Goal: Information Seeking & Learning: Learn about a topic

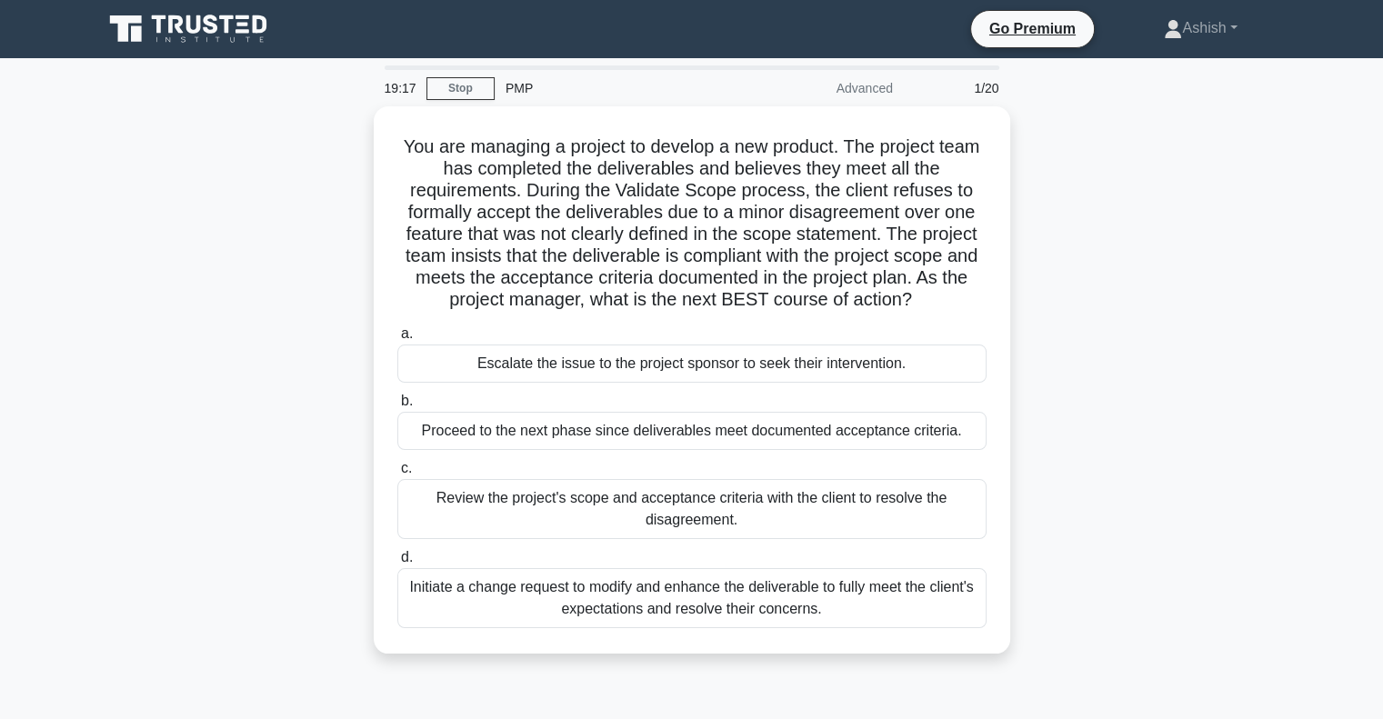
click at [634, 504] on div "Review the project's scope and acceptance criteria with the client to resolve t…" at bounding box center [691, 509] width 589 height 60
click at [397, 475] on input "c. Review the project's scope and acceptance criteria with the client to resolv…" at bounding box center [397, 469] width 0 height 12
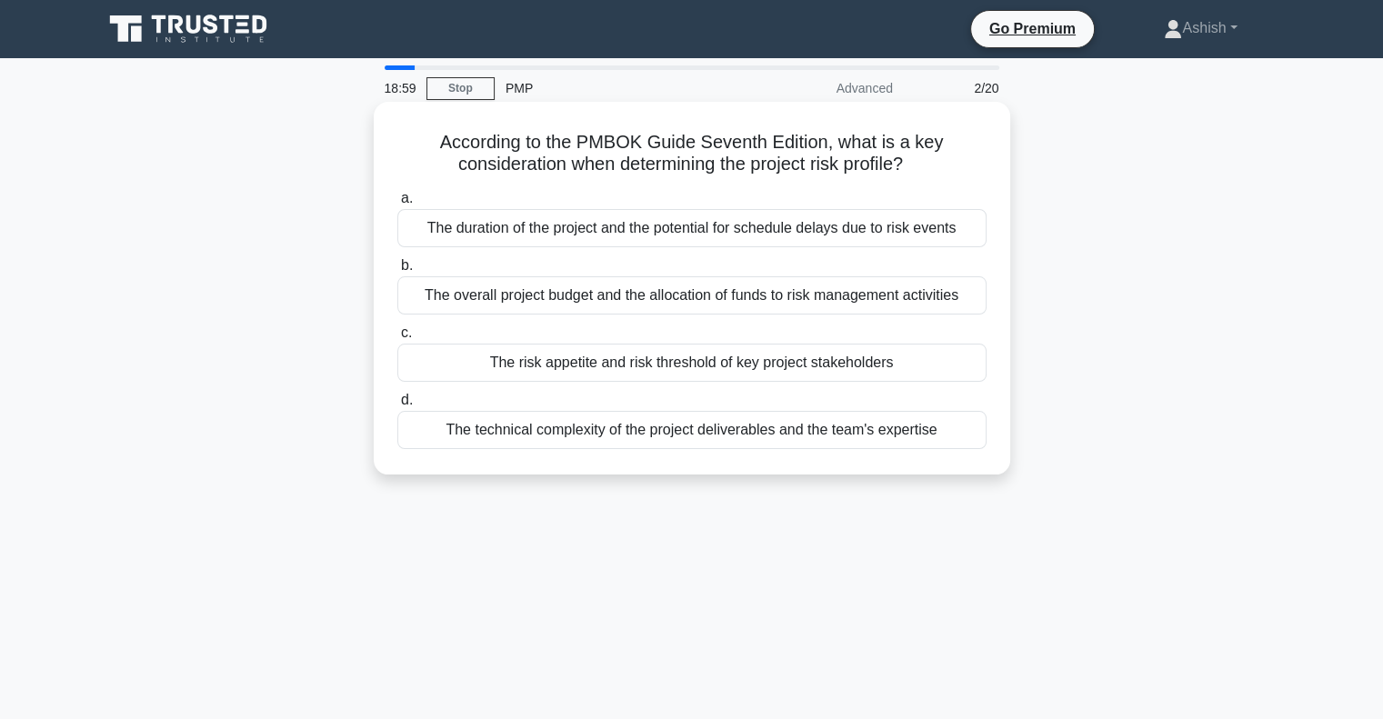
click at [600, 296] on div "The overall project budget and the allocation of funds to risk management activ…" at bounding box center [691, 295] width 589 height 38
click at [397, 272] on input "b. The overall project budget and the allocation of funds to risk management ac…" at bounding box center [397, 266] width 0 height 12
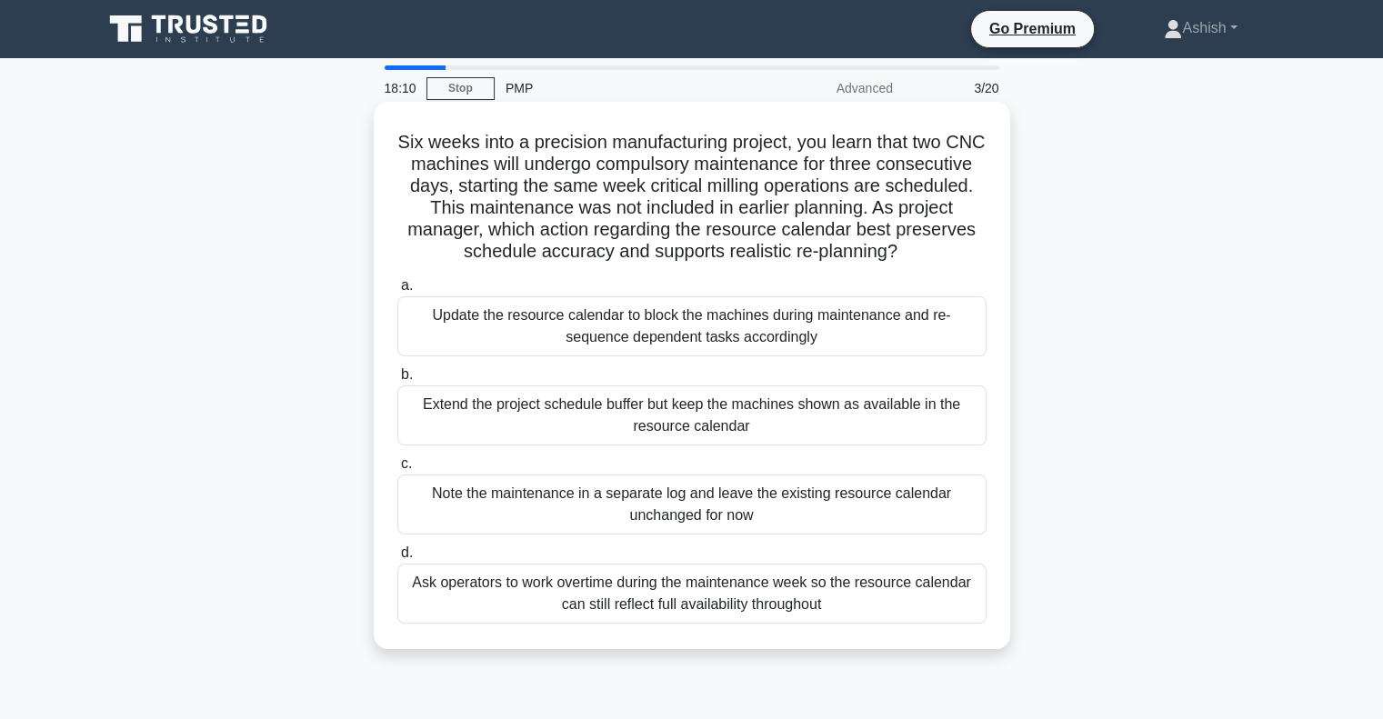
click at [761, 323] on div "Update the resource calendar to block the machines during maintenance and re-se…" at bounding box center [691, 326] width 589 height 60
click at [397, 292] on input "a. Update the resource calendar to block the machines during maintenance and re…" at bounding box center [397, 286] width 0 height 12
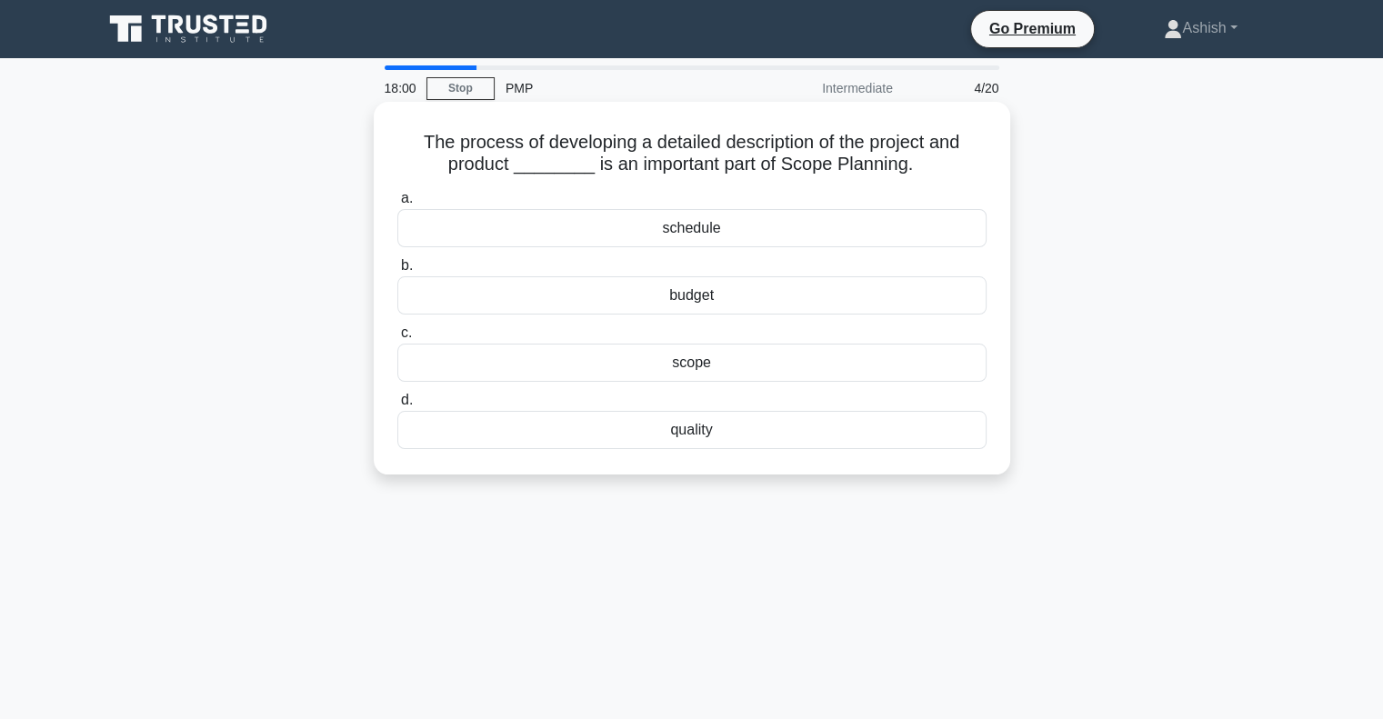
click at [714, 365] on div "scope" at bounding box center [691, 363] width 589 height 38
click at [397, 339] on input "c. scope" at bounding box center [397, 333] width 0 height 12
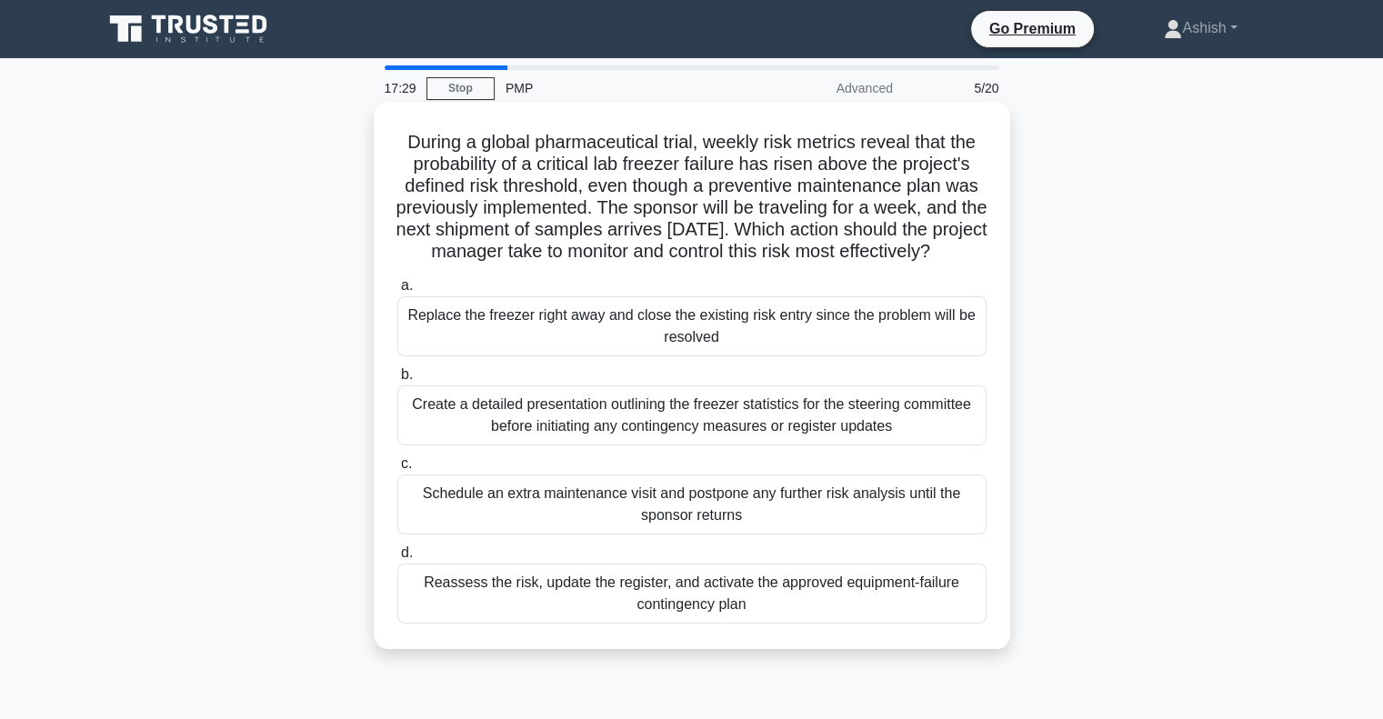
click at [646, 624] on div "Reassess the risk, update the register, and activate the approved equipment-fai…" at bounding box center [691, 594] width 589 height 60
click at [397, 559] on input "d. Reassess the risk, update the register, and activate the approved equipment-…" at bounding box center [397, 553] width 0 height 12
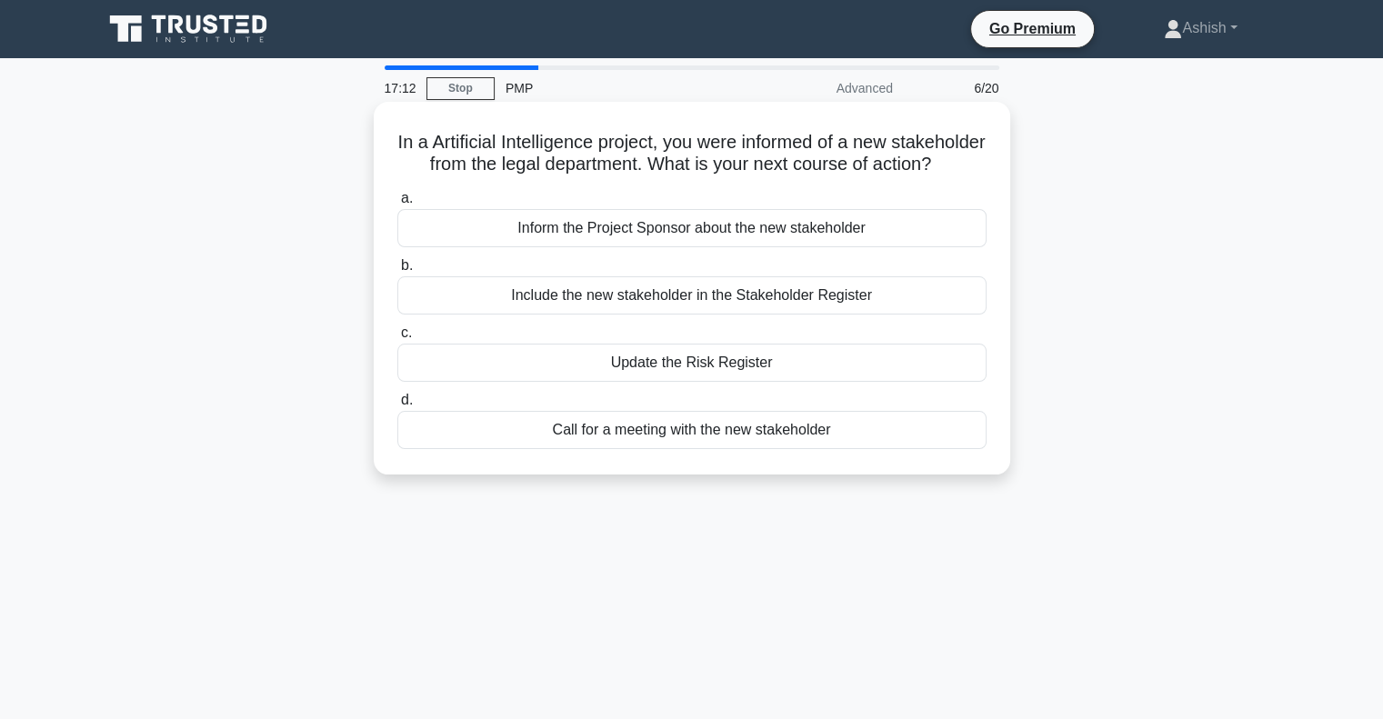
click at [678, 315] on div "Include the new stakeholder in the Stakeholder Register" at bounding box center [691, 295] width 589 height 38
click at [397, 272] on input "b. Include the new stakeholder in the Stakeholder Register" at bounding box center [397, 266] width 0 height 12
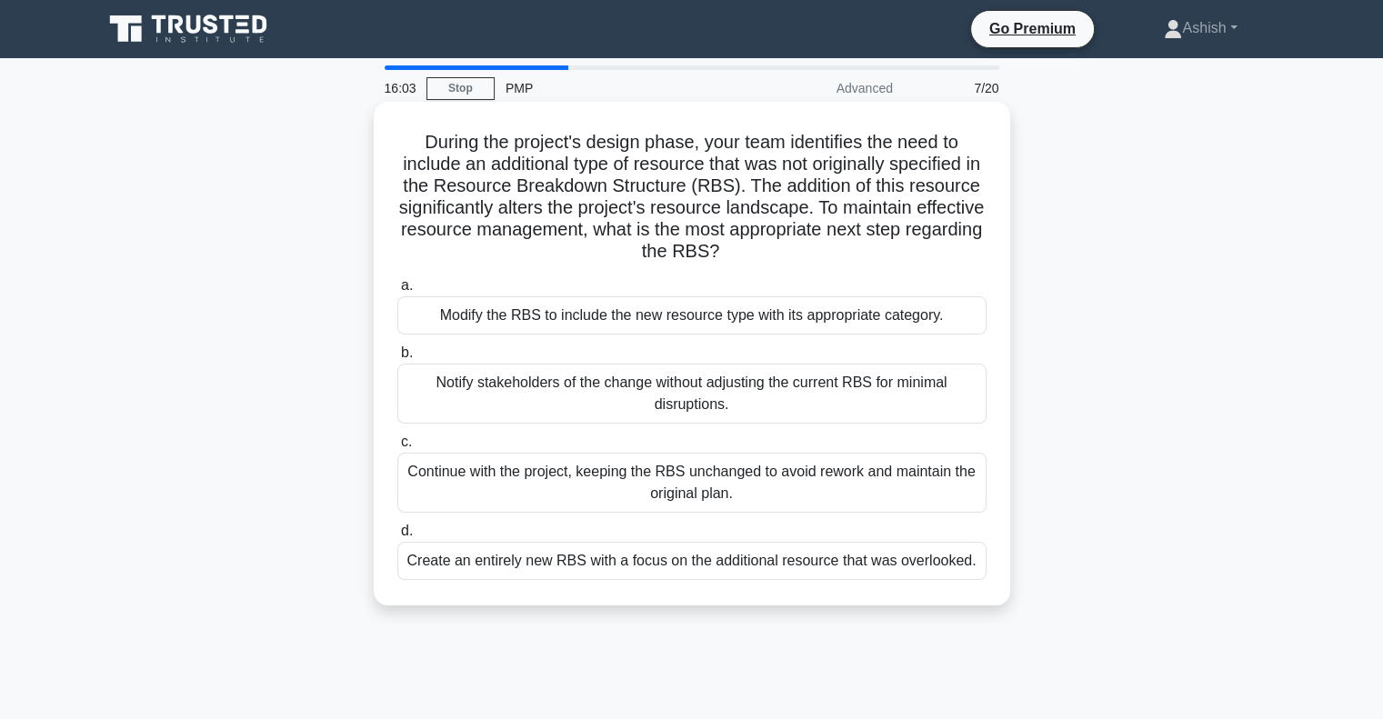
click at [789, 384] on div "Notify stakeholders of the change without adjusting the current RBS for minimal…" at bounding box center [691, 394] width 589 height 60
click at [397, 359] on input "b. Notify stakeholders of the change without adjusting the current RBS for mini…" at bounding box center [397, 353] width 0 height 12
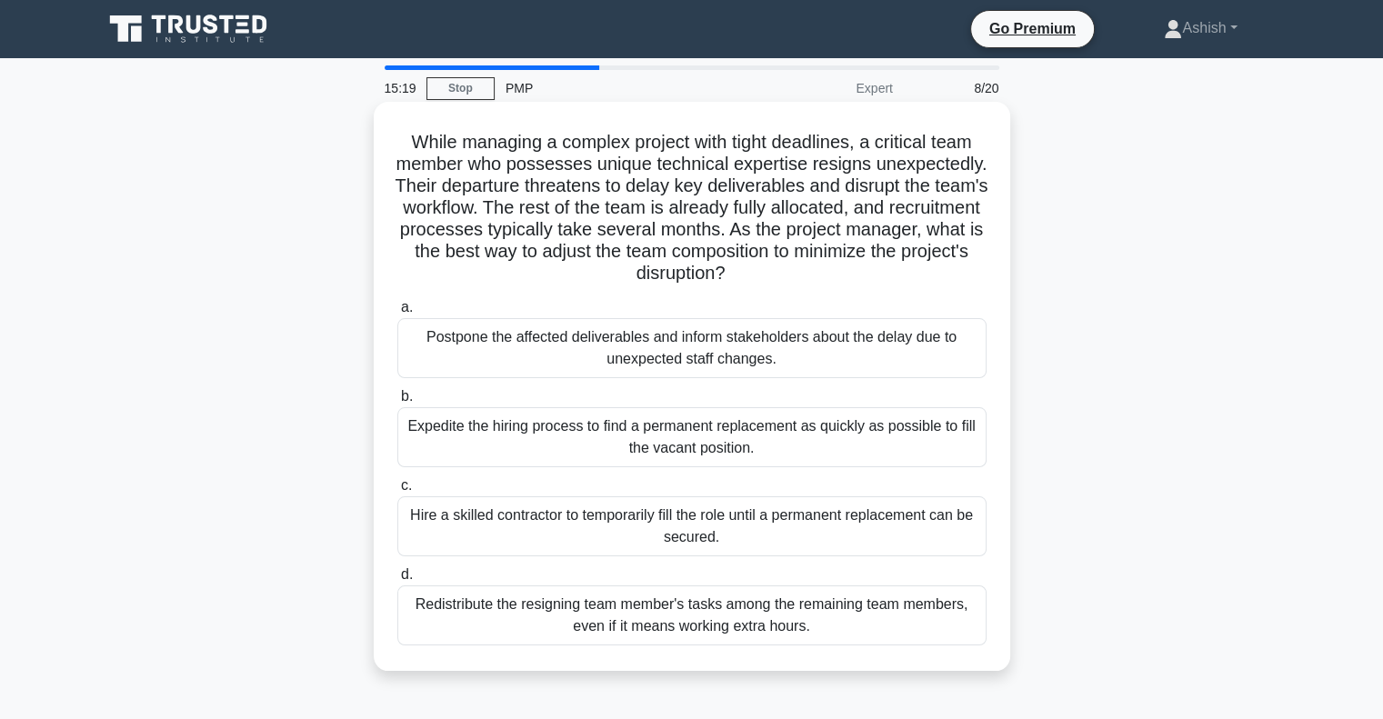
click at [659, 363] on div "Postpone the affected deliverables and inform stakeholders about the delay due …" at bounding box center [691, 348] width 589 height 60
click at [397, 314] on input "a. Postpone the affected deliverables and inform stakeholders about the delay d…" at bounding box center [397, 308] width 0 height 12
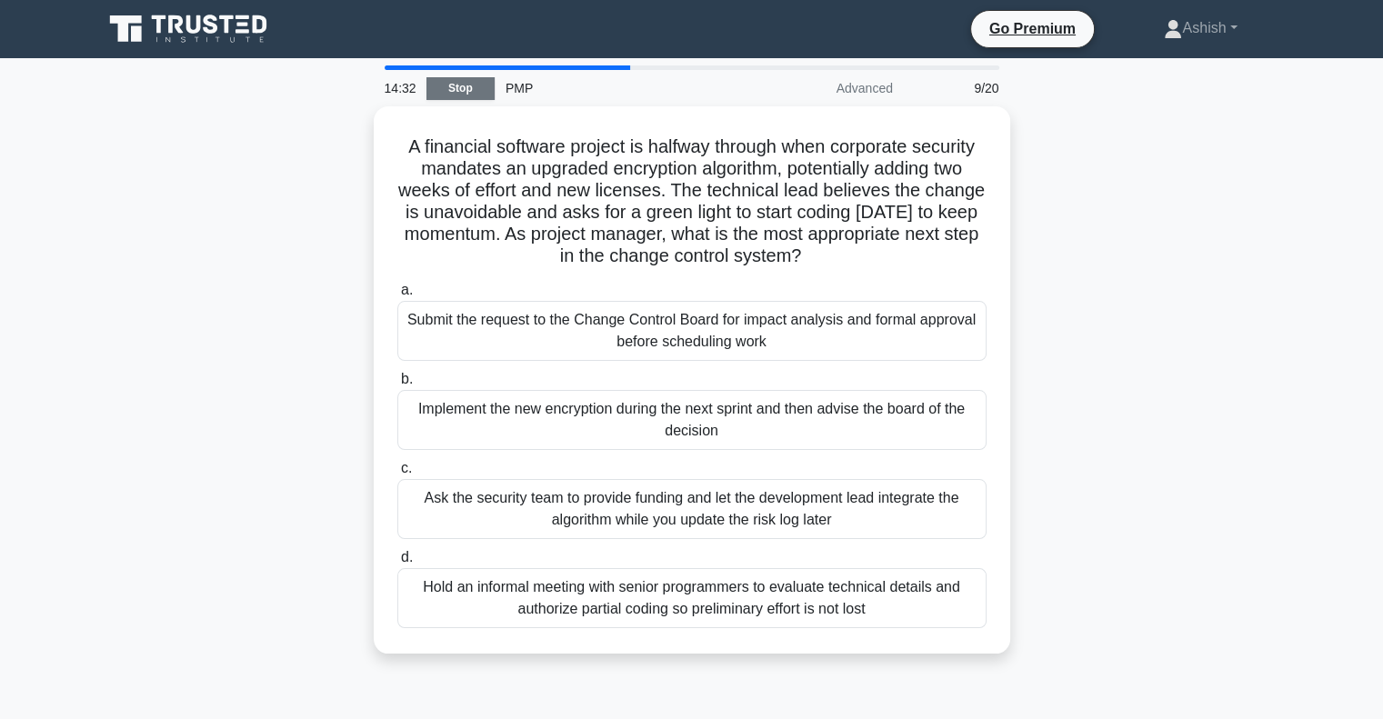
click at [451, 86] on link "Stop" at bounding box center [460, 88] width 68 height 23
click at [424, 86] on div "14:31" at bounding box center [400, 88] width 53 height 36
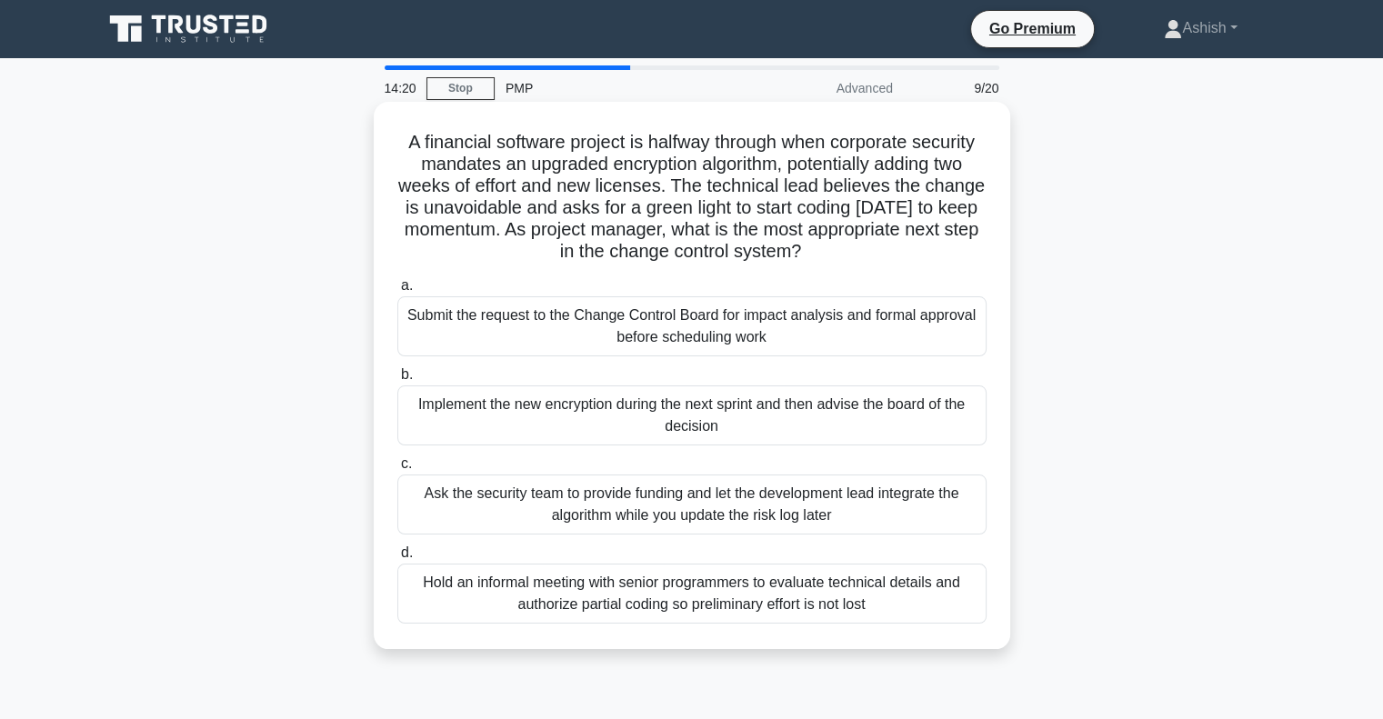
click at [549, 128] on div "A financial software project is halfway through when corporate security mandate…" at bounding box center [692, 375] width 622 height 533
click at [724, 260] on h5 "A financial software project is halfway through when corporate security mandate…" at bounding box center [692, 197] width 593 height 133
click at [721, 323] on div "Submit the request to the Change Control Board for impact analysis and formal a…" at bounding box center [691, 326] width 589 height 60
click at [397, 292] on input "a. Submit the request to the Change Control Board for impact analysis and forma…" at bounding box center [397, 286] width 0 height 12
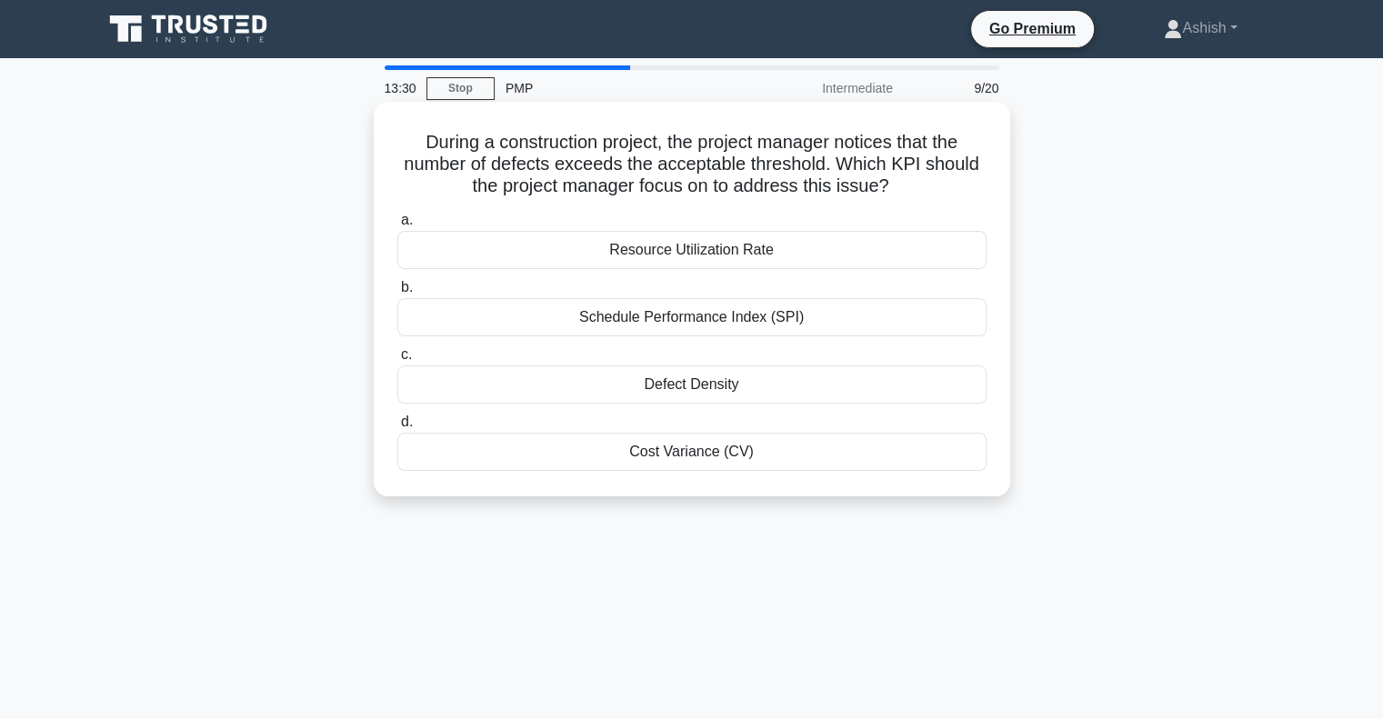
click at [673, 451] on div "Cost Variance (CV)" at bounding box center [691, 452] width 589 height 38
click at [397, 428] on input "d. Cost Variance (CV)" at bounding box center [397, 422] width 0 height 12
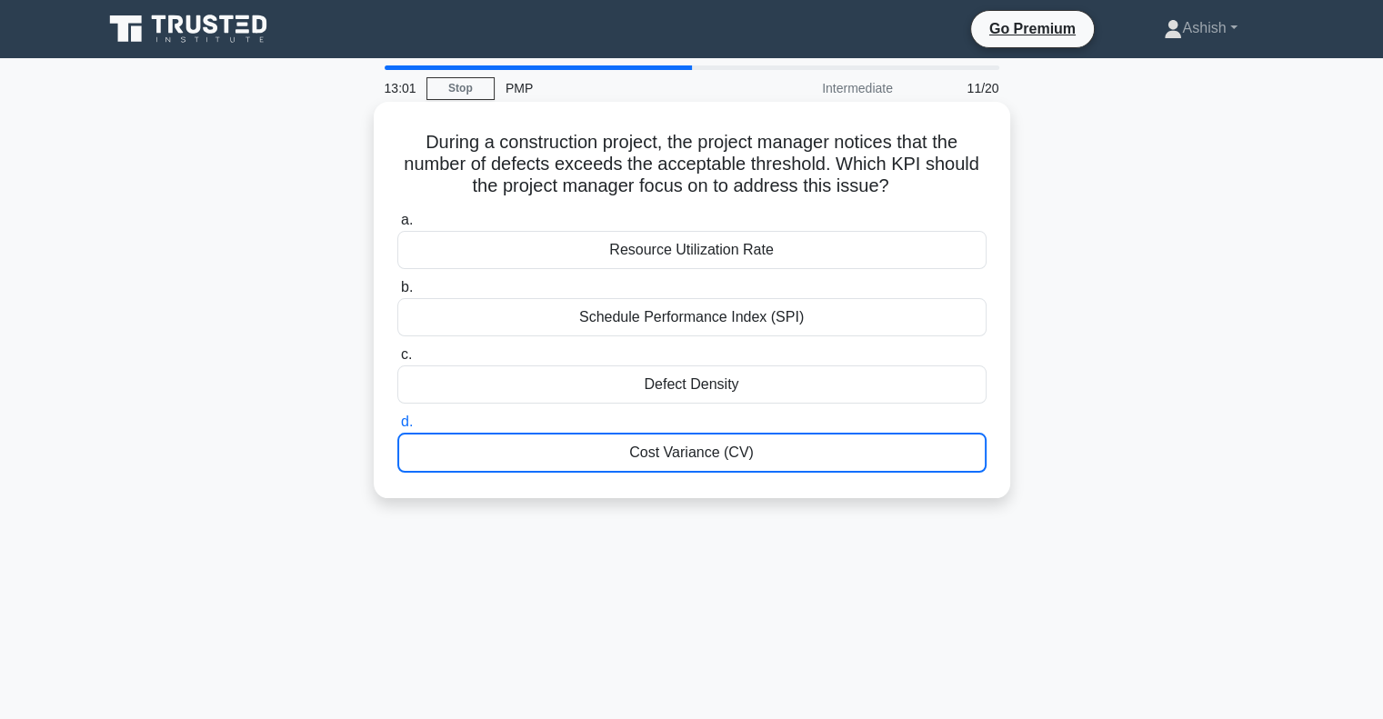
click at [740, 455] on div "Cost Variance (CV)" at bounding box center [691, 453] width 589 height 40
click at [397, 428] on input "d. Cost Variance (CV)" at bounding box center [397, 422] width 0 height 12
click at [745, 455] on div "Cost Variance (CV)" at bounding box center [691, 453] width 589 height 40
click at [397, 428] on input "d. Cost Variance (CV)" at bounding box center [397, 422] width 0 height 12
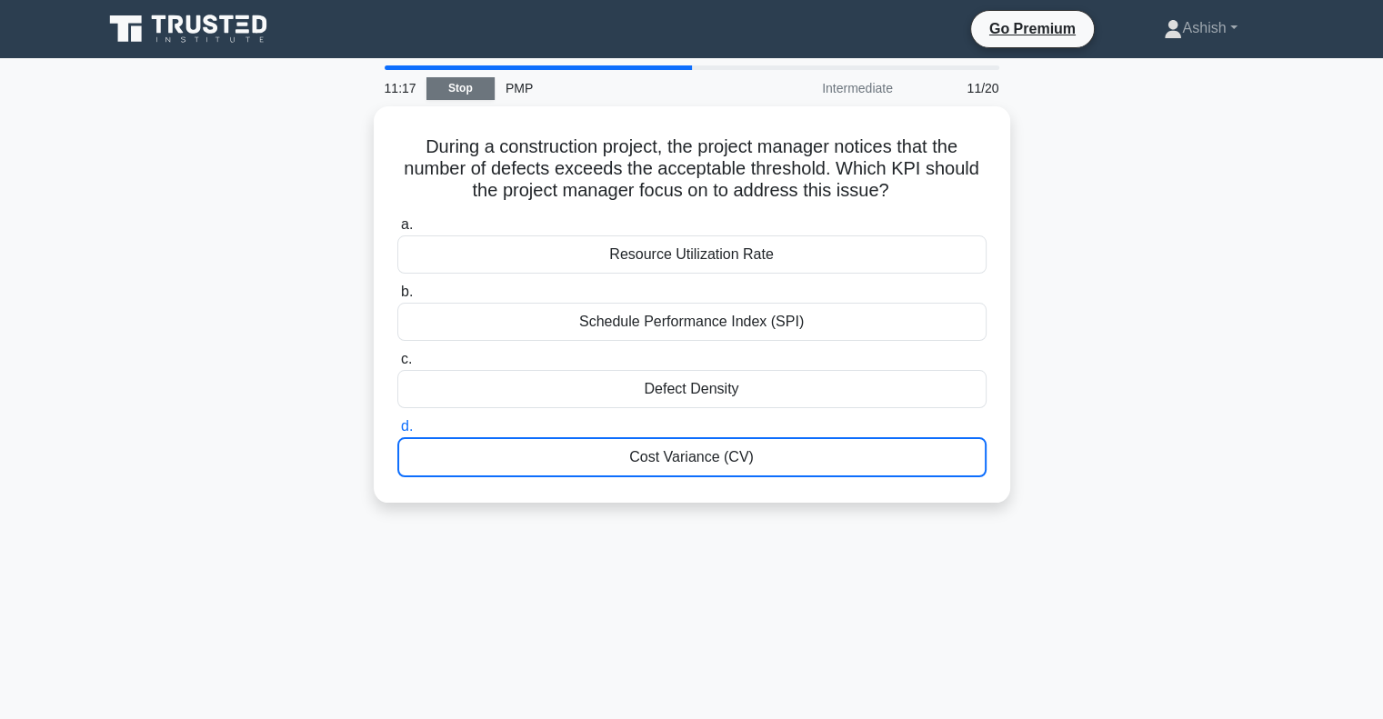
click at [456, 94] on link "Stop" at bounding box center [460, 88] width 68 height 23
click at [495, 93] on div "PMP" at bounding box center [620, 88] width 250 height 36
click at [897, 98] on div "Intermediate" at bounding box center [824, 88] width 159 height 36
click at [1037, 101] on div "11:11 Stop PMP Intermediate 11/20 During a construction project, the project ma…" at bounding box center [692, 519] width 1200 height 909
click at [989, 80] on div "11/20" at bounding box center [957, 88] width 106 height 36
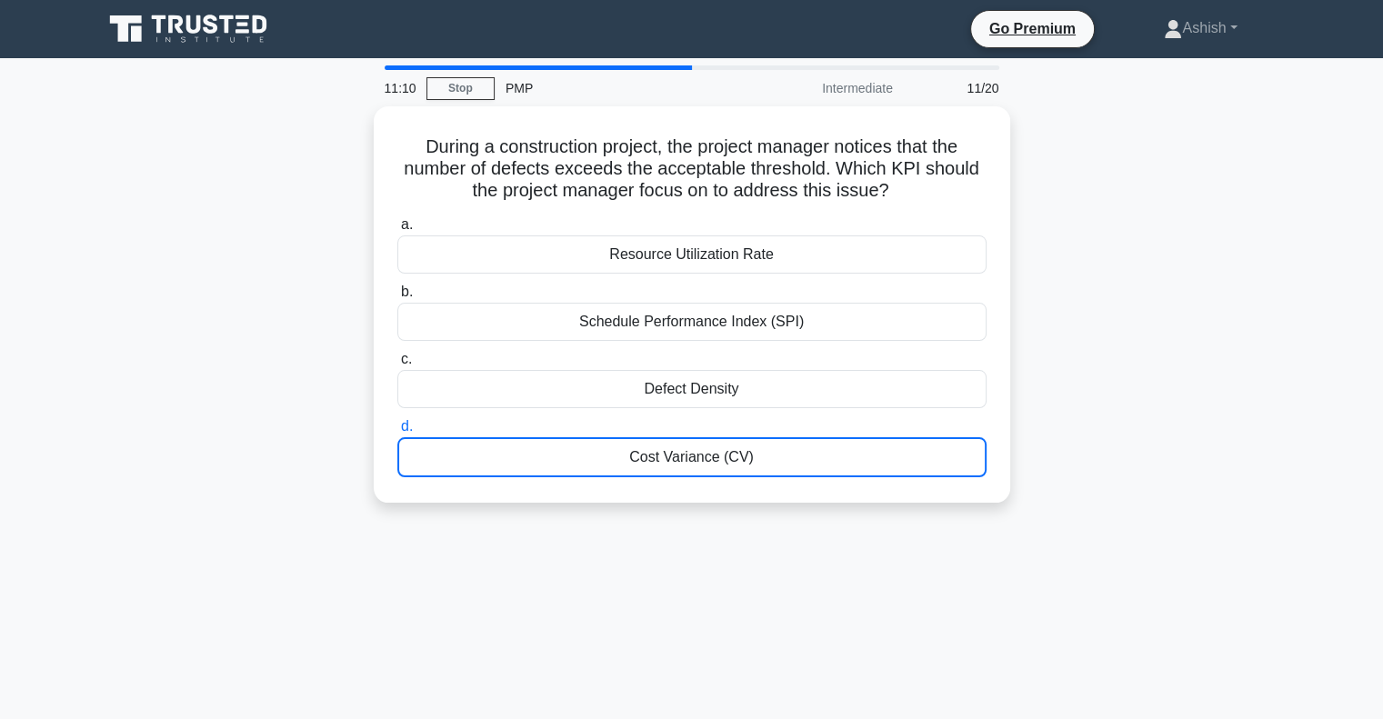
click at [991, 85] on div "11/20" at bounding box center [957, 88] width 106 height 36
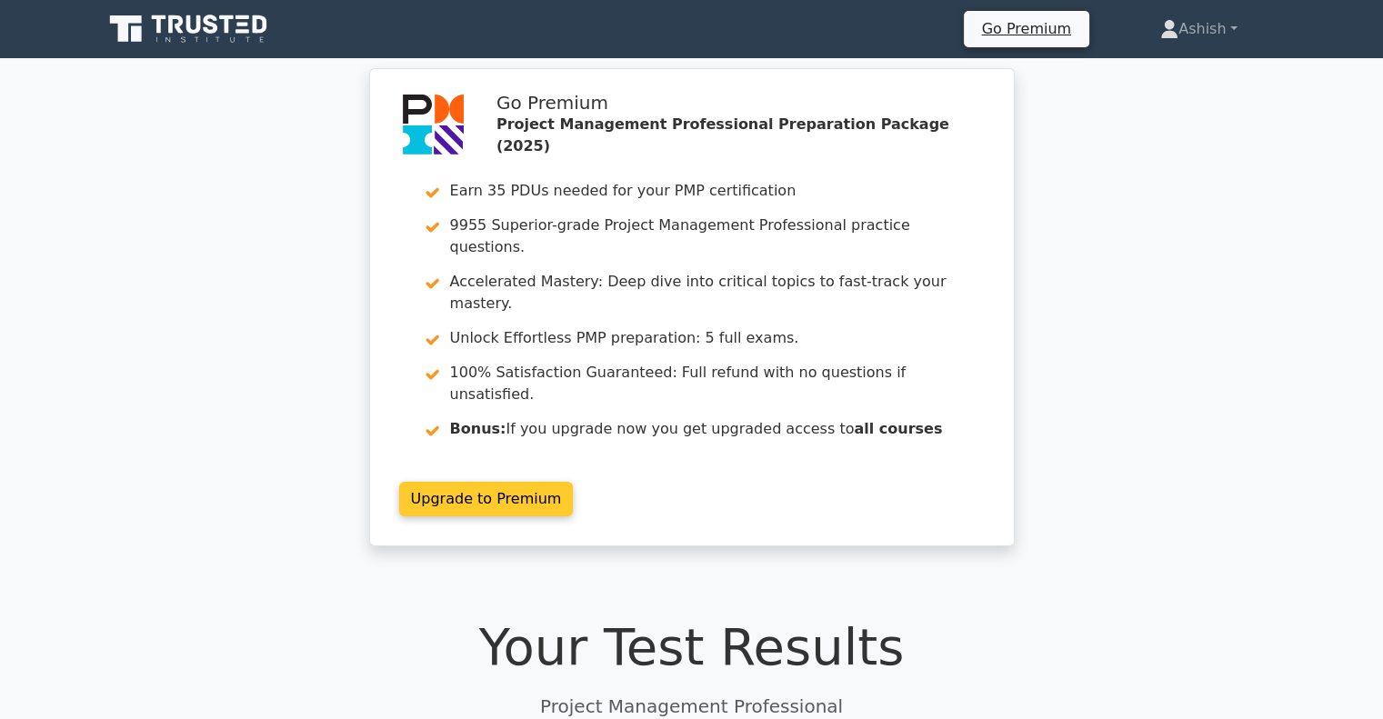
scroll to position [636, 0]
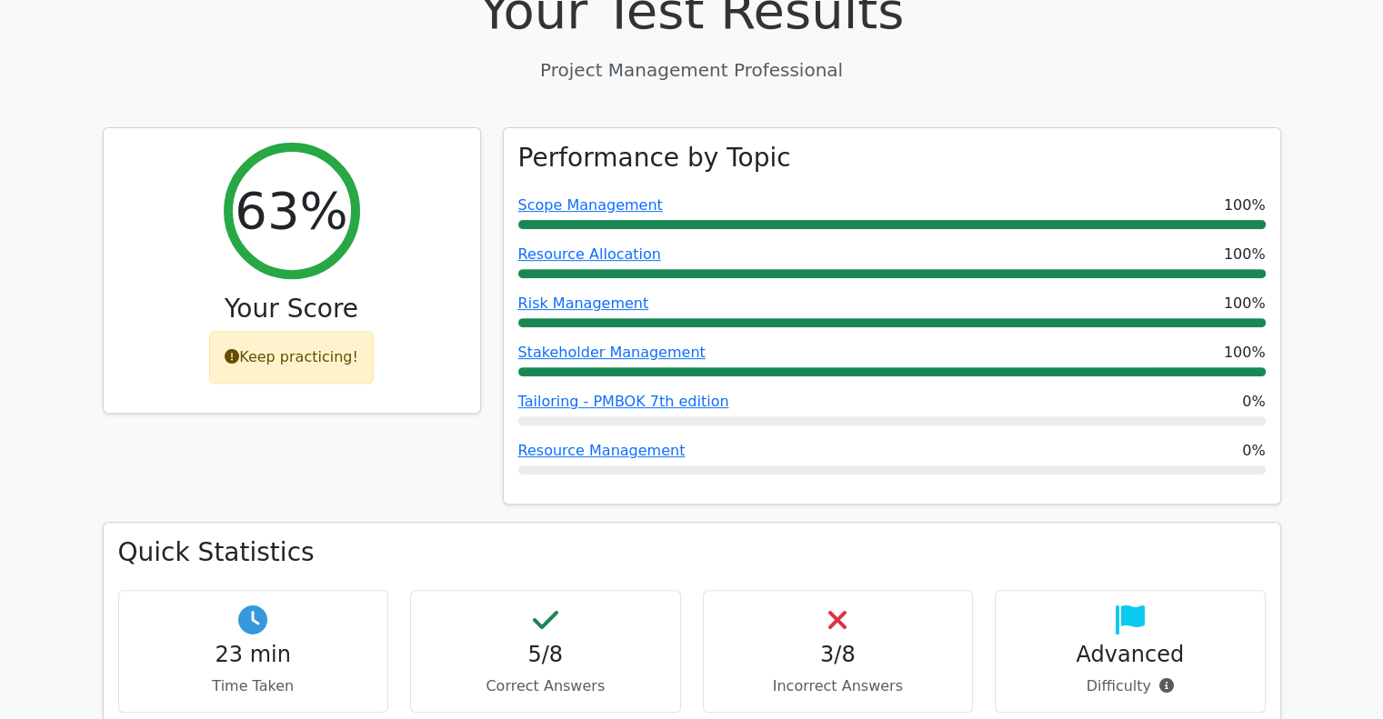
click at [815, 590] on div "3/8 Incorrect Answers" at bounding box center [838, 651] width 271 height 123
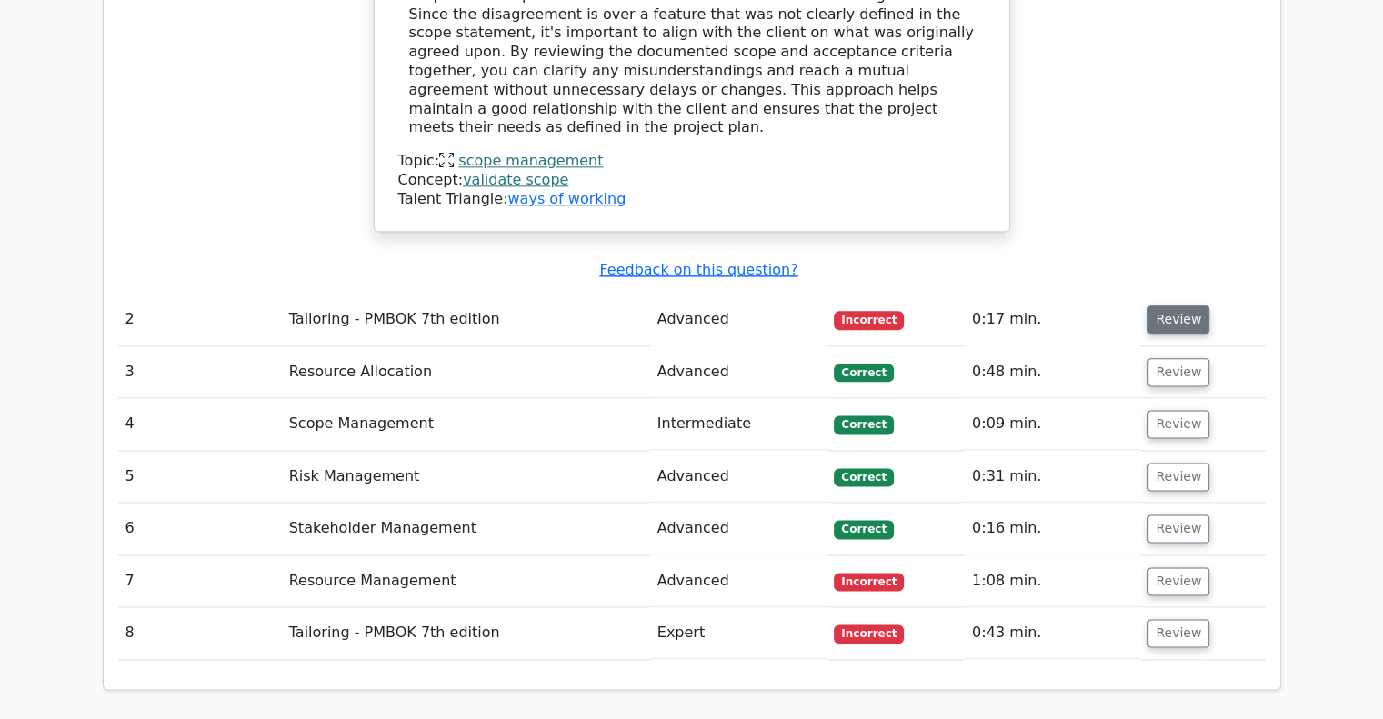
scroll to position [2182, 0]
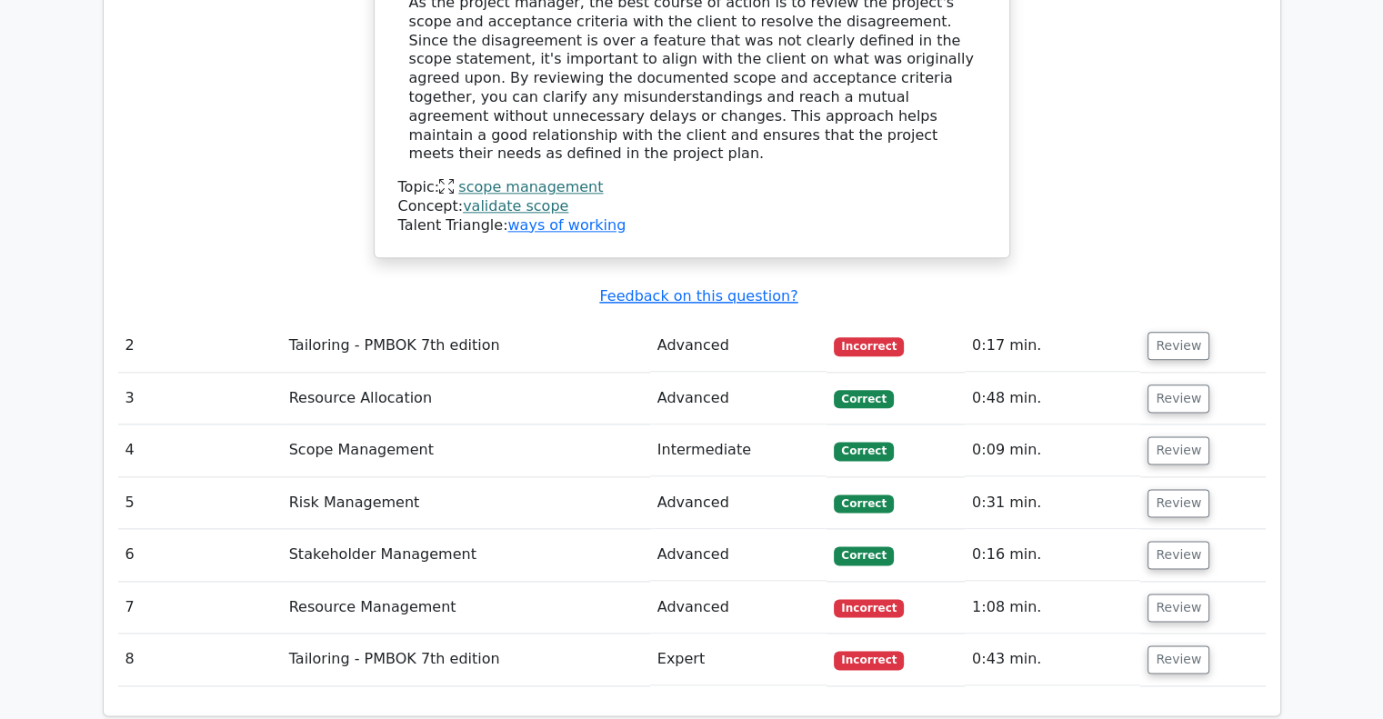
click at [1097, 320] on td "0:17 min." at bounding box center [1052, 346] width 175 height 52
click at [1158, 332] on button "Review" at bounding box center [1178, 346] width 62 height 28
click at [1029, 320] on td "0:17 min." at bounding box center [1052, 346] width 175 height 52
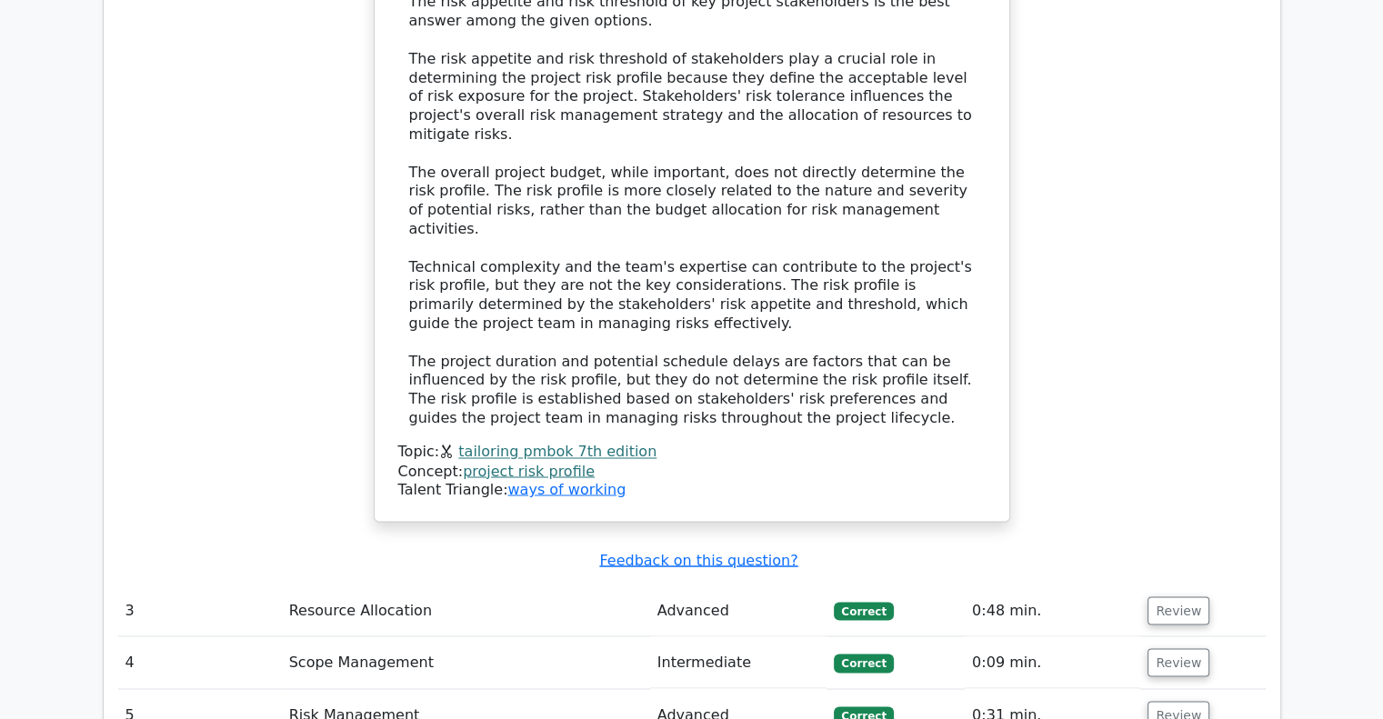
scroll to position [3273, 0]
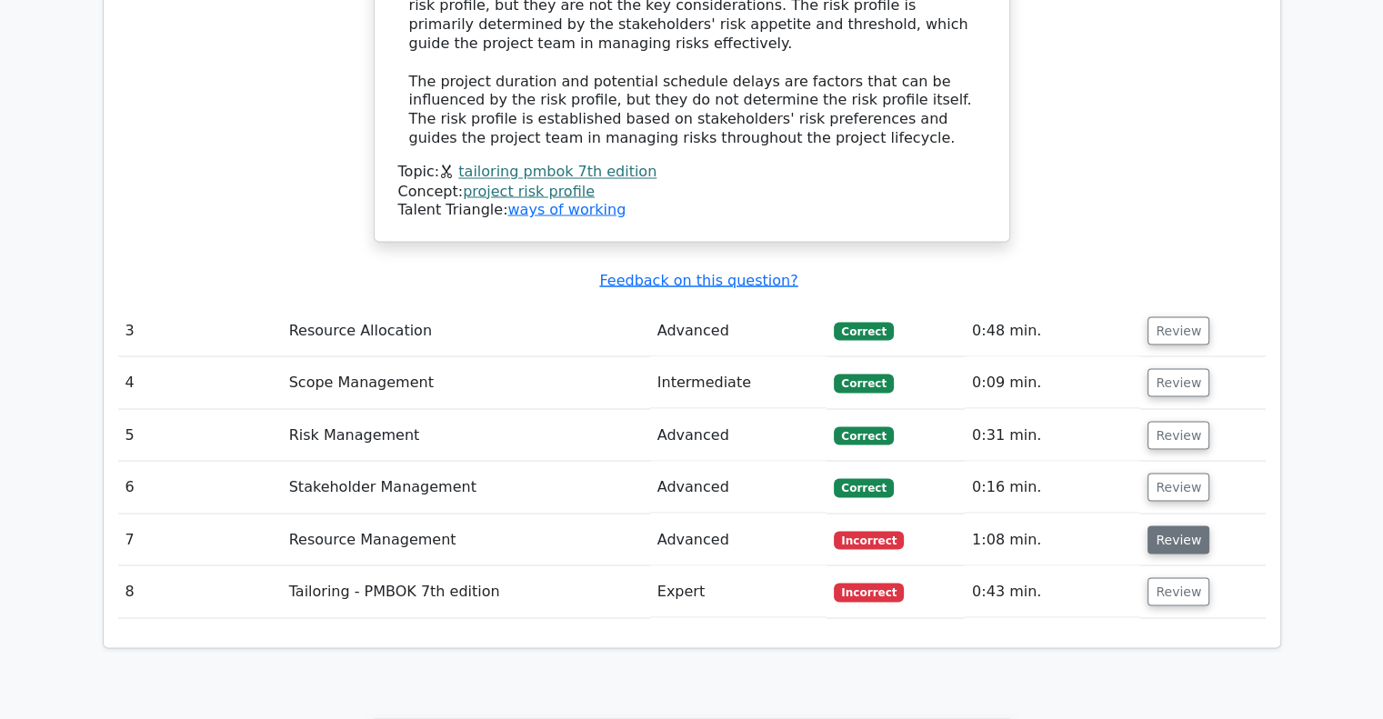
click at [1190, 526] on button "Review" at bounding box center [1178, 540] width 62 height 28
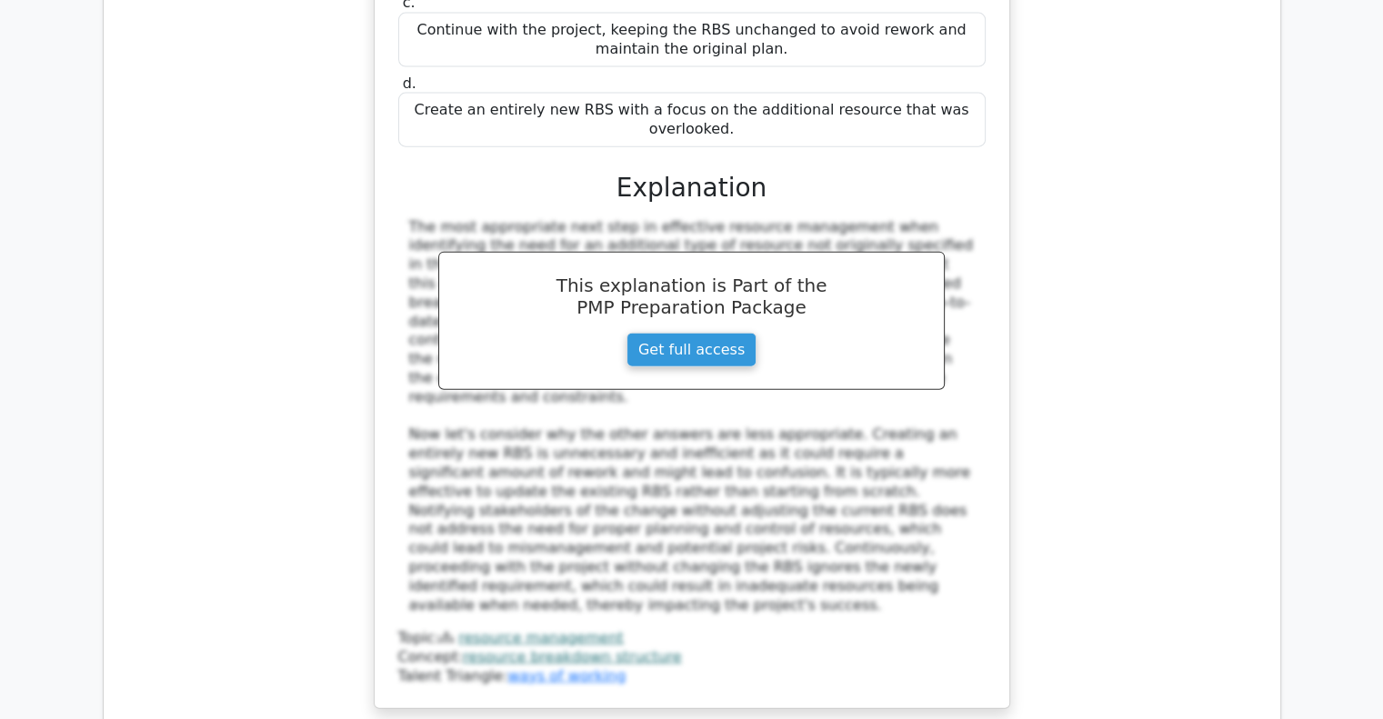
scroll to position [4455, 0]
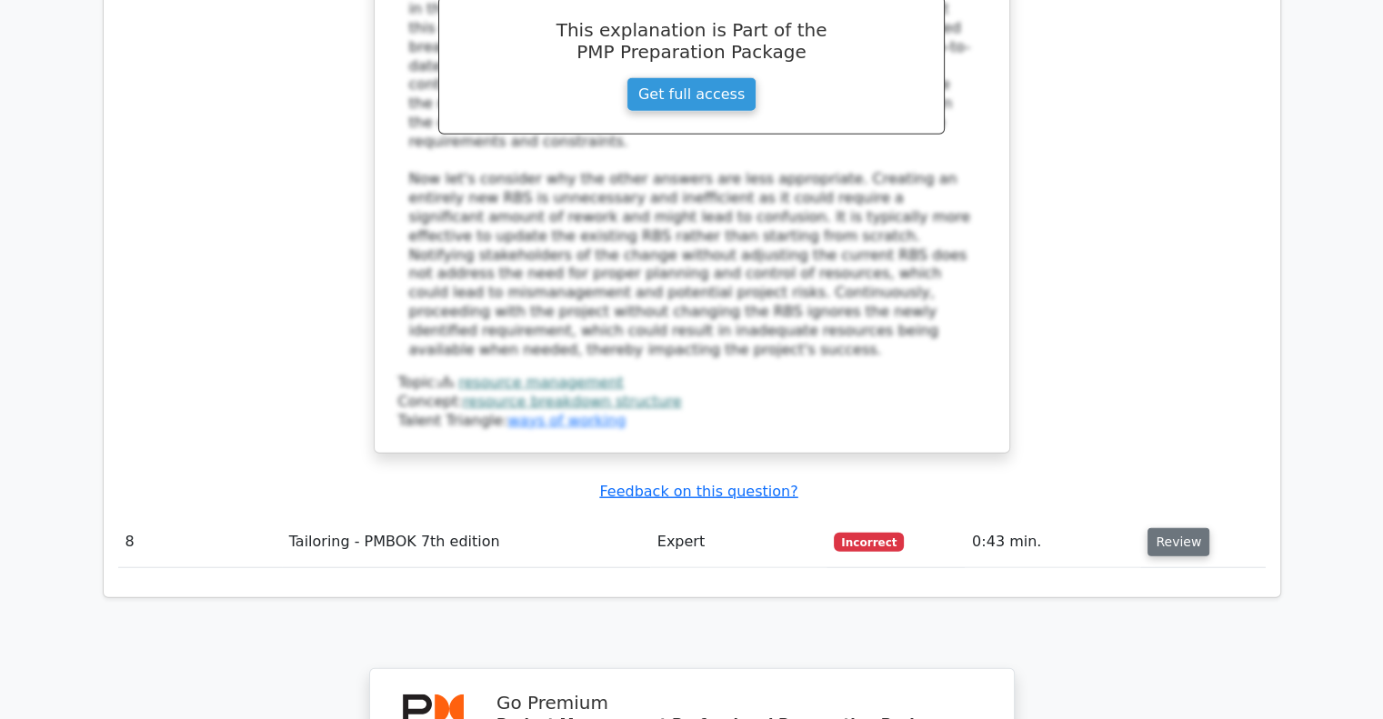
click at [1173, 528] on button "Review" at bounding box center [1178, 542] width 62 height 28
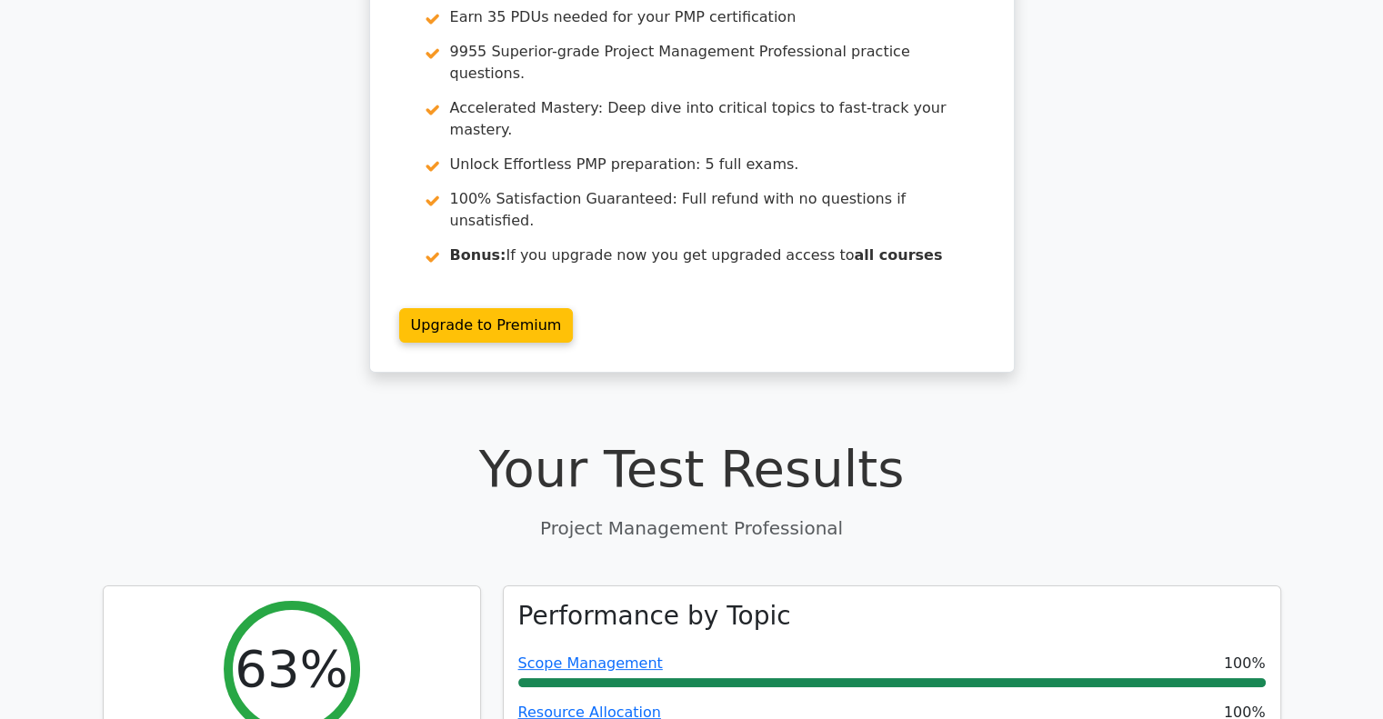
scroll to position [0, 0]
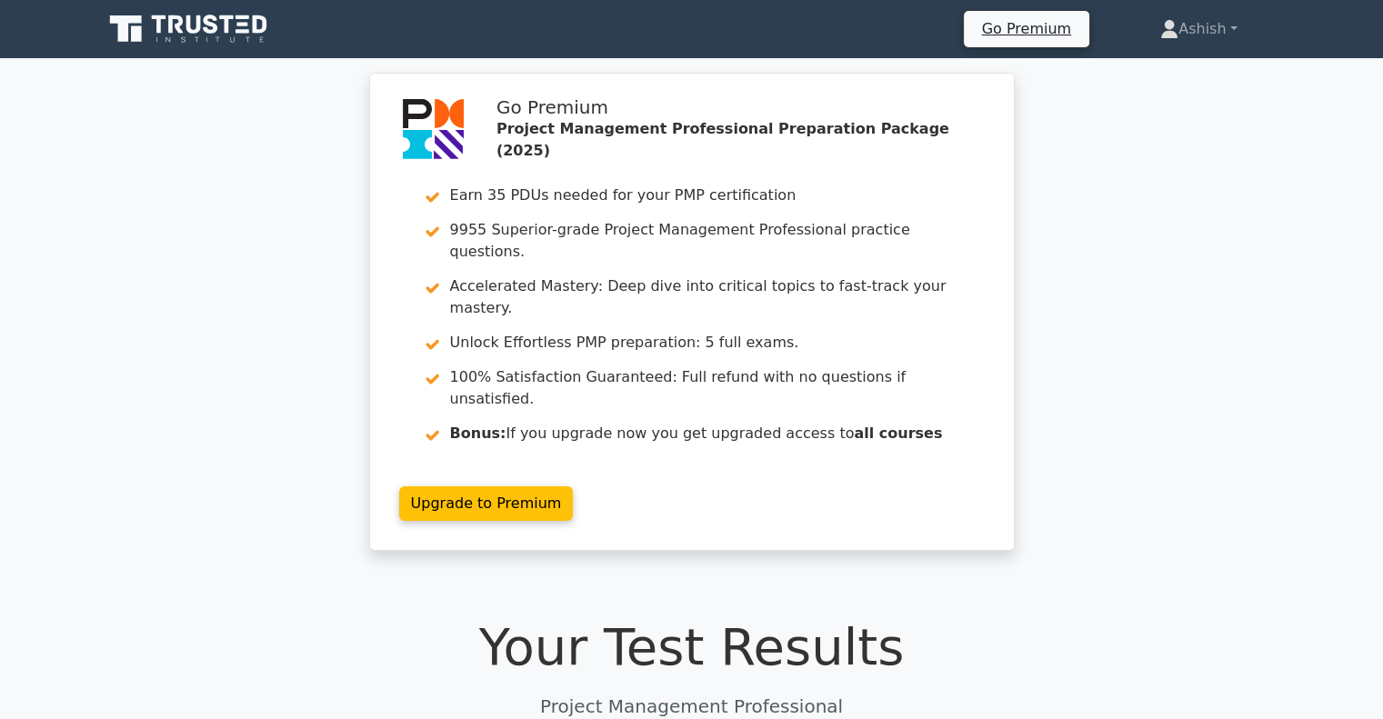
click at [275, 48] on link at bounding box center [190, 29] width 175 height 44
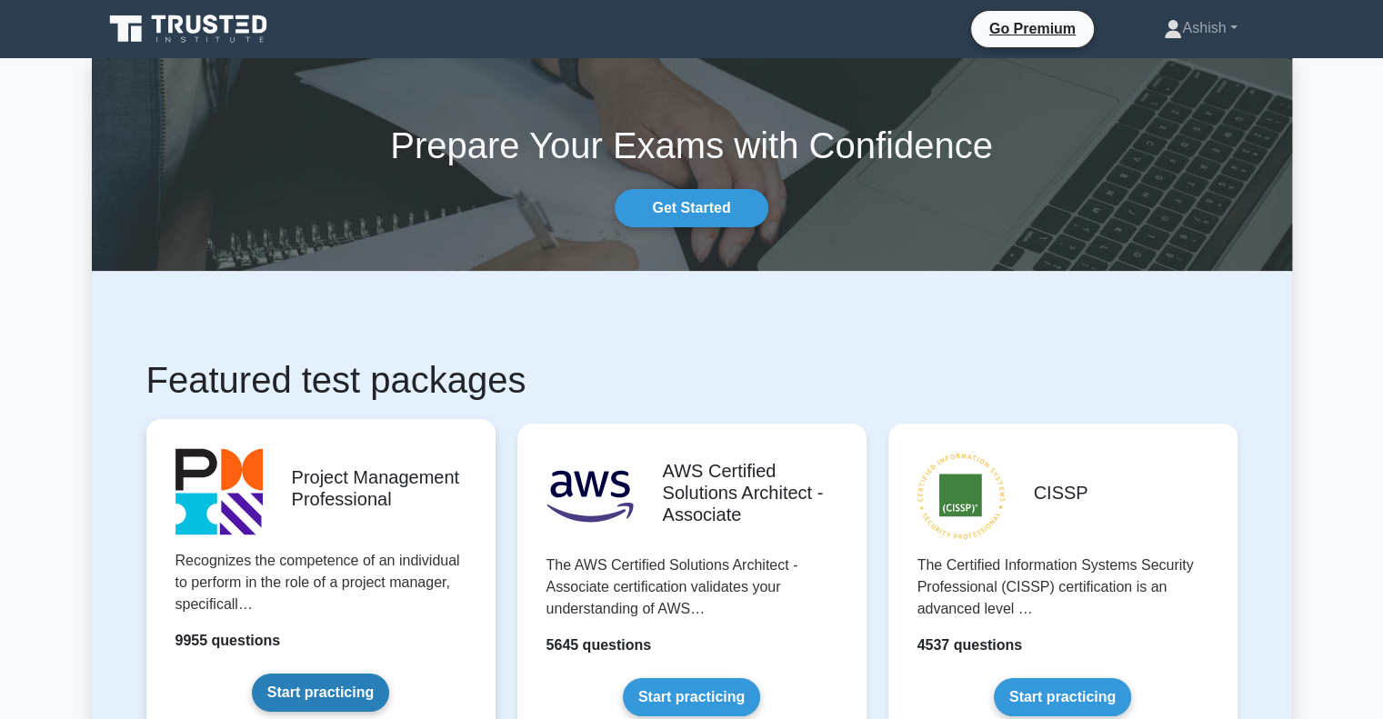
click at [362, 683] on link "Start practicing" at bounding box center [320, 693] width 137 height 38
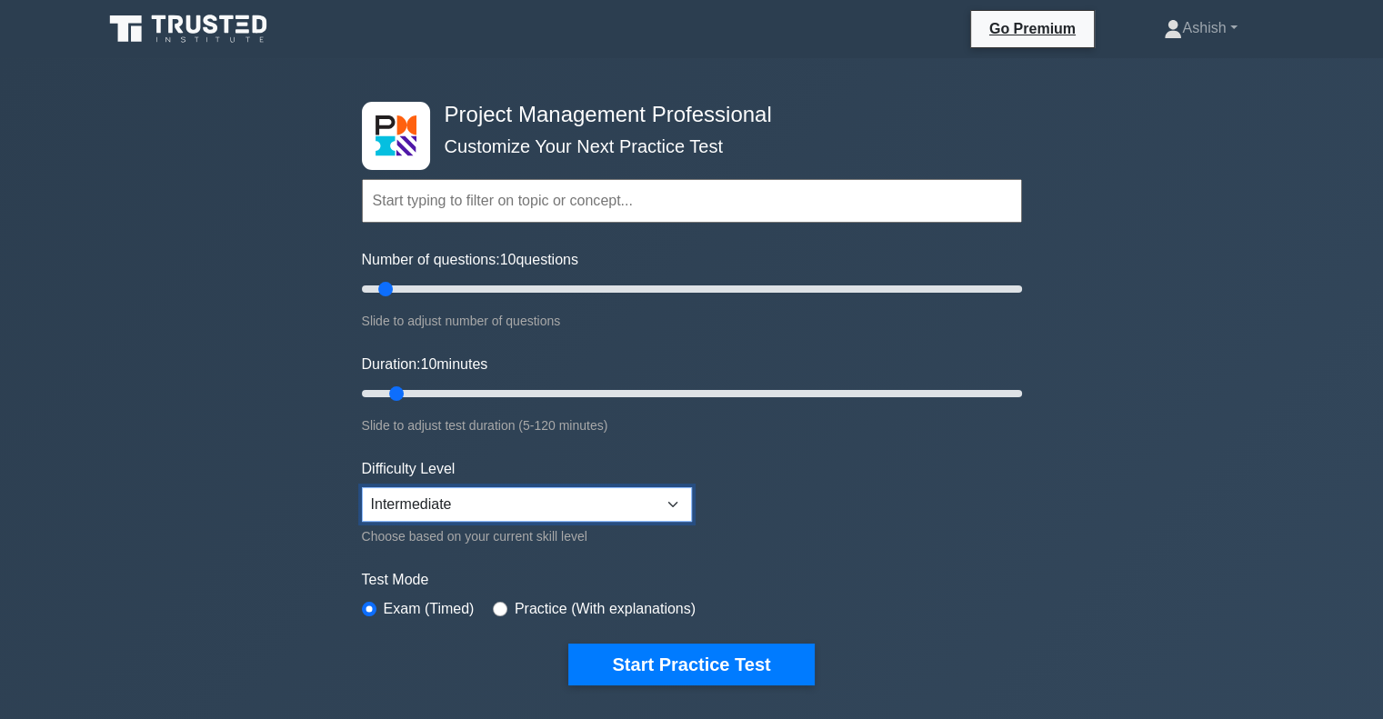
click at [474, 494] on select "Beginner Intermediate Expert" at bounding box center [527, 504] width 330 height 35
select select "expert"
click at [362, 487] on select "Beginner Intermediate Expert" at bounding box center [527, 504] width 330 height 35
drag, startPoint x: 382, startPoint y: 287, endPoint x: 436, endPoint y: 279, distance: 55.2
type input "25"
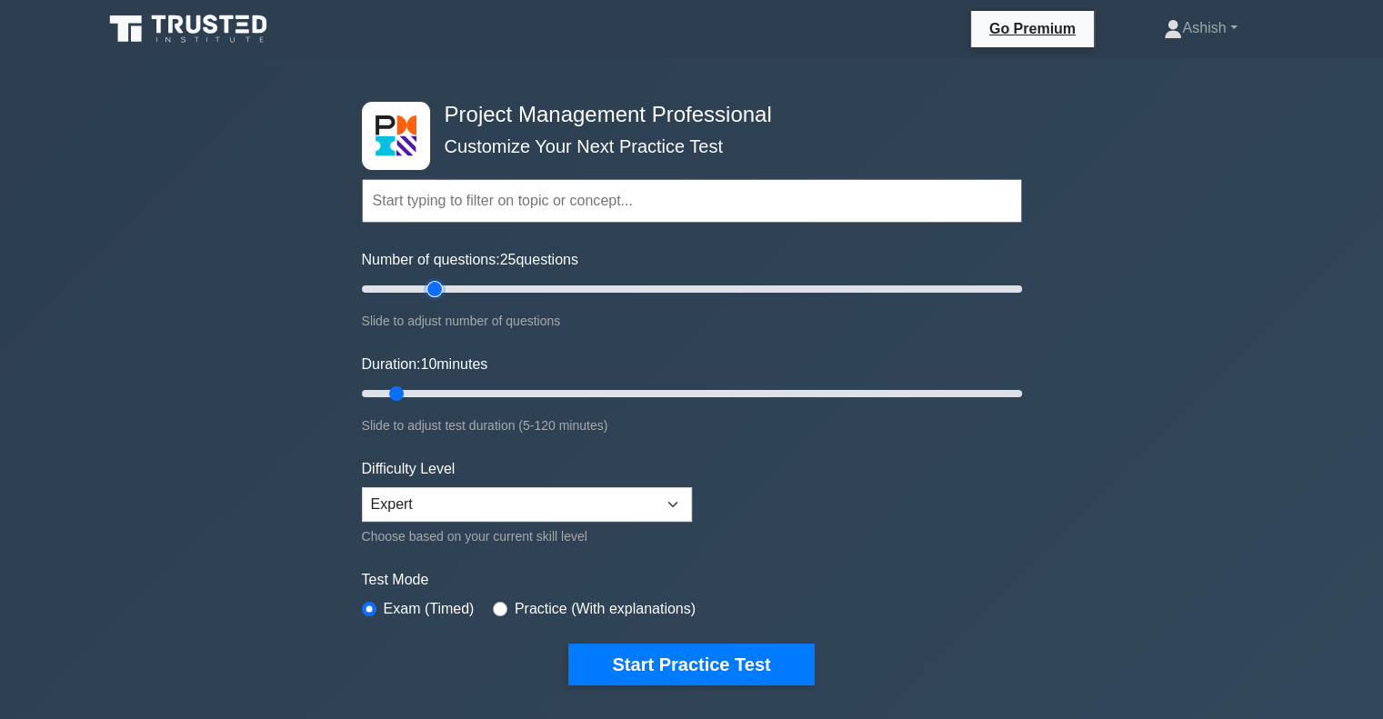
click at [436, 279] on input "Number of questions: 25 questions" at bounding box center [692, 289] width 660 height 22
drag, startPoint x: 400, startPoint y: 391, endPoint x: 473, endPoint y: 391, distance: 72.7
type input "25"
click at [473, 391] on input "Duration: 25 minutes" at bounding box center [692, 394] width 660 height 22
click at [499, 606] on input "radio" at bounding box center [500, 609] width 15 height 15
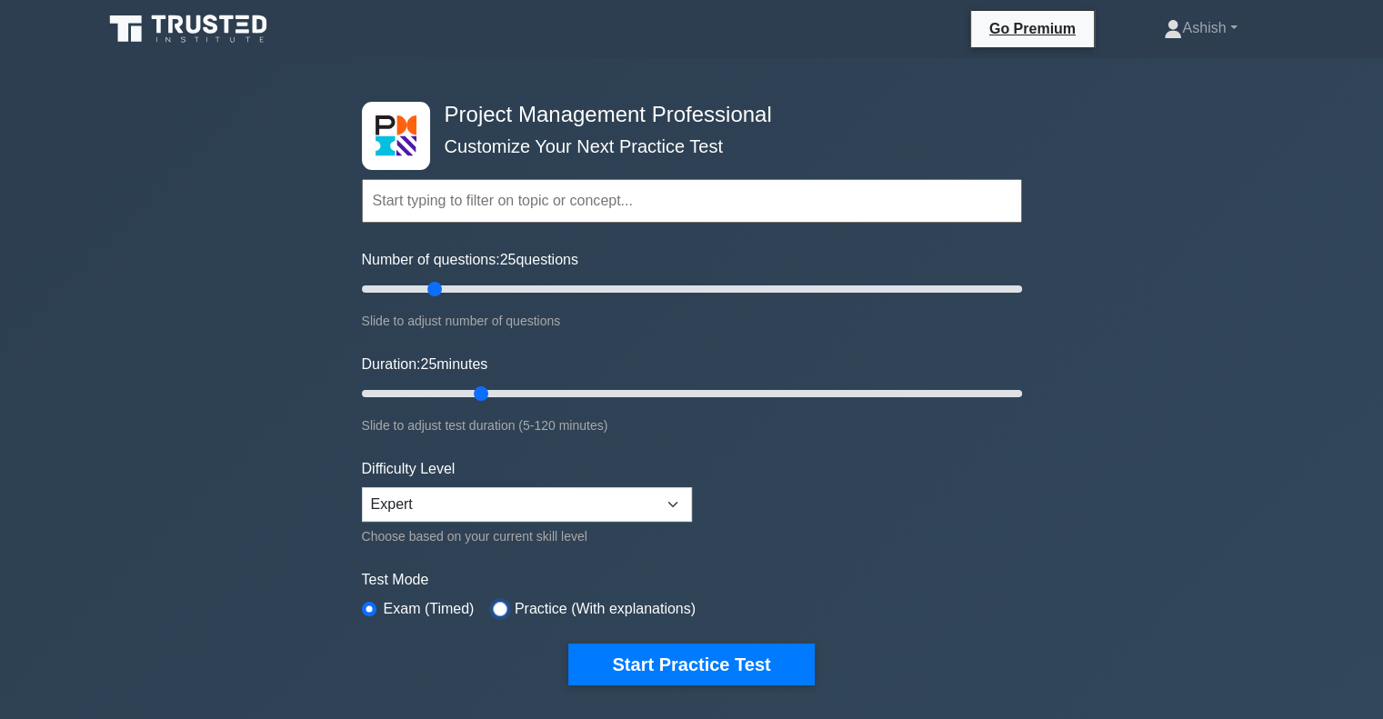
radio input "true"
click at [364, 606] on input "radio" at bounding box center [369, 609] width 15 height 15
radio input "true"
click at [496, 606] on input "radio" at bounding box center [500, 609] width 15 height 15
radio input "true"
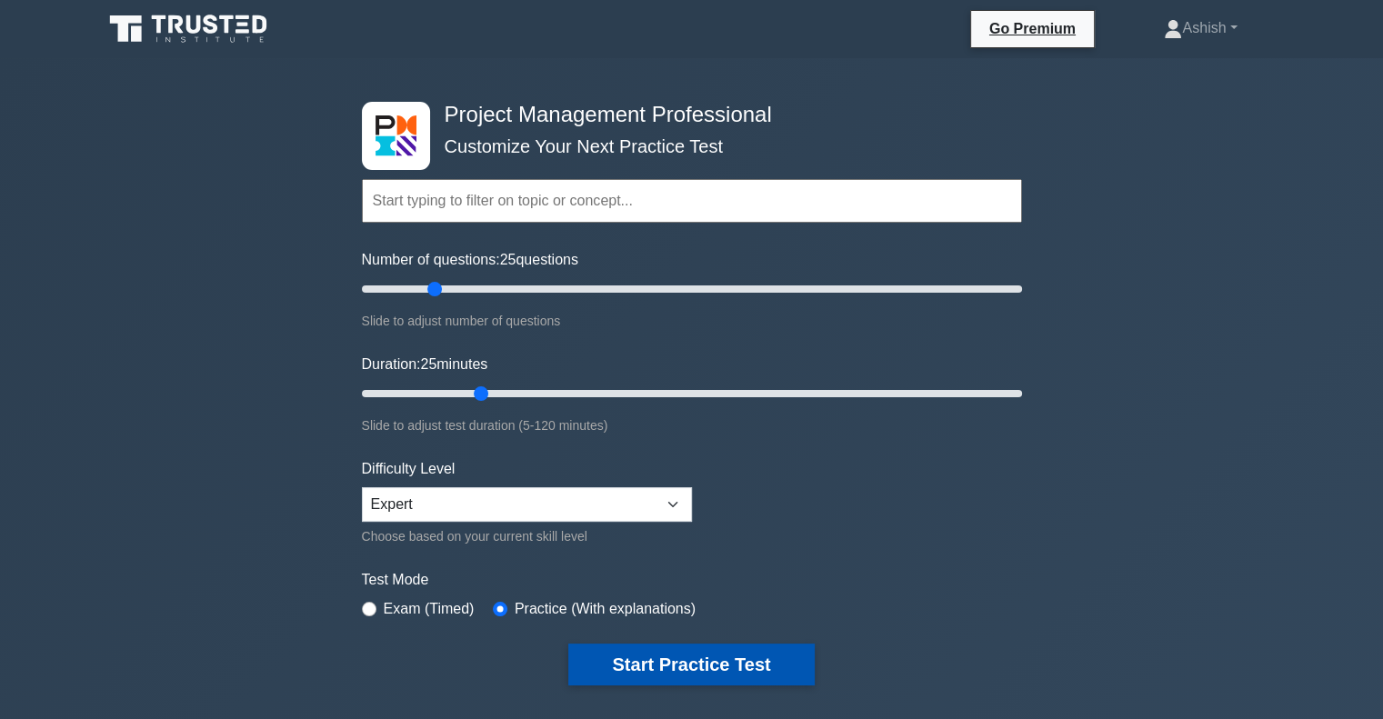
click at [663, 664] on button "Start Practice Test" at bounding box center [690, 665] width 245 height 42
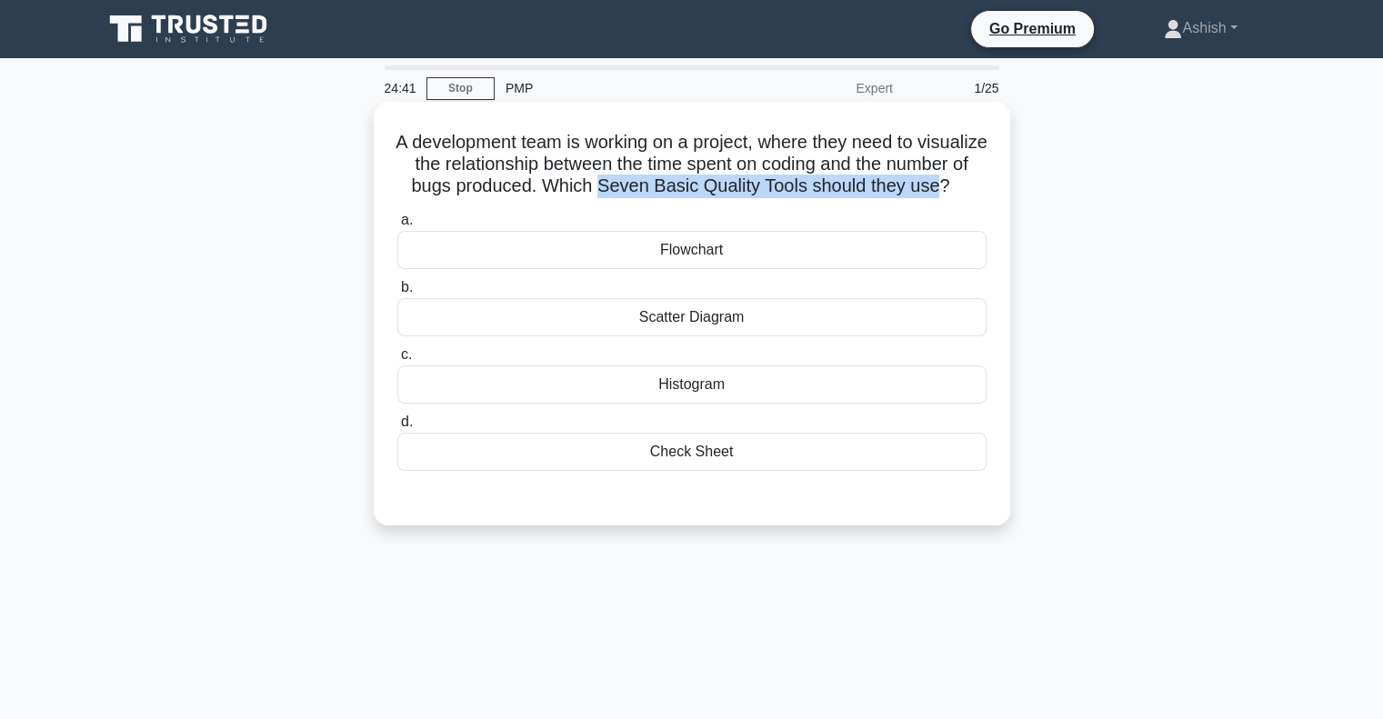
drag, startPoint x: 680, startPoint y: 177, endPoint x: 691, endPoint y: 205, distance: 29.4
click at [691, 198] on h5 "A development team is working on a project, where they need to visualize the re…" at bounding box center [692, 164] width 593 height 67
click at [851, 157] on h5 "A development team is working on a project, where they need to visualize the re…" at bounding box center [692, 164] width 593 height 67
click at [753, 269] on div "Flowchart" at bounding box center [691, 250] width 589 height 38
click at [397, 226] on input "a. Flowchart" at bounding box center [397, 221] width 0 height 12
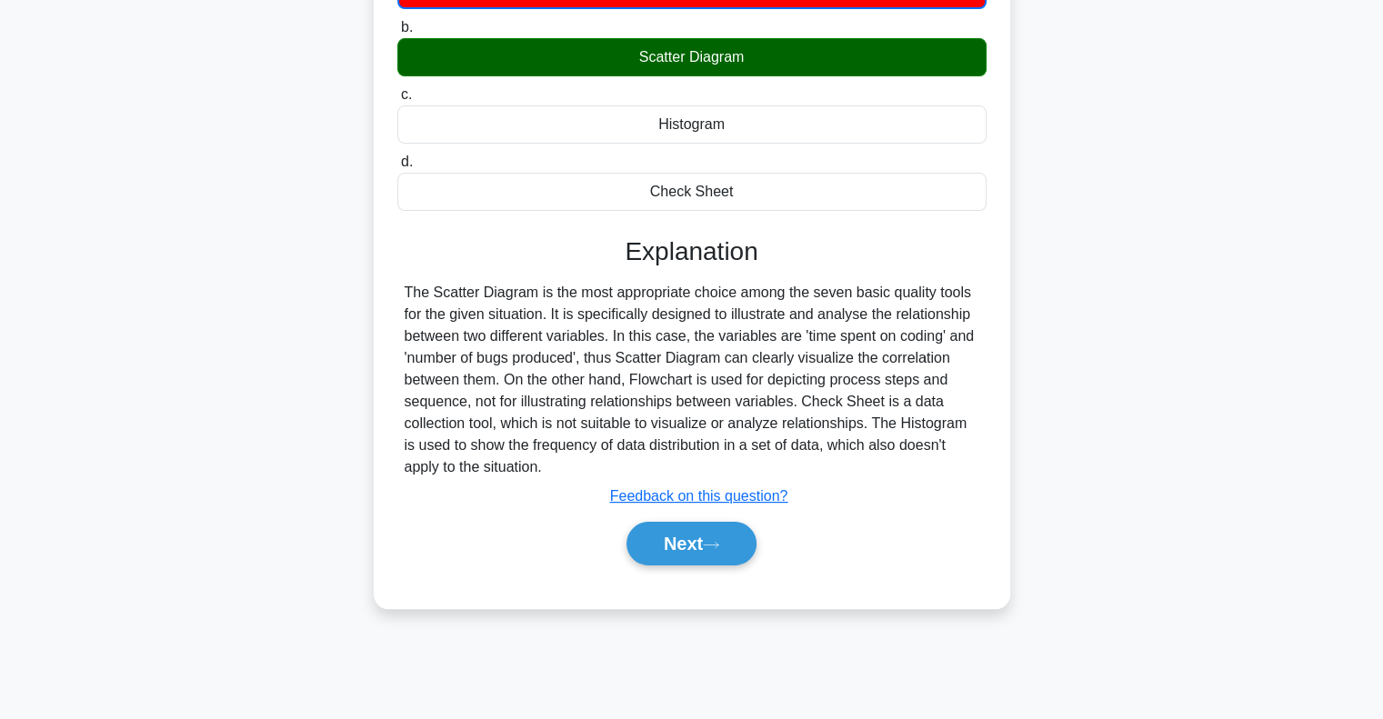
scroll to position [263, 0]
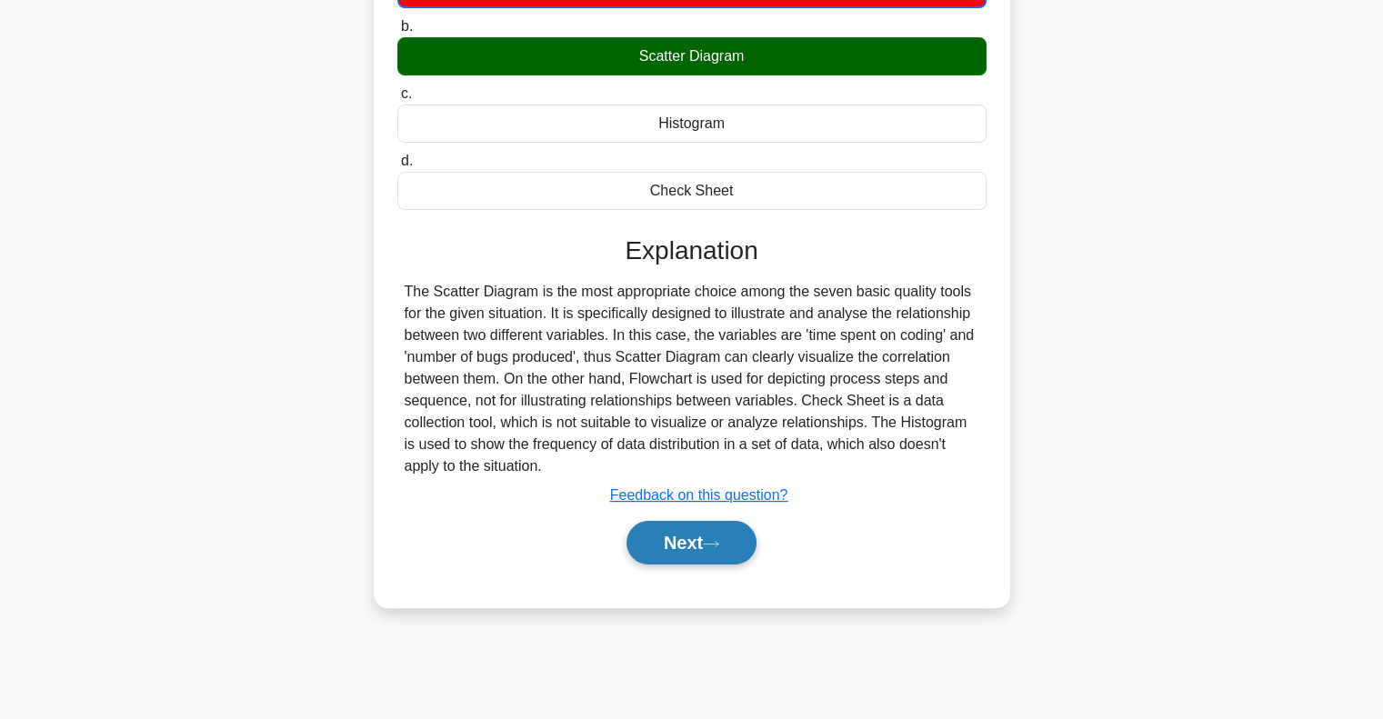
click at [734, 563] on button "Next" at bounding box center [691, 543] width 130 height 44
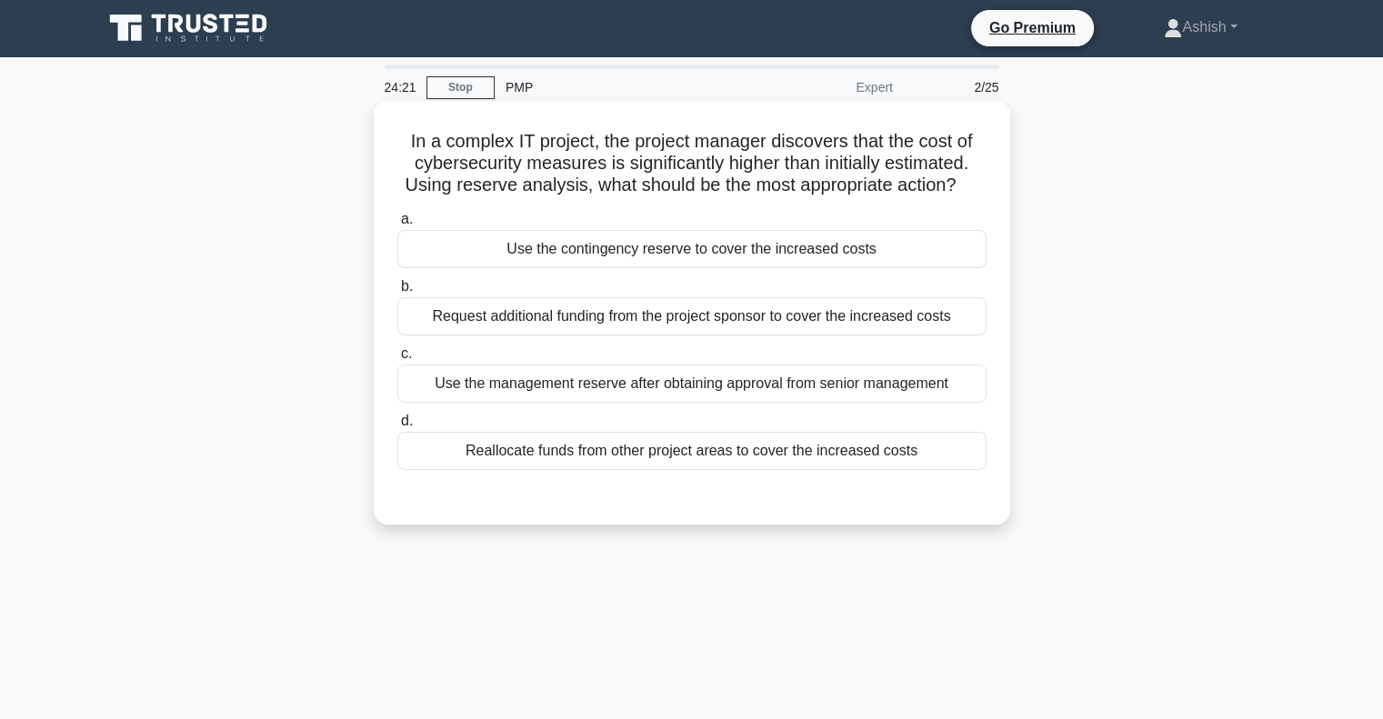
scroll to position [0, 0]
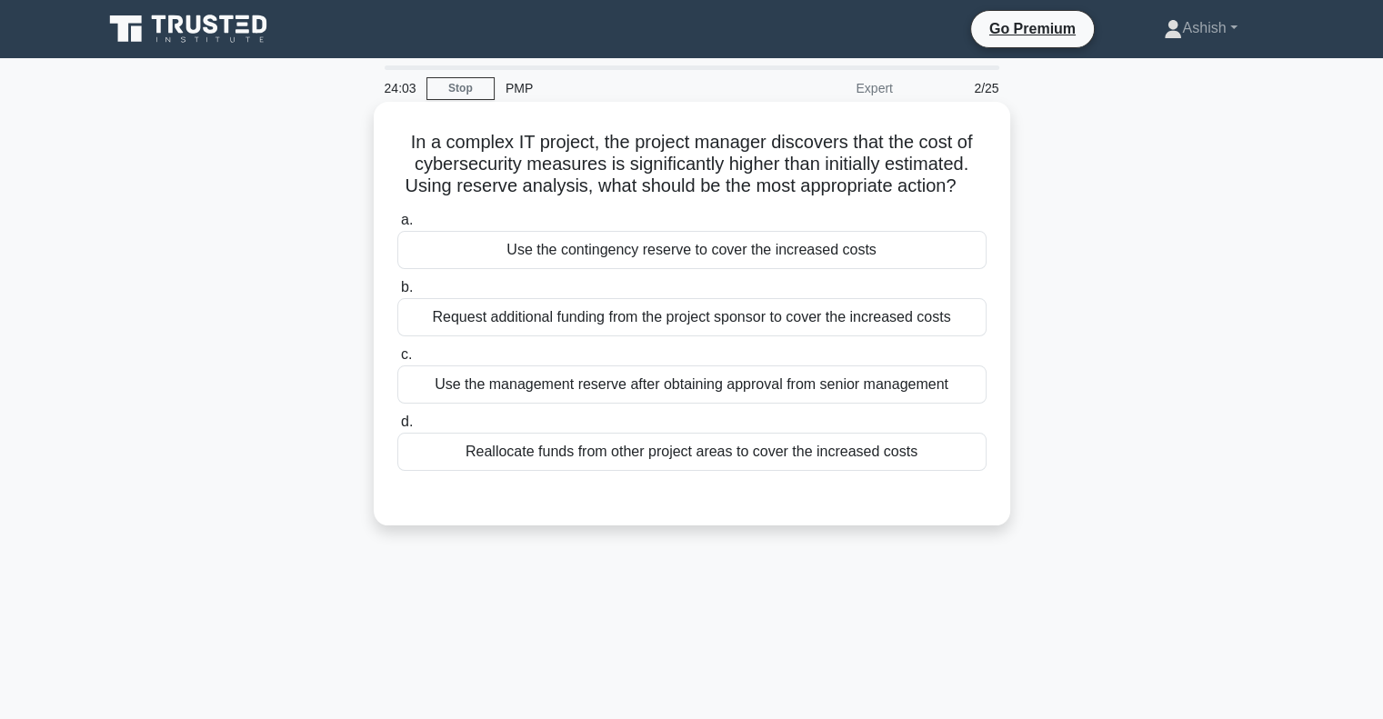
click at [735, 250] on div "Use the contingency reserve to cover the increased costs" at bounding box center [691, 250] width 589 height 38
click at [397, 226] on input "a. Use the contingency reserve to cover the increased costs" at bounding box center [397, 221] width 0 height 12
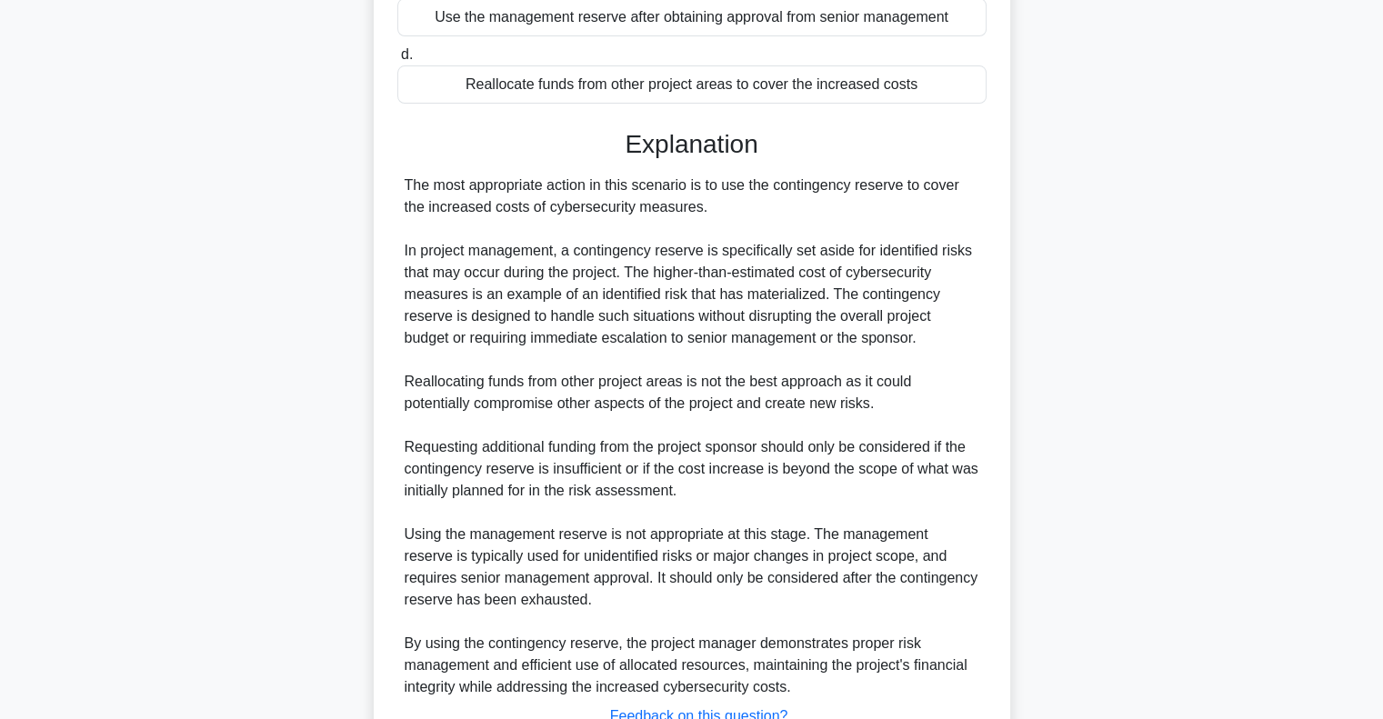
scroll to position [509, 0]
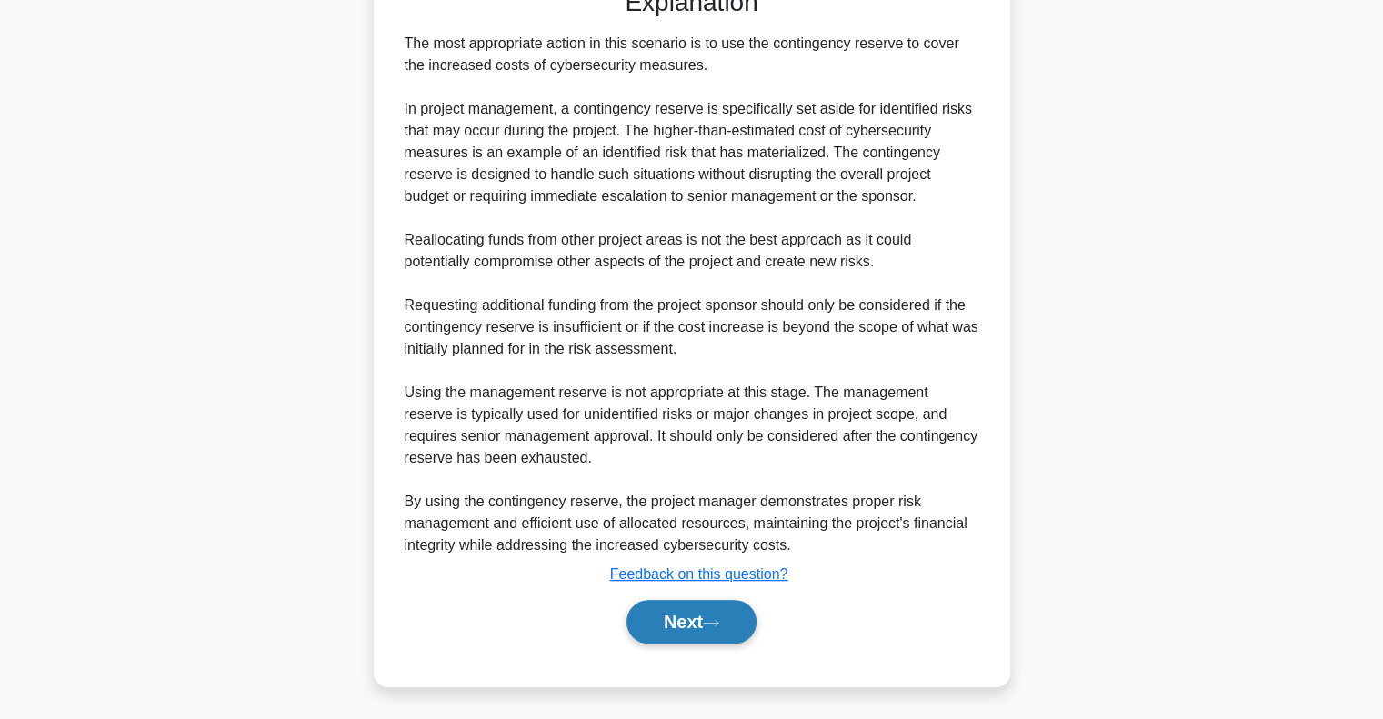
click at [740, 610] on button "Next" at bounding box center [691, 622] width 130 height 44
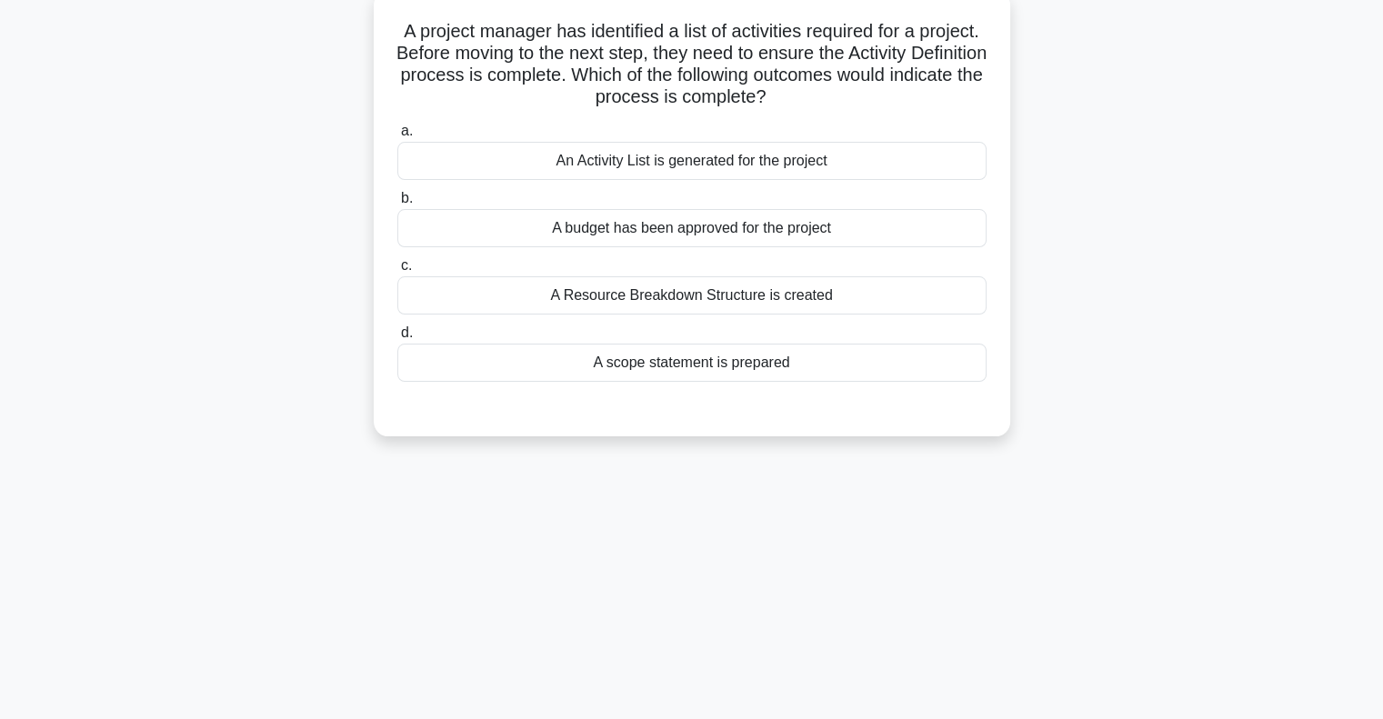
scroll to position [0, 0]
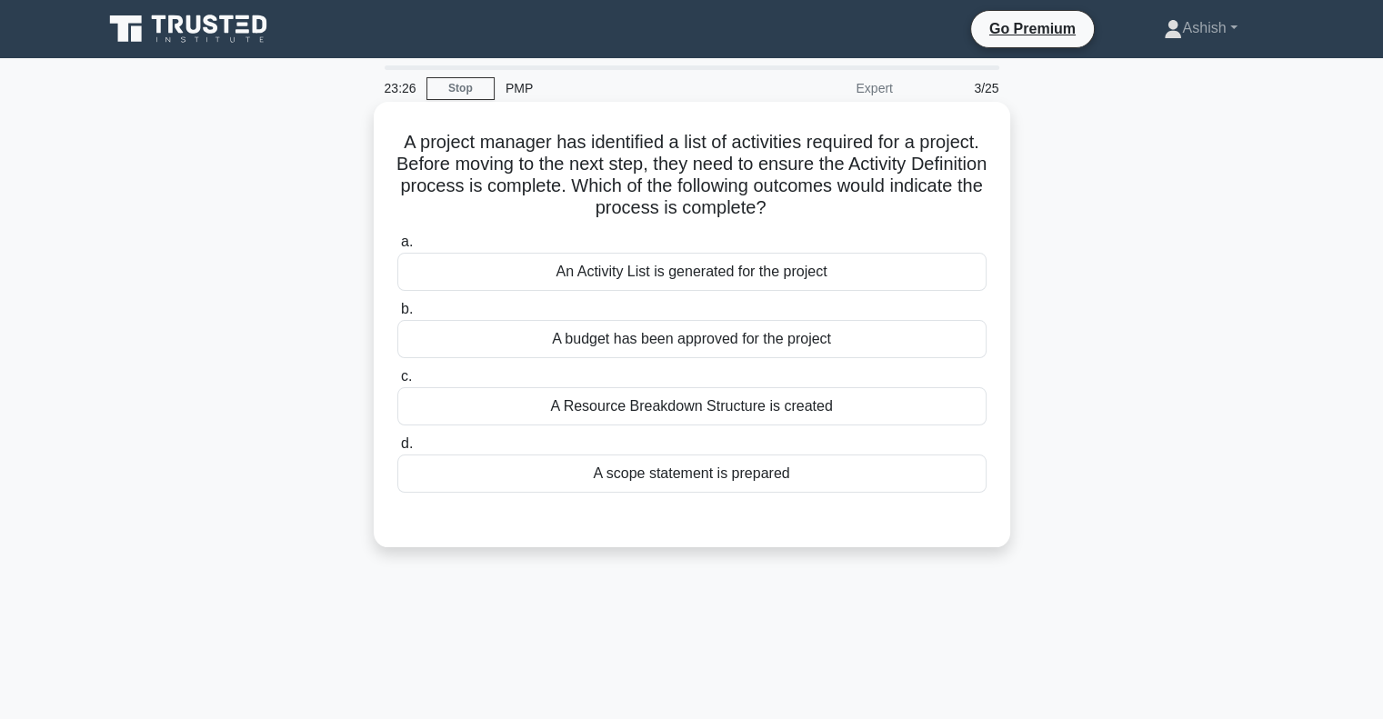
click at [774, 269] on div "An Activity List is generated for the project" at bounding box center [691, 272] width 589 height 38
click at [397, 248] on input "a. An Activity List is generated for the project" at bounding box center [397, 242] width 0 height 12
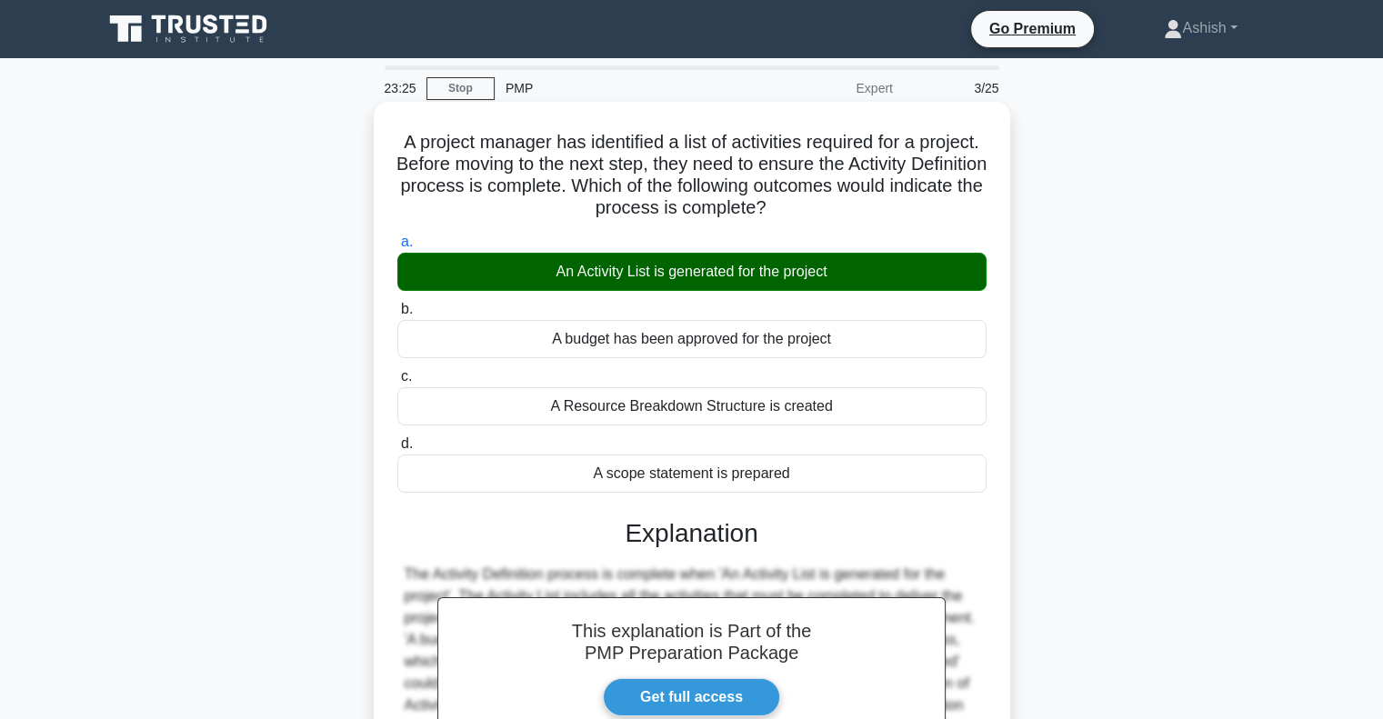
scroll to position [263, 0]
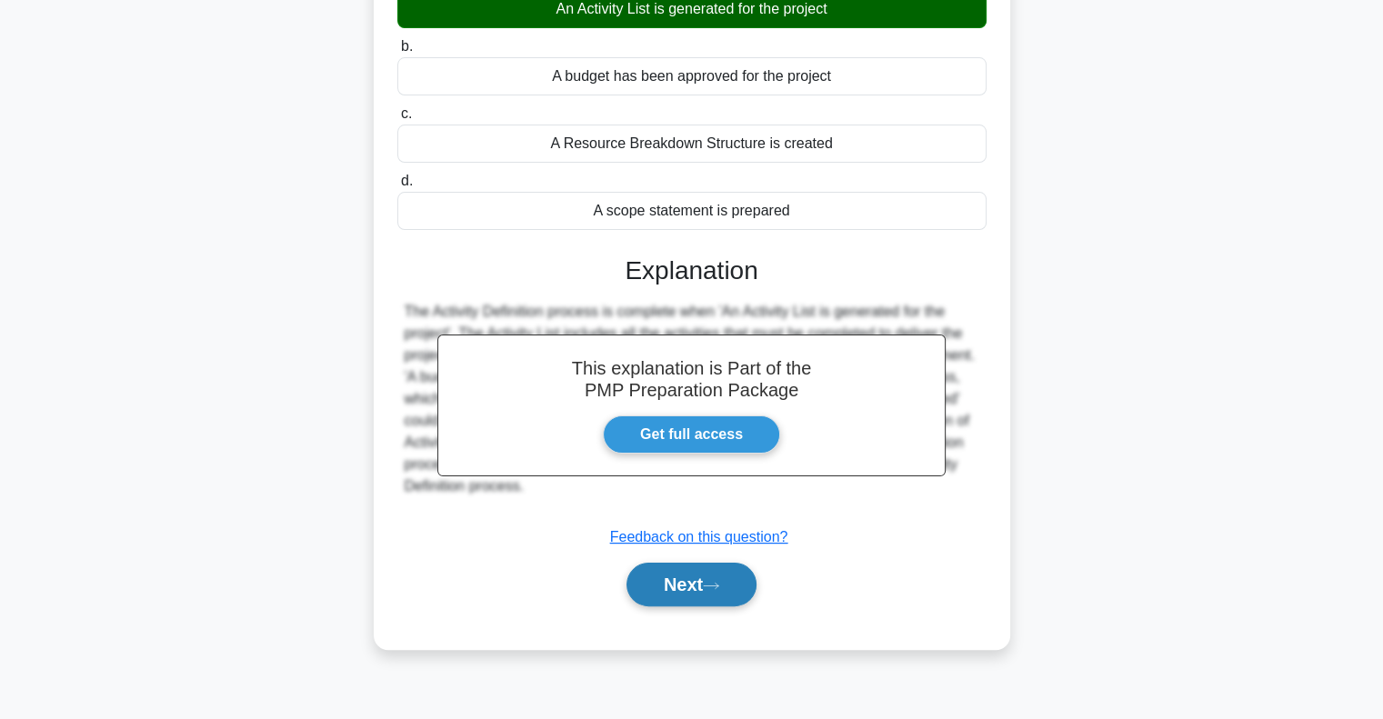
click at [724, 591] on button "Next" at bounding box center [691, 585] width 130 height 44
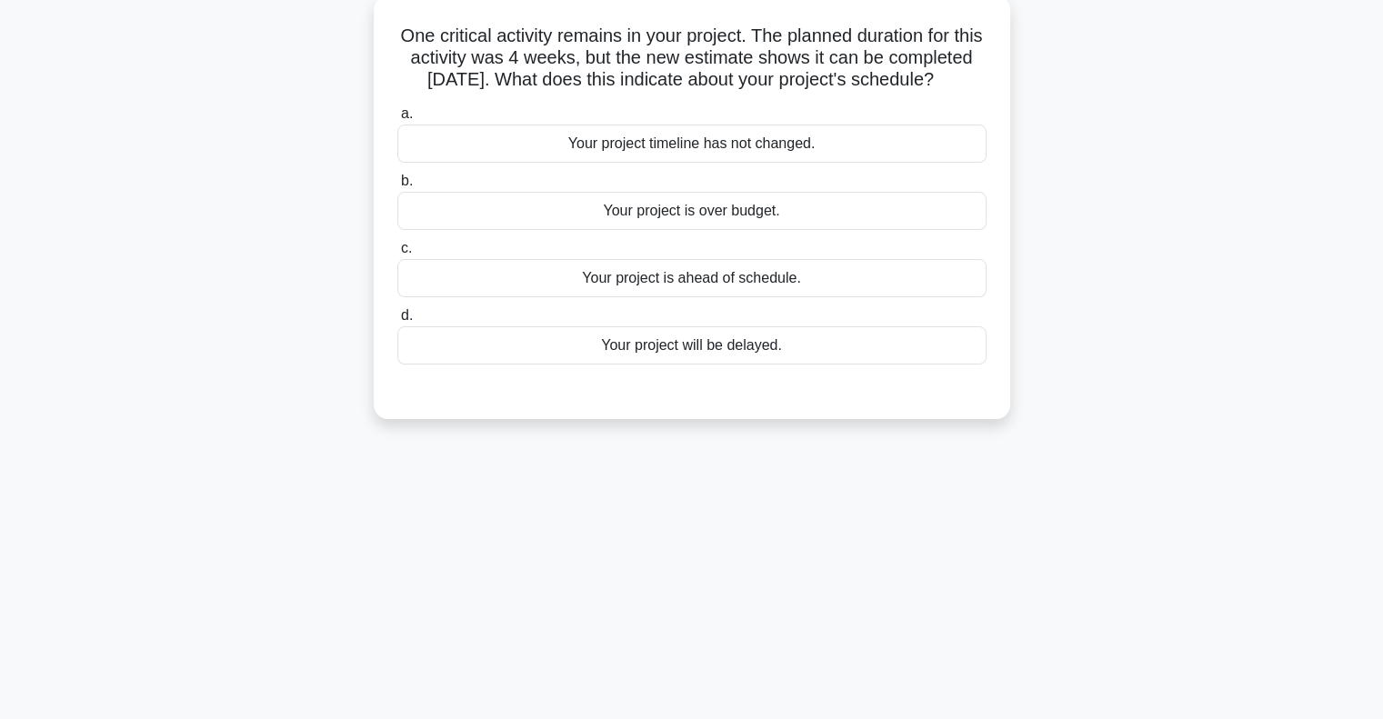
scroll to position [0, 0]
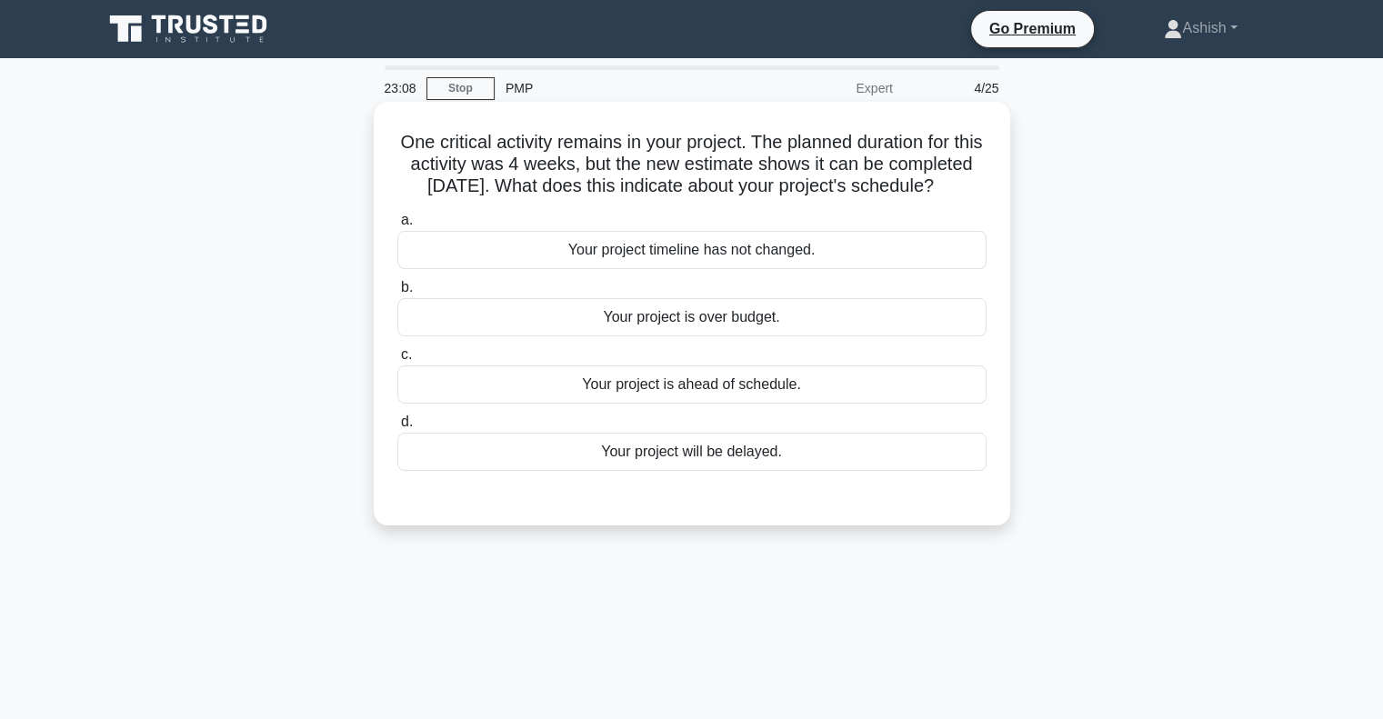
click at [811, 403] on div "Your project is ahead of schedule." at bounding box center [691, 385] width 589 height 38
click at [397, 361] on input "c. Your project is ahead of schedule." at bounding box center [397, 355] width 0 height 12
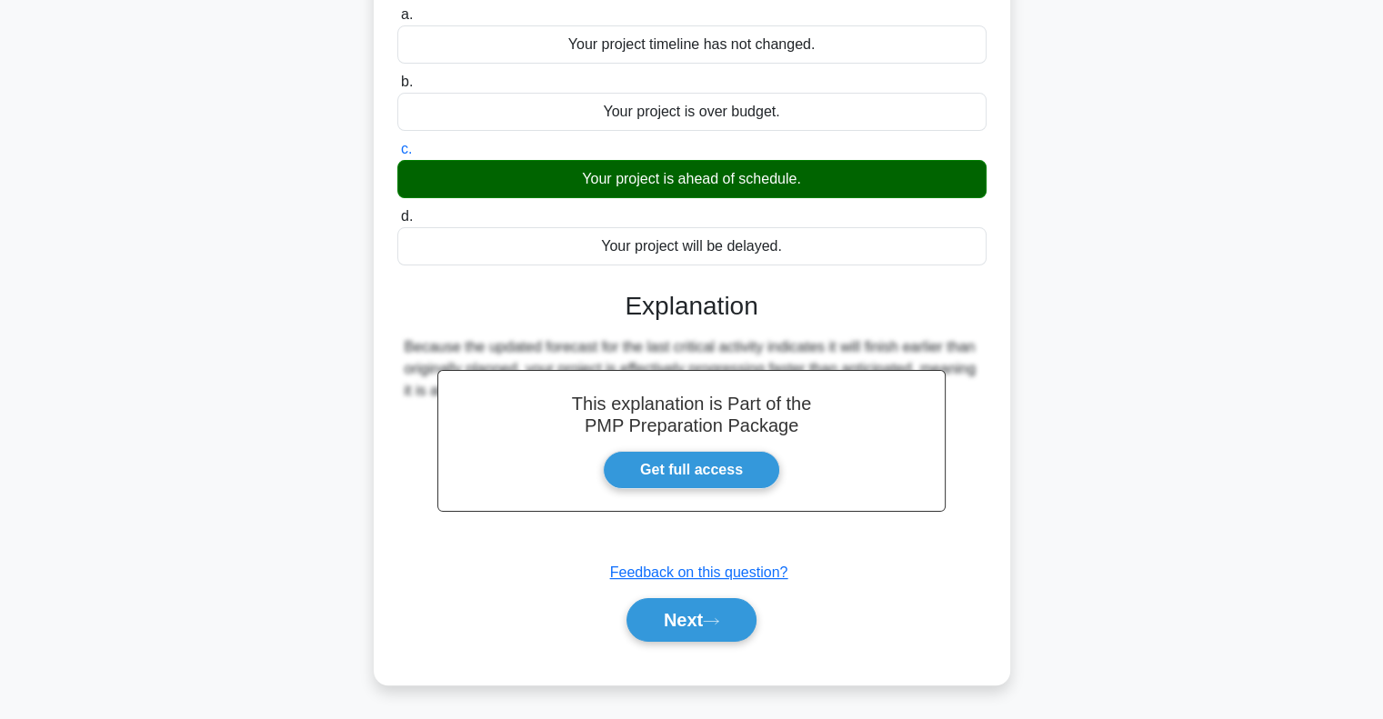
scroll to position [263, 0]
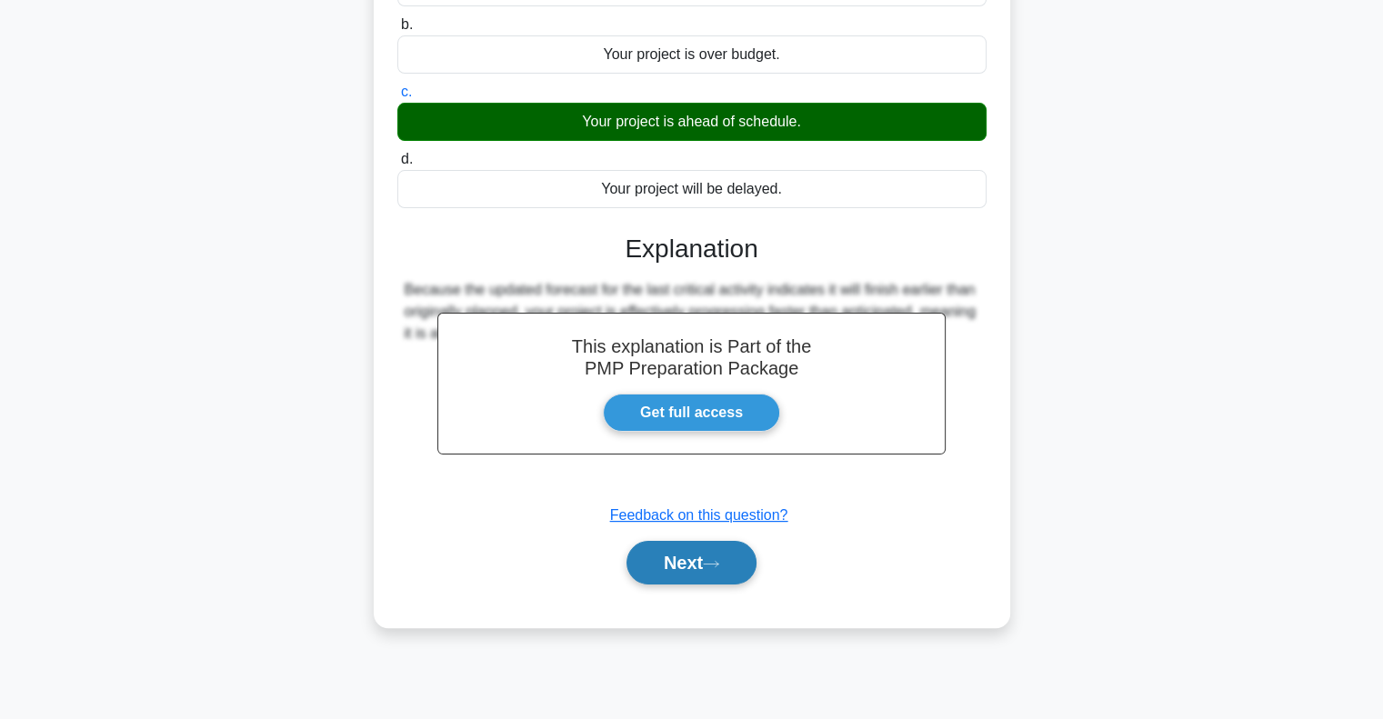
click at [695, 582] on button "Next" at bounding box center [691, 563] width 130 height 44
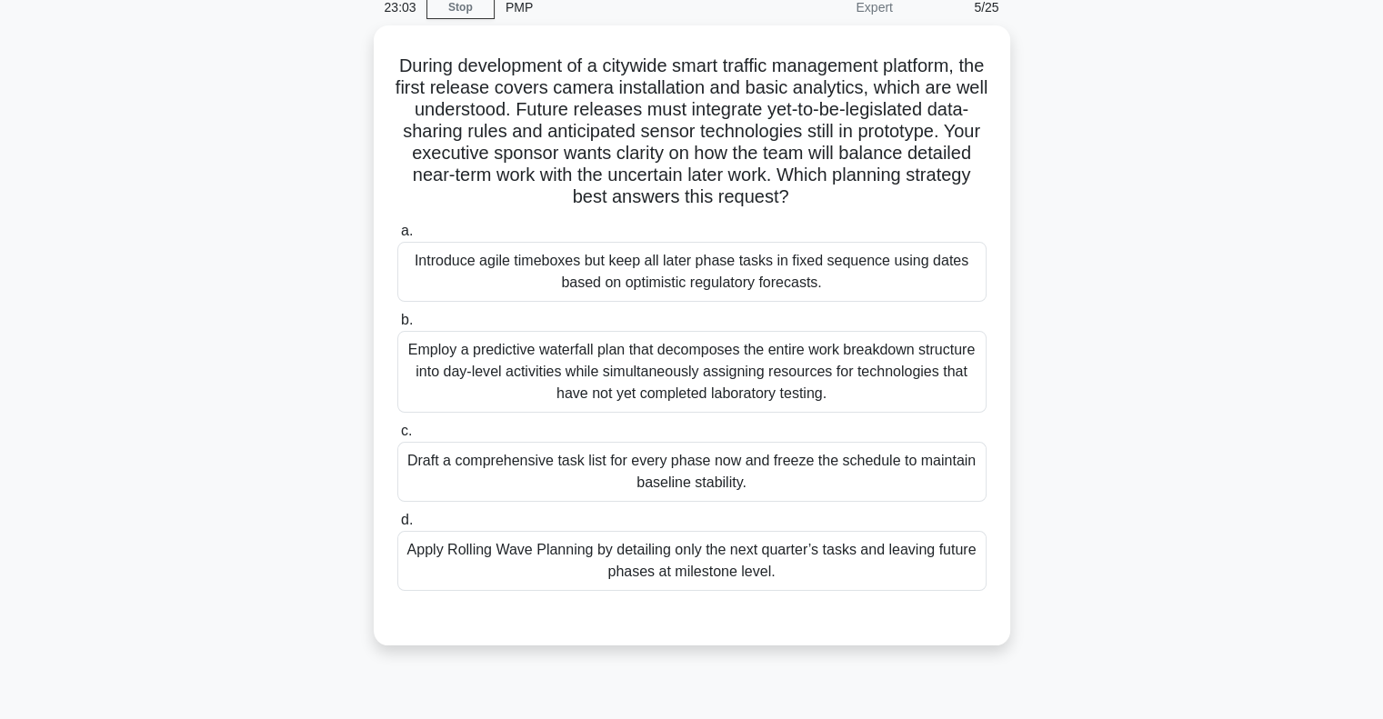
scroll to position [0, 0]
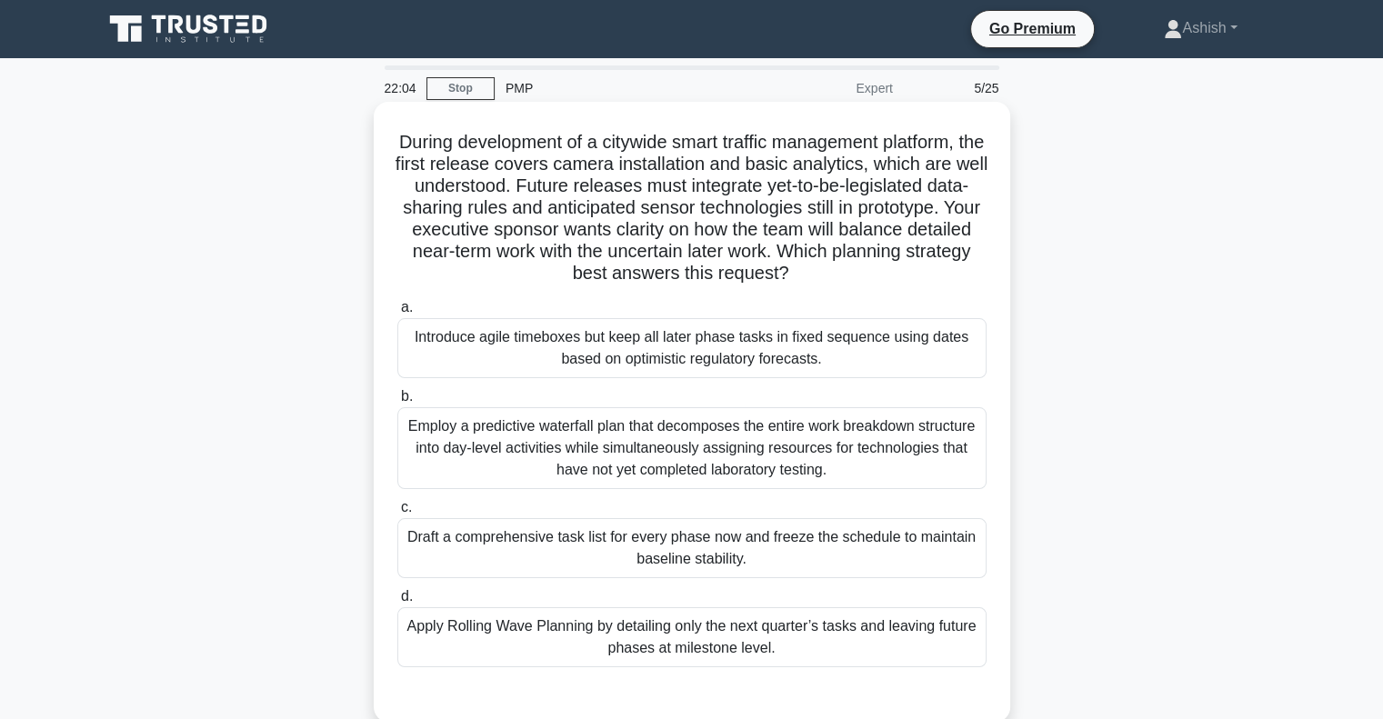
click at [901, 331] on div "Introduce agile timeboxes but keep all later phase tasks in fixed sequence usin…" at bounding box center [691, 348] width 589 height 60
click at [397, 314] on input "a. Introduce agile timeboxes but keep all later phase tasks in fixed sequence u…" at bounding box center [397, 308] width 0 height 12
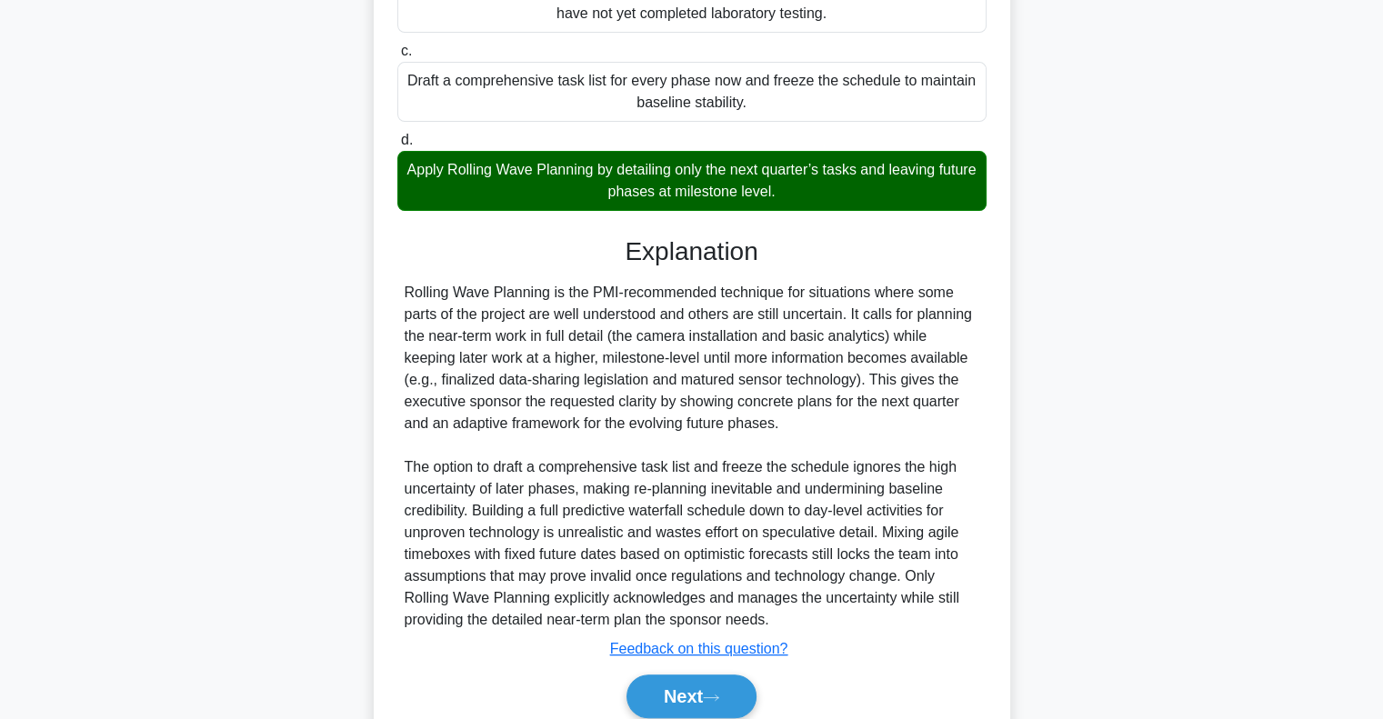
scroll to position [533, 0]
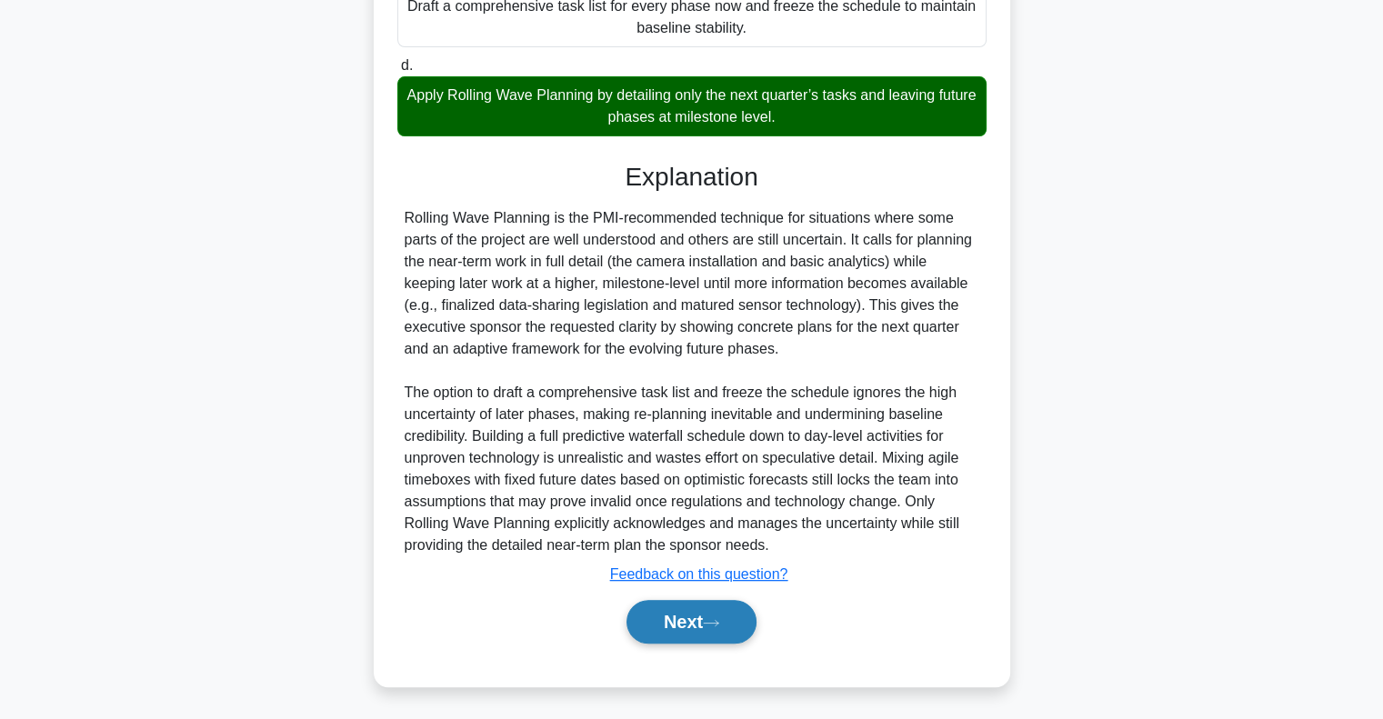
click at [718, 616] on button "Next" at bounding box center [691, 622] width 130 height 44
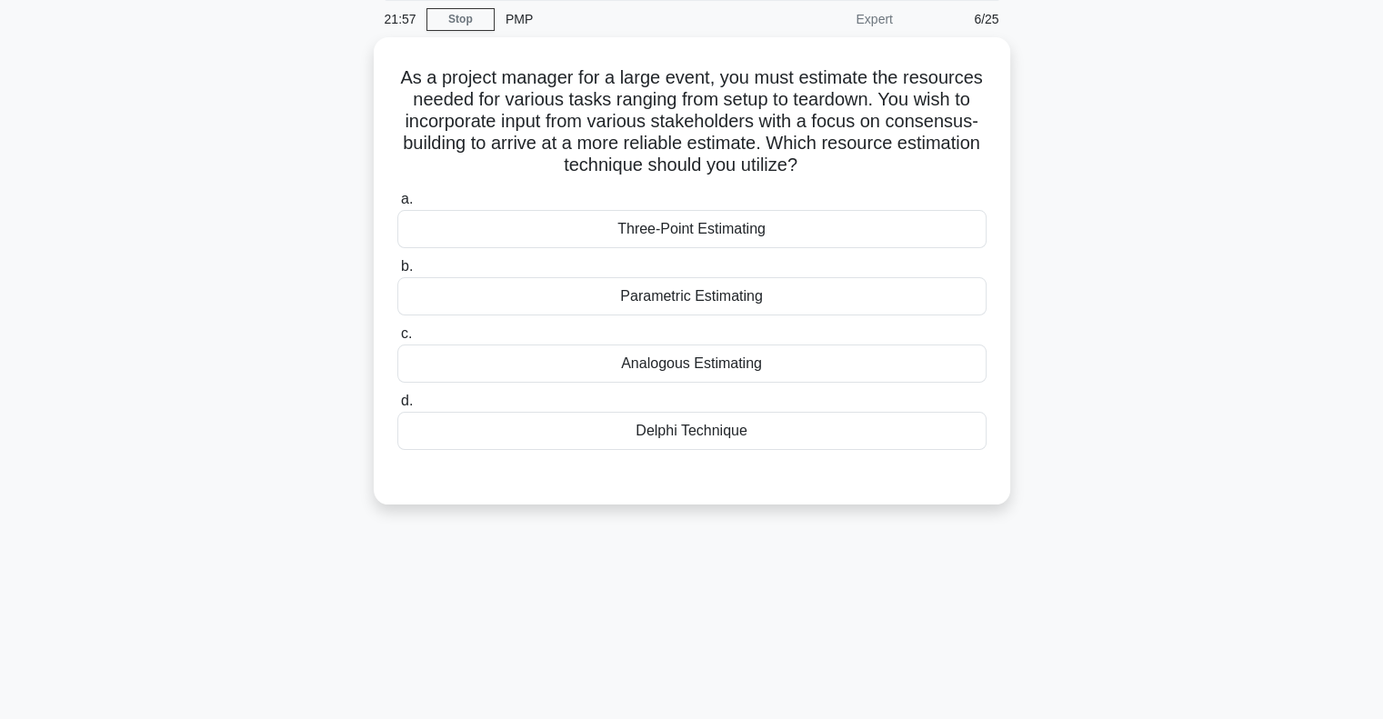
scroll to position [0, 0]
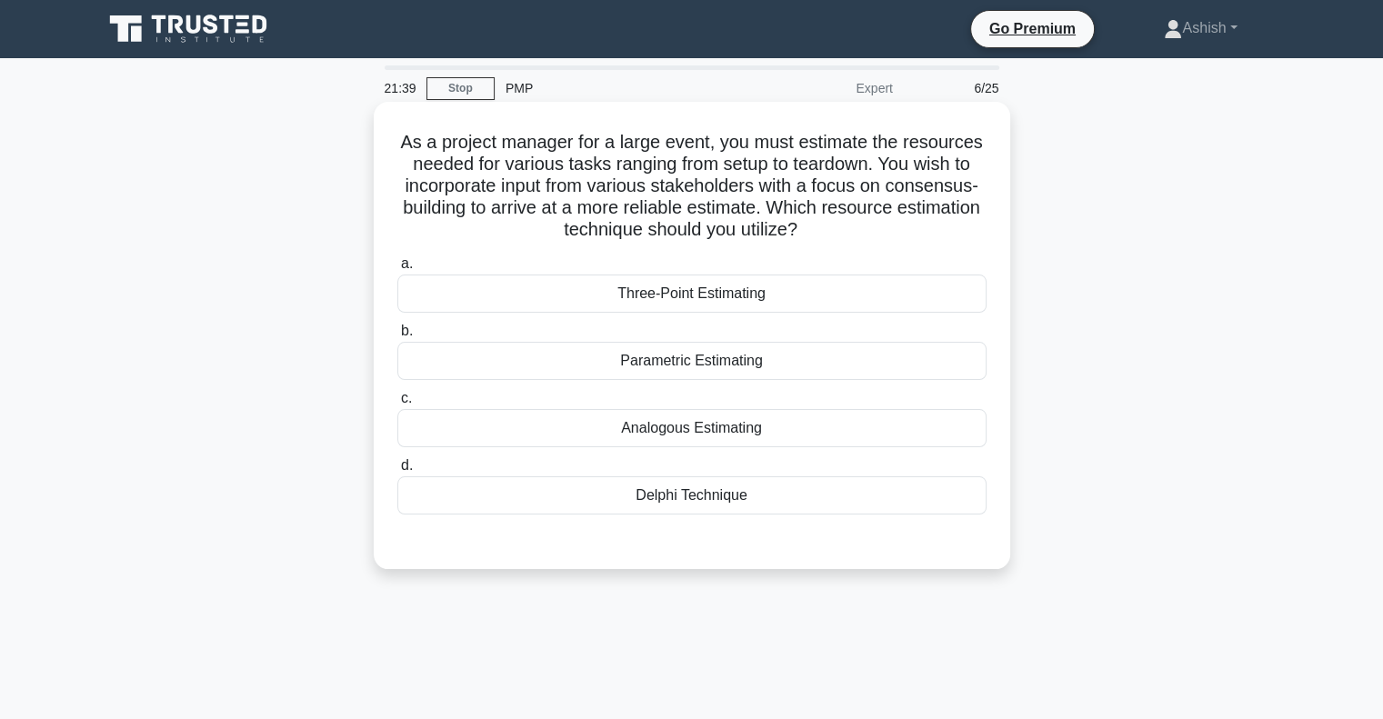
click at [758, 486] on div "Delphi Technique" at bounding box center [691, 495] width 589 height 38
click at [397, 472] on input "d. Delphi Technique" at bounding box center [397, 466] width 0 height 12
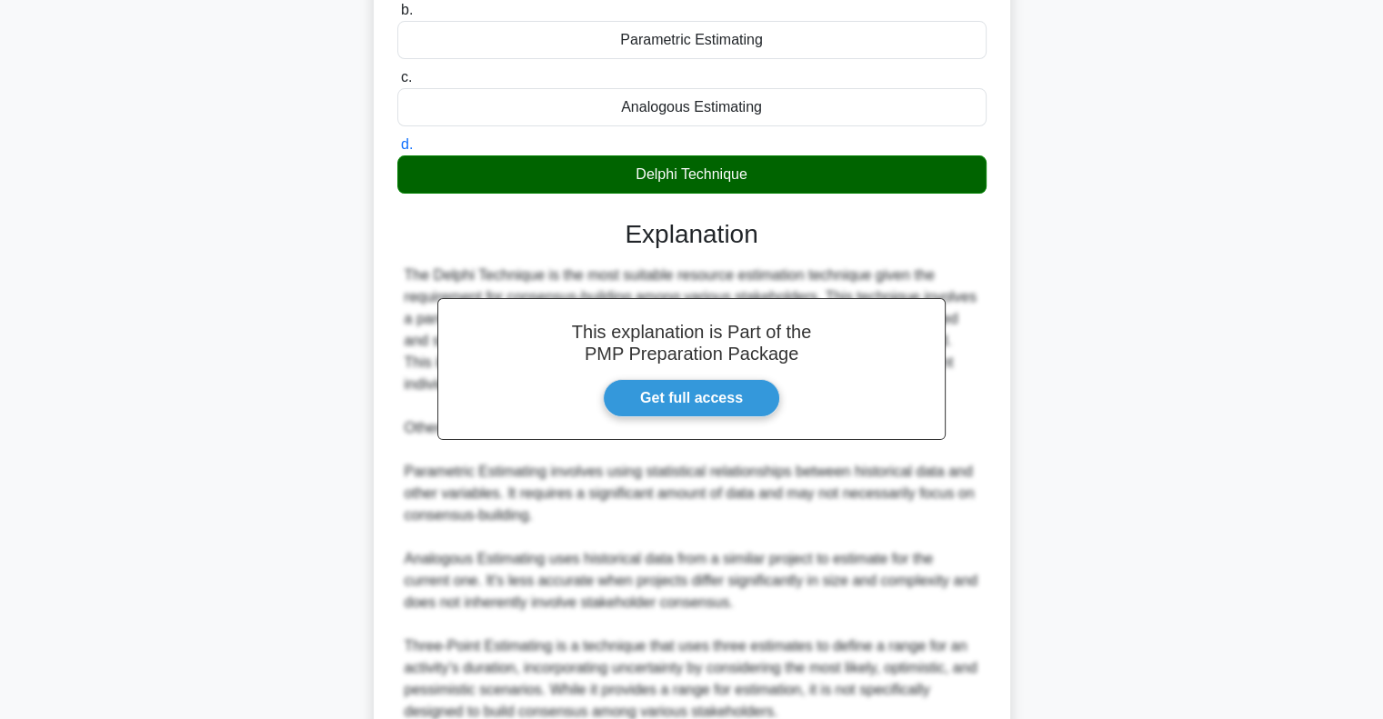
scroll to position [487, 0]
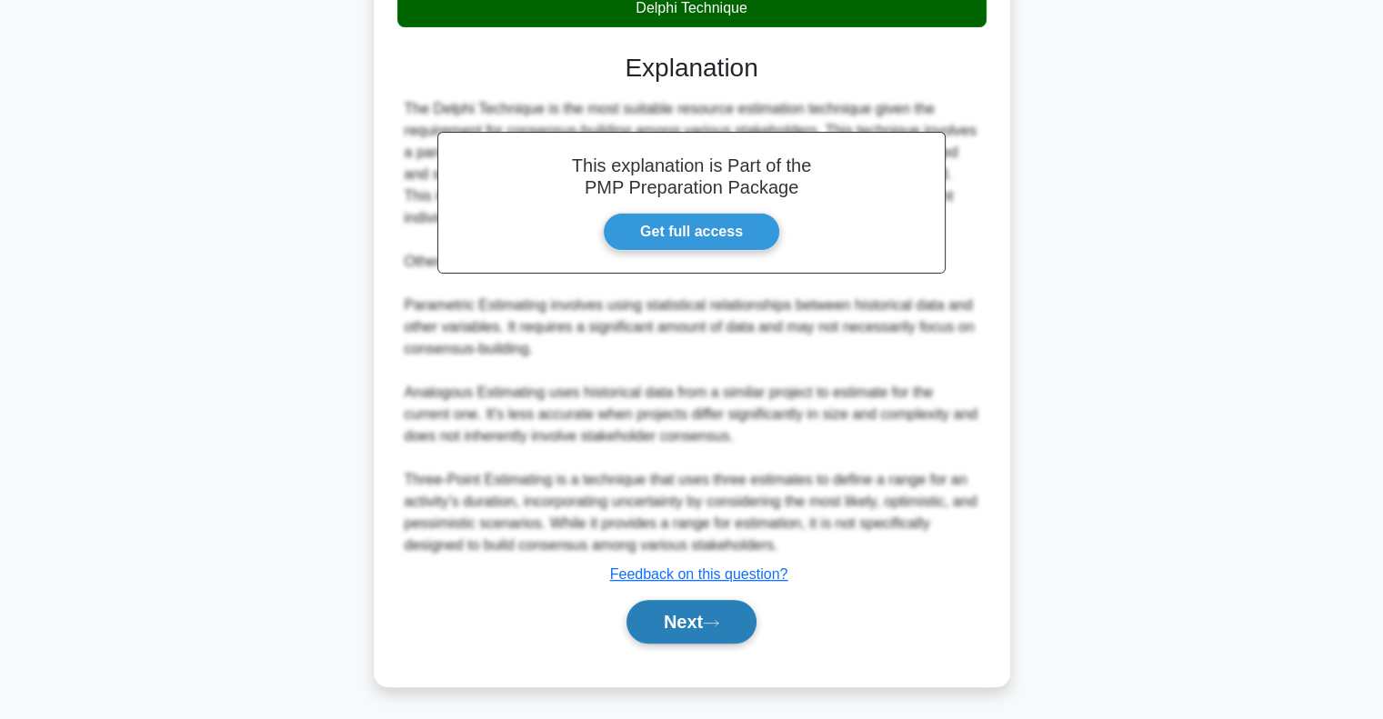
click at [721, 609] on button "Next" at bounding box center [691, 622] width 130 height 44
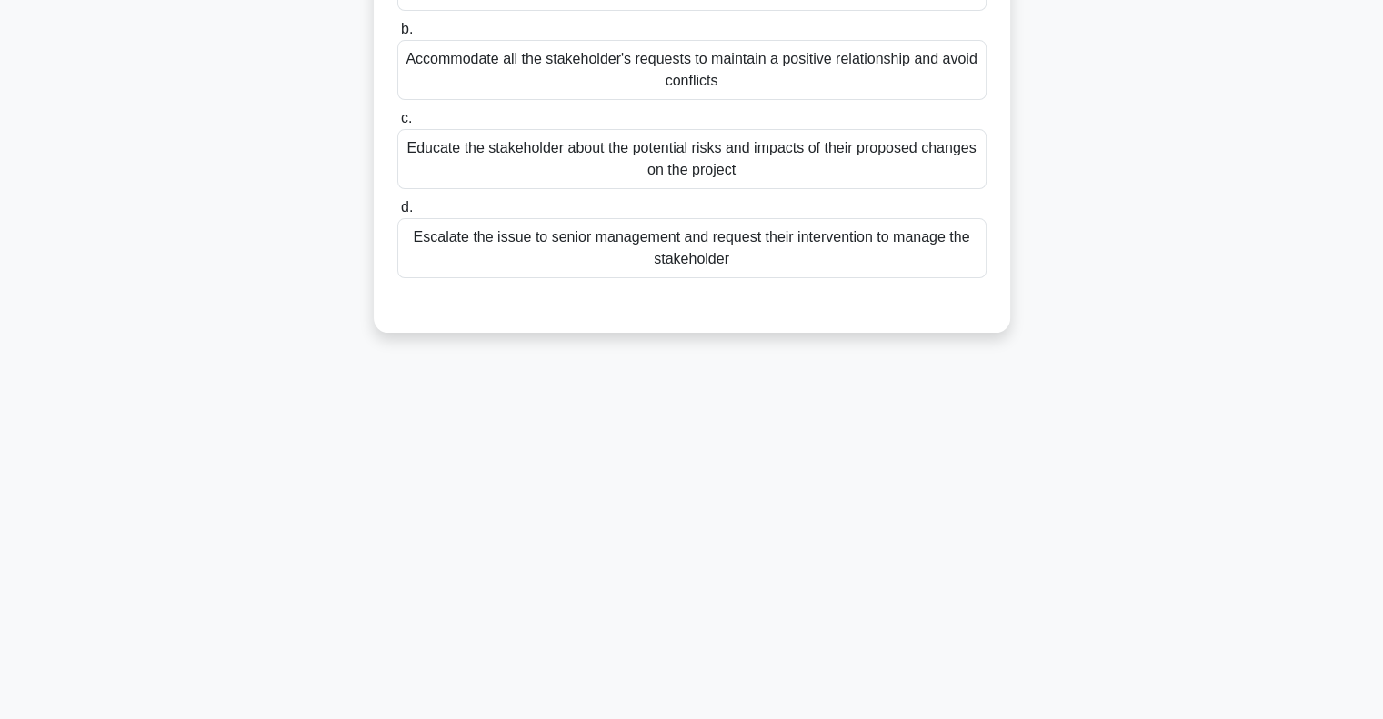
scroll to position [0, 0]
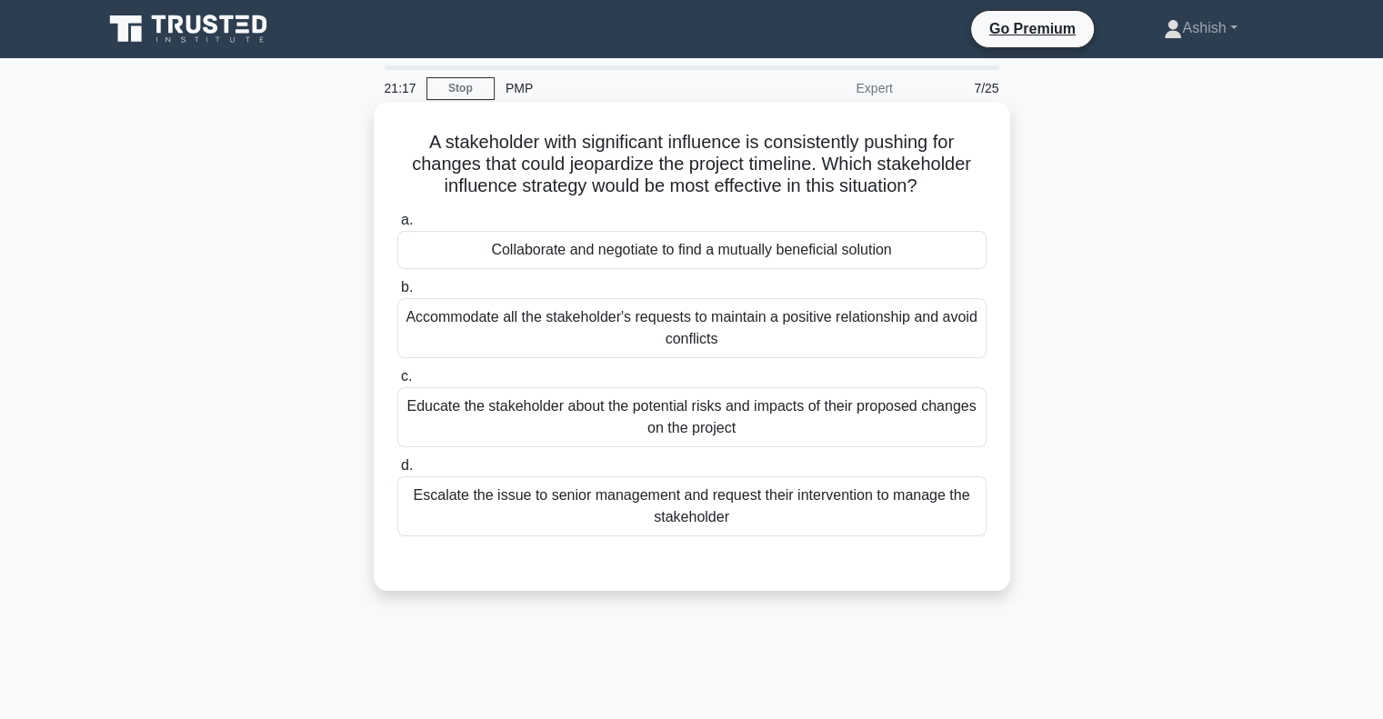
click at [710, 425] on div "Educate the stakeholder about the potential risks and impacts of their proposed…" at bounding box center [691, 417] width 589 height 60
click at [397, 383] on input "c. Educate the stakeholder about the potential risks and impacts of their propo…" at bounding box center [397, 377] width 0 height 12
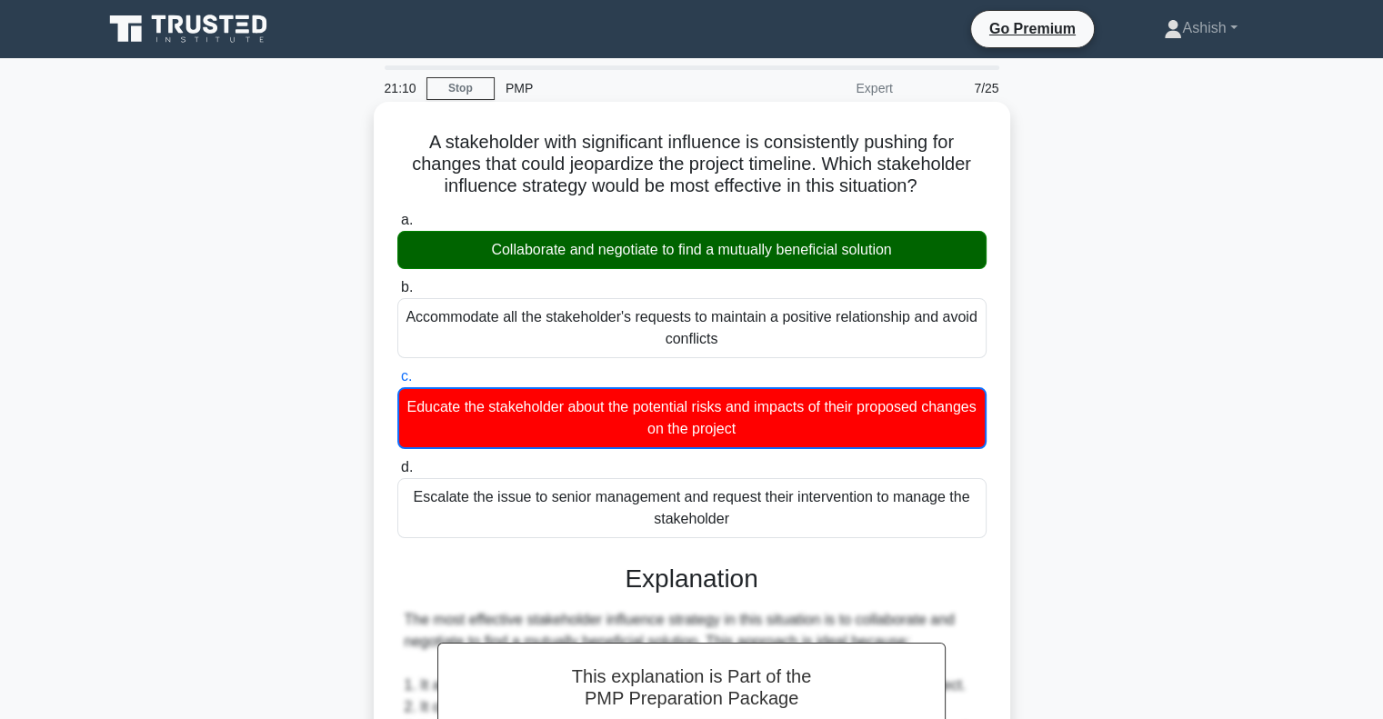
scroll to position [555, 0]
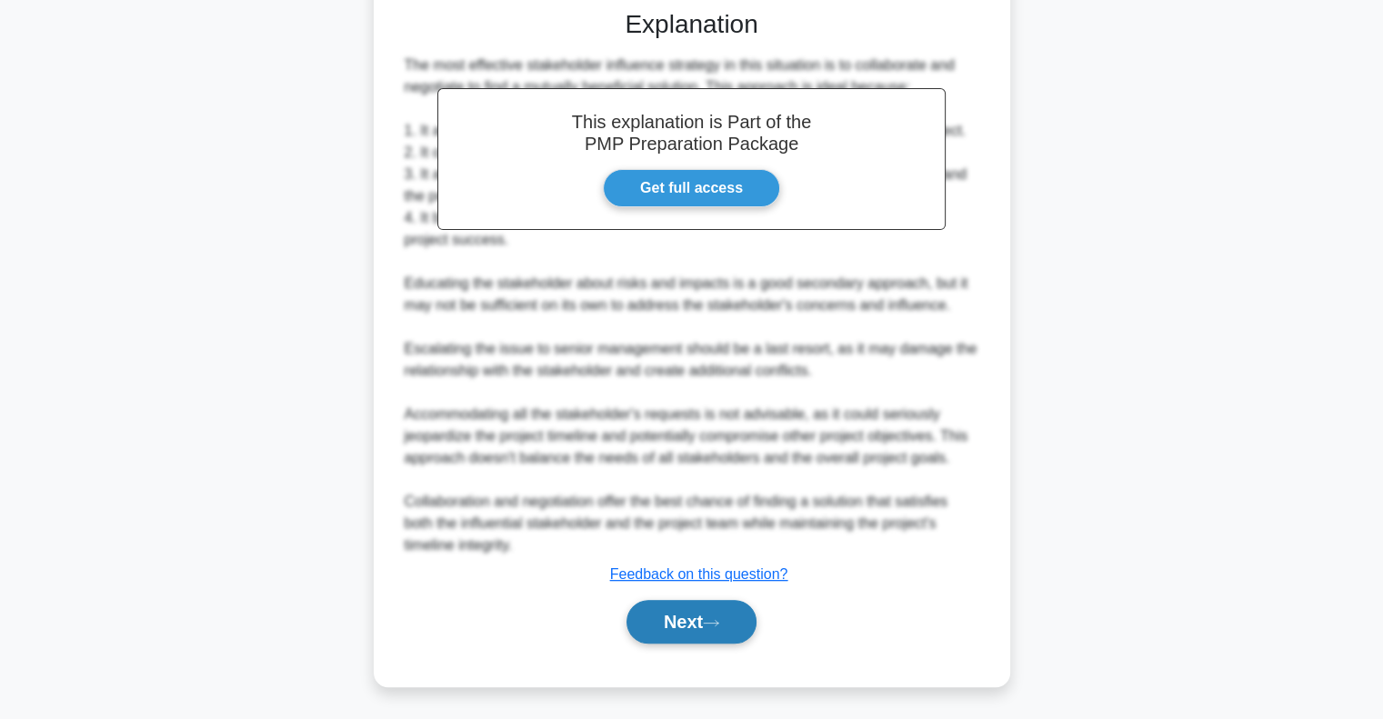
click at [706, 616] on button "Next" at bounding box center [691, 622] width 130 height 44
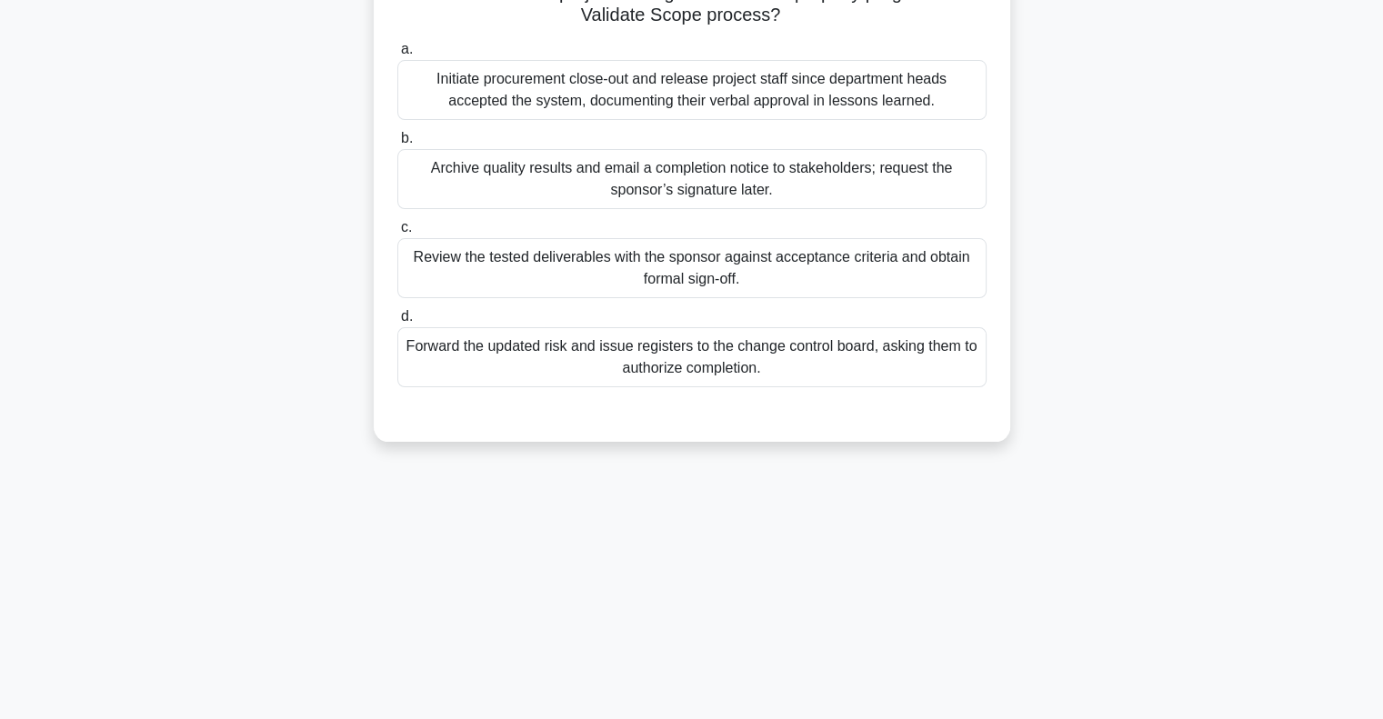
scroll to position [0, 0]
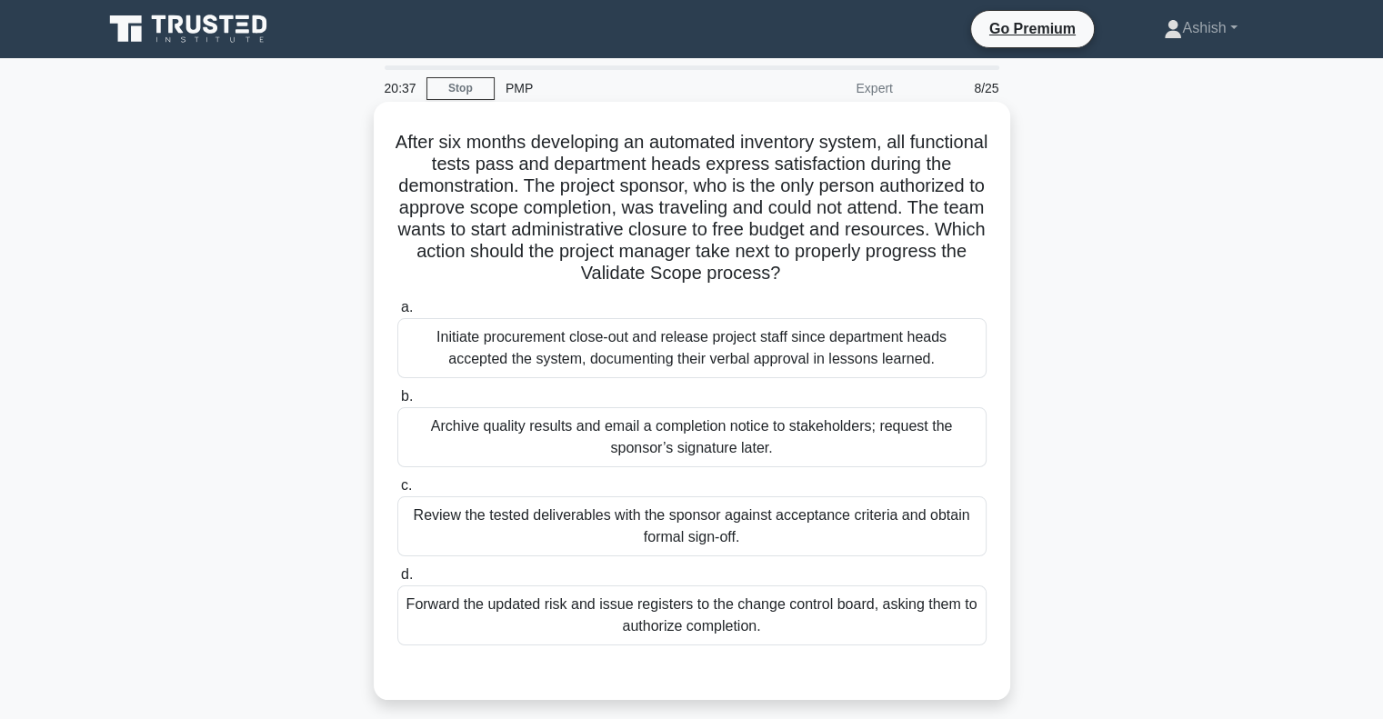
click at [785, 627] on div "Forward the updated risk and issue registers to the change control board, askin…" at bounding box center [691, 616] width 589 height 60
click at [397, 581] on input "d. Forward the updated risk and issue registers to the change control board, as…" at bounding box center [397, 575] width 0 height 12
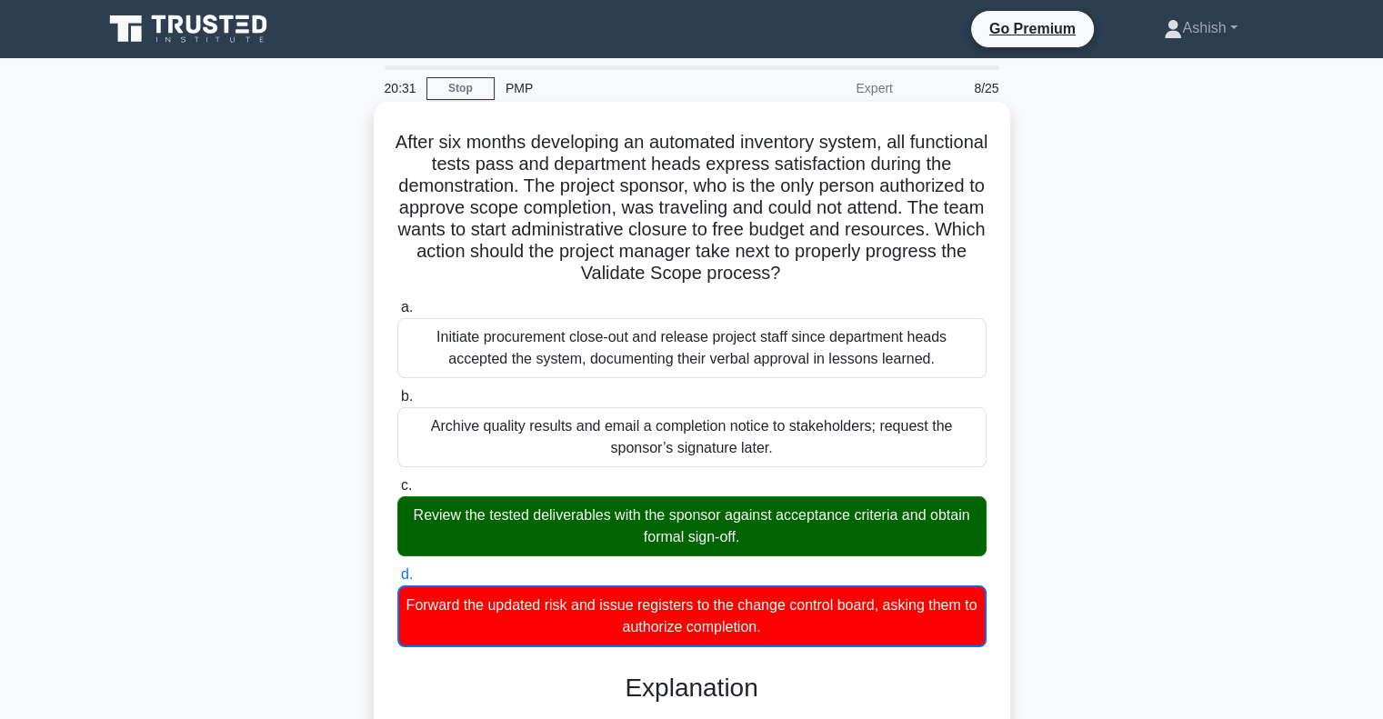
scroll to position [489, 0]
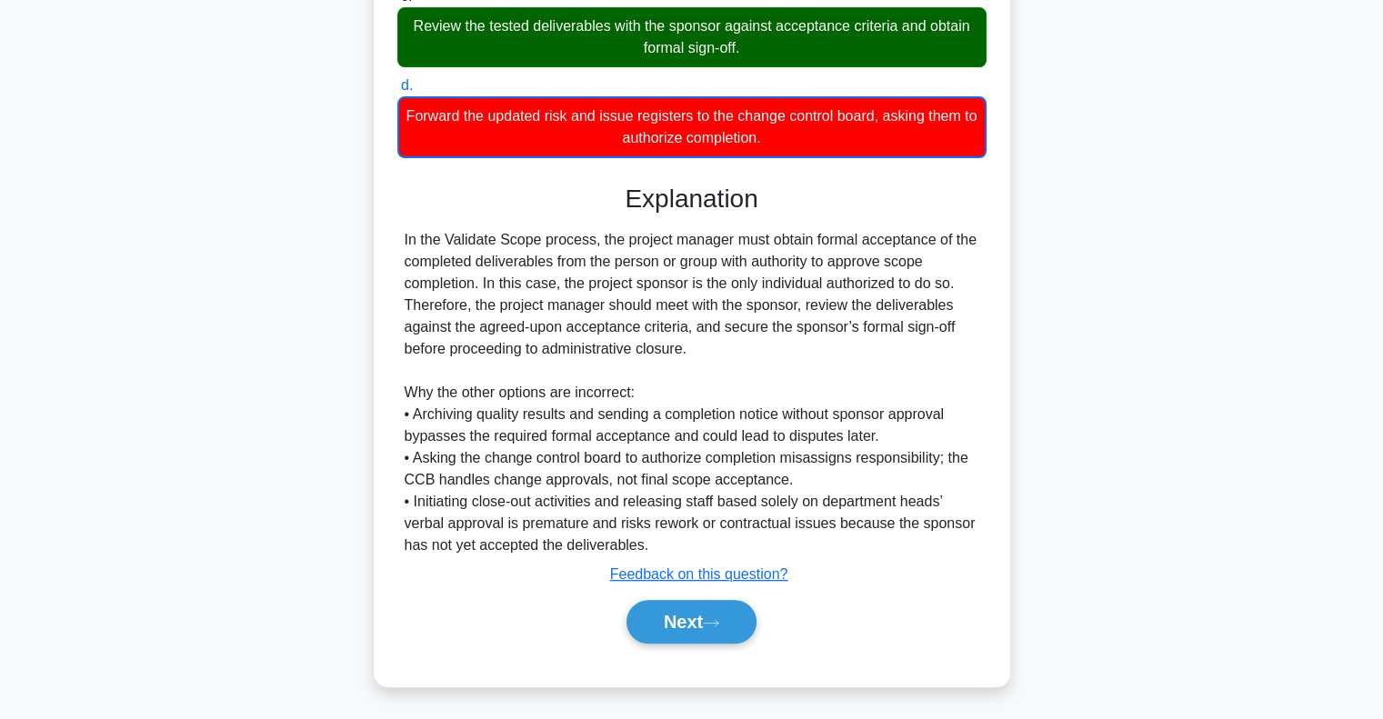
click at [698, 643] on div "Next" at bounding box center [691, 622] width 589 height 58
click at [708, 619] on button "Next" at bounding box center [691, 622] width 130 height 44
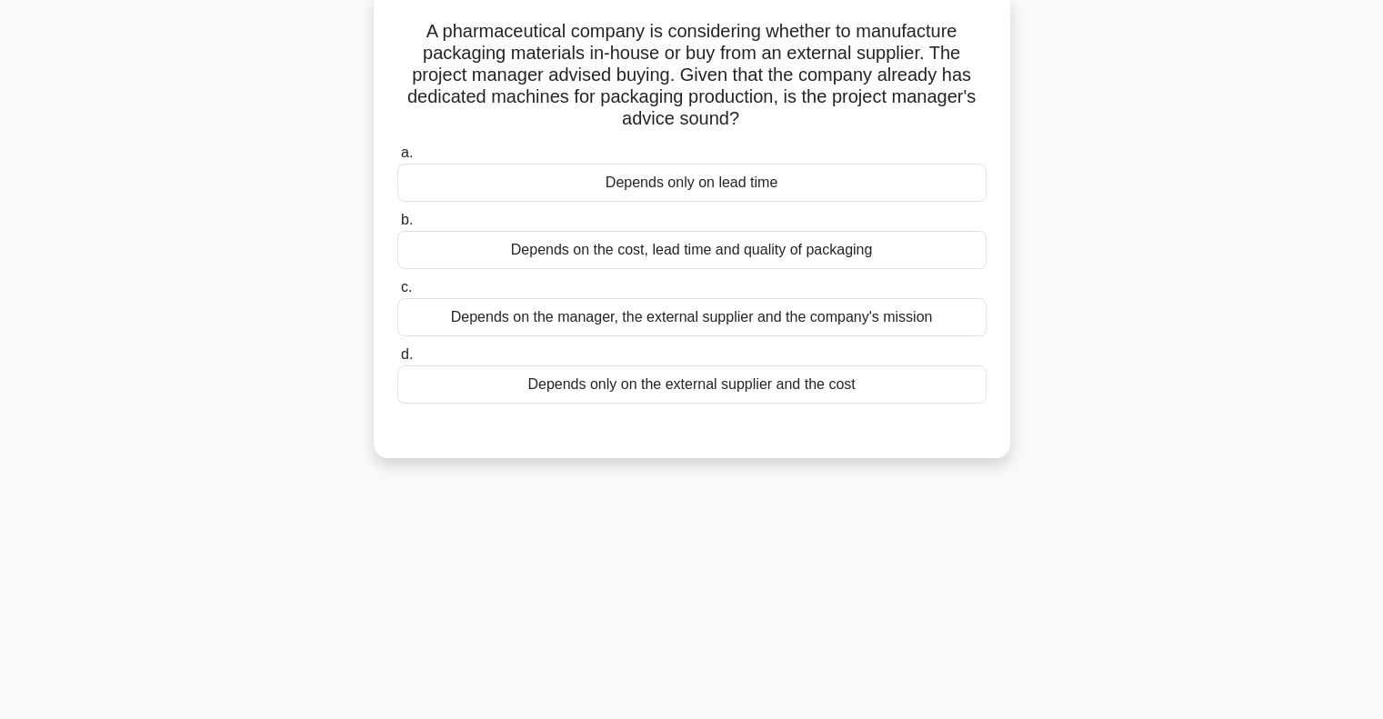
scroll to position [0, 0]
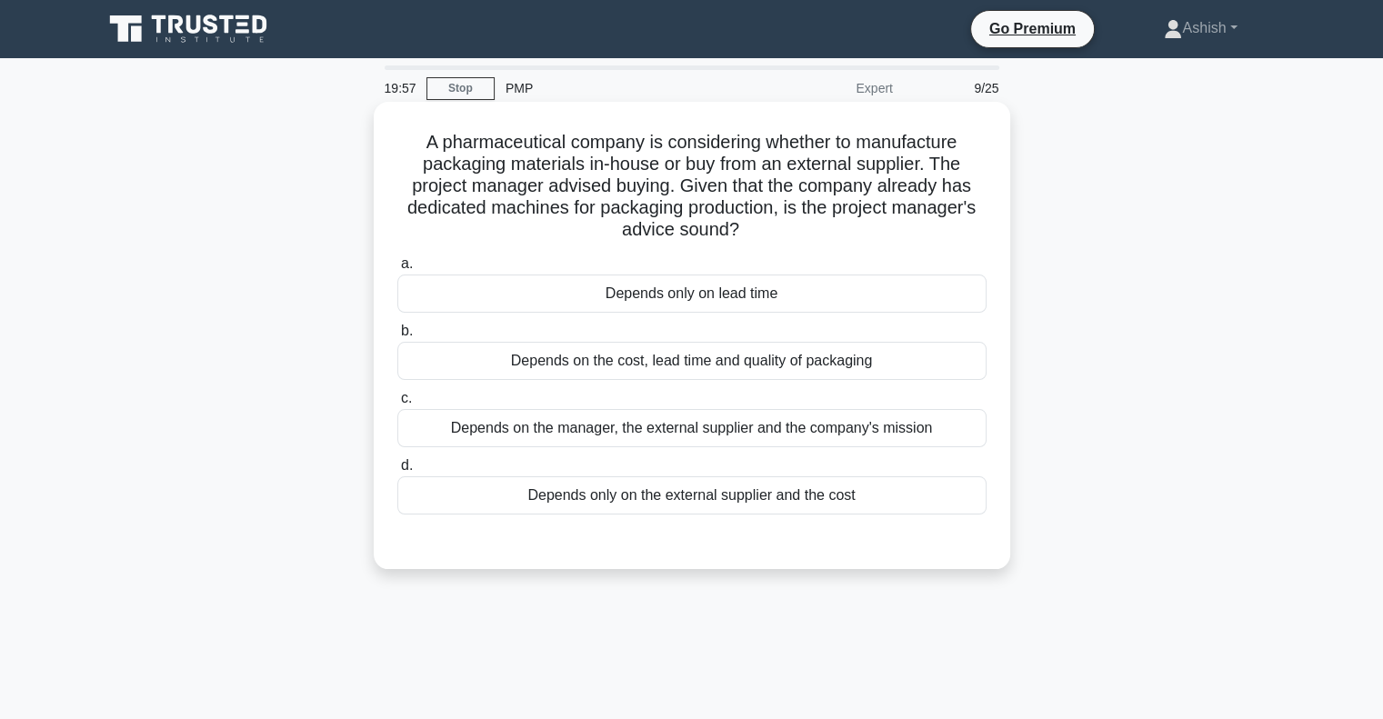
click at [832, 359] on div "Depends on the cost, lead time and quality of packaging" at bounding box center [691, 361] width 589 height 38
click at [397, 337] on input "b. Depends on the cost, lead time and quality of packaging" at bounding box center [397, 332] width 0 height 12
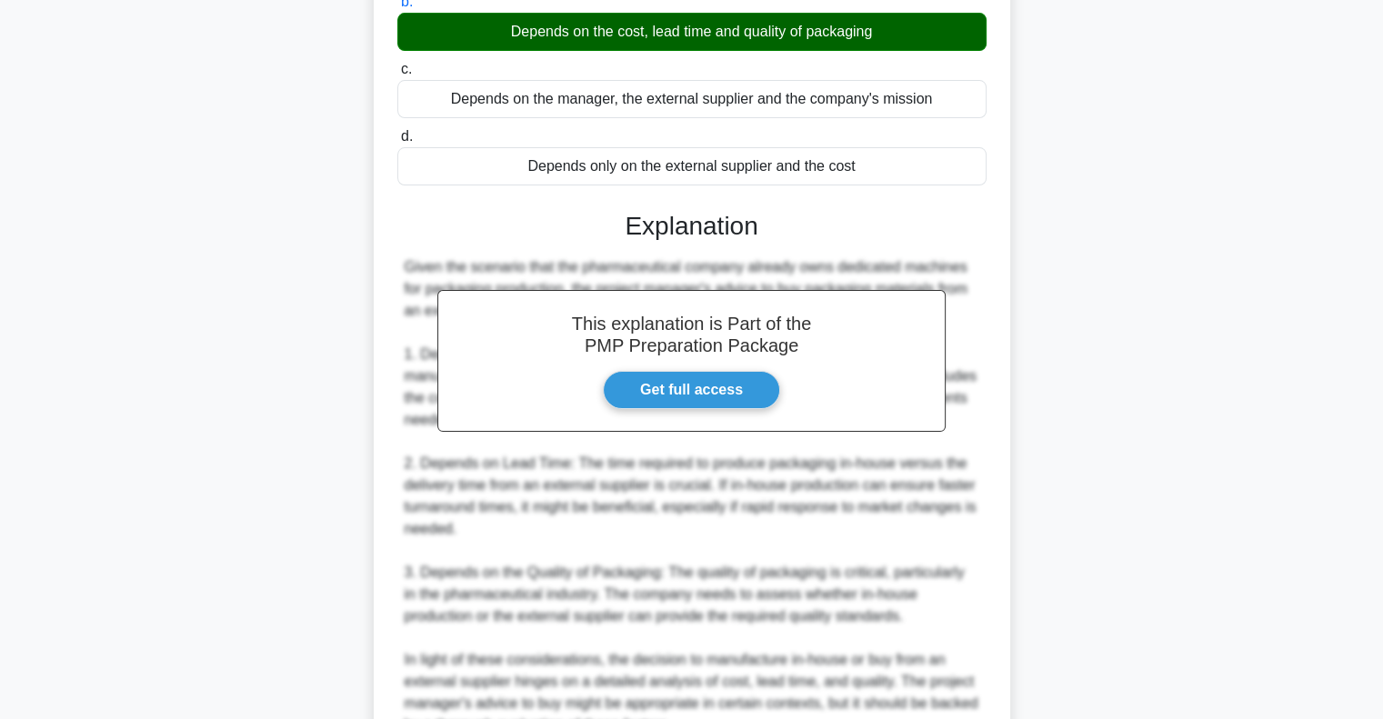
scroll to position [553, 0]
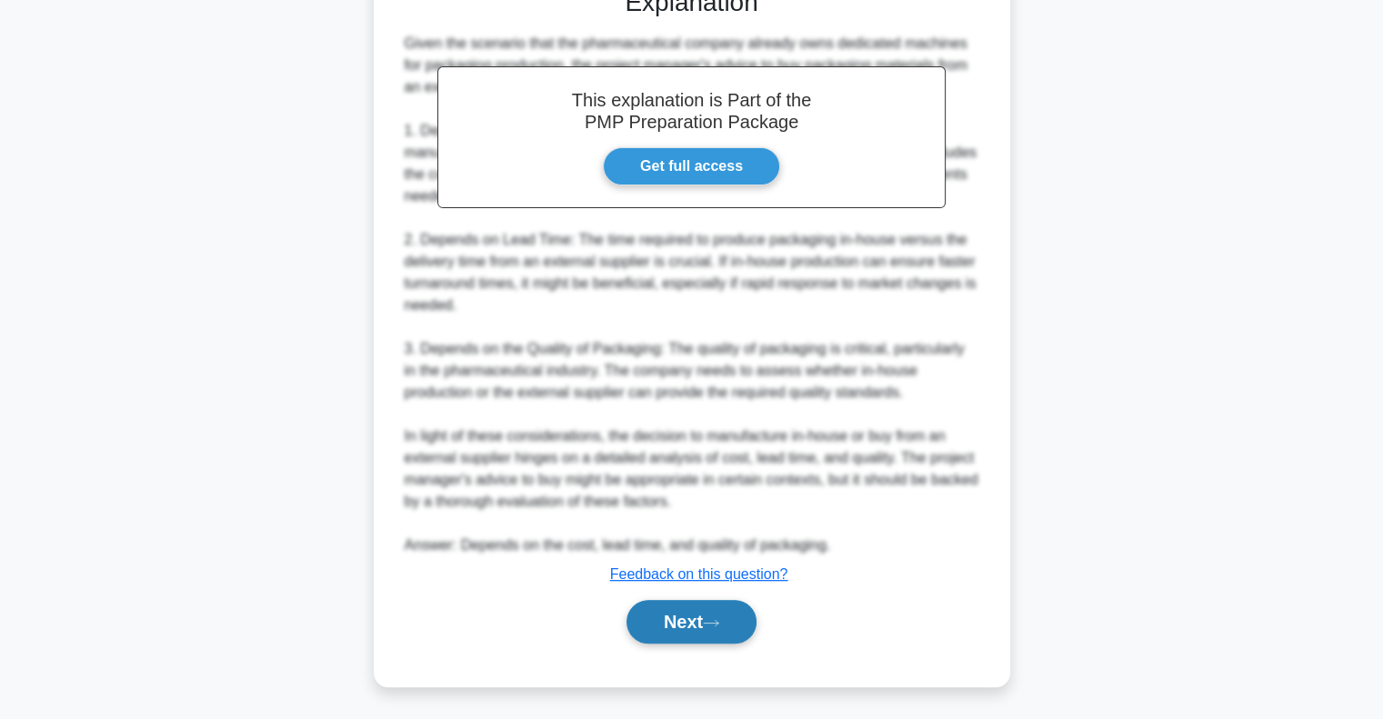
click at [658, 614] on button "Next" at bounding box center [691, 622] width 130 height 44
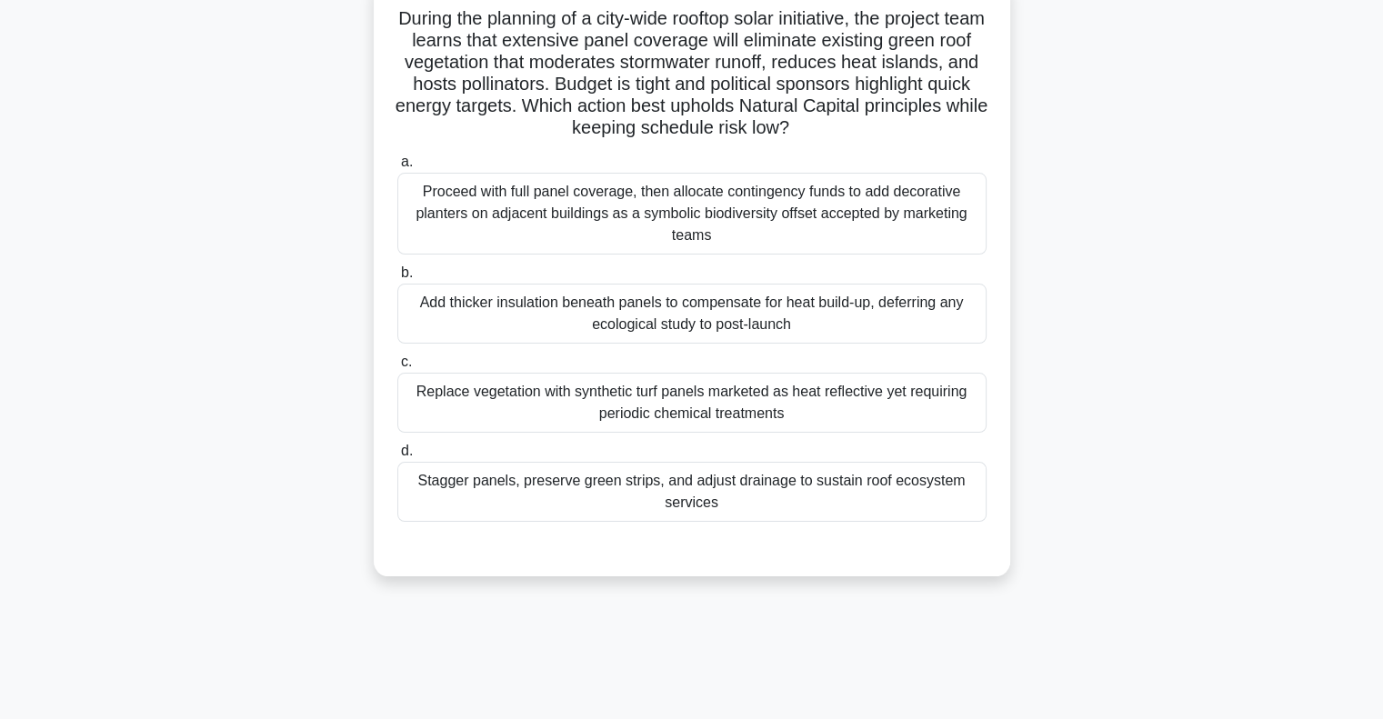
scroll to position [0, 0]
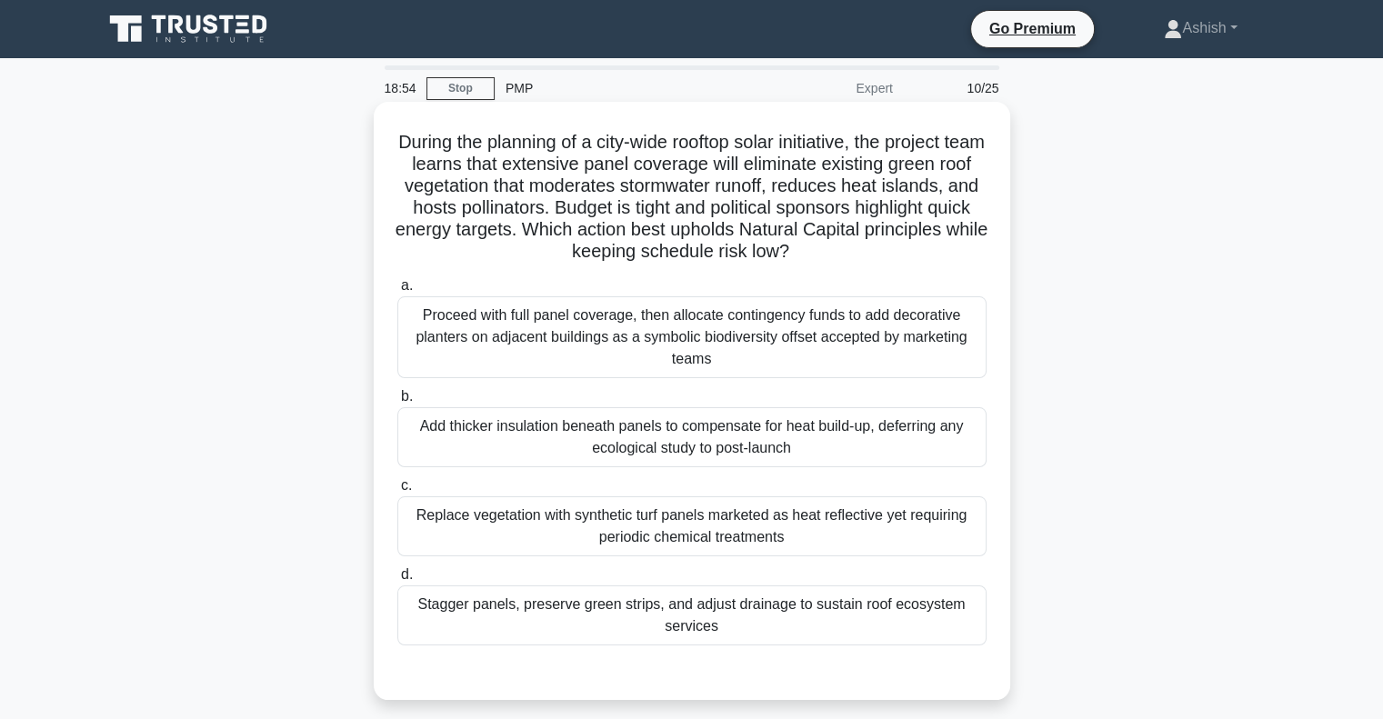
click at [821, 606] on div "Stagger panels, preserve green strips, and adjust drainage to sustain roof ecos…" at bounding box center [691, 616] width 589 height 60
click at [397, 581] on input "d. Stagger panels, preserve green strips, and adjust drainage to sustain roof e…" at bounding box center [397, 575] width 0 height 12
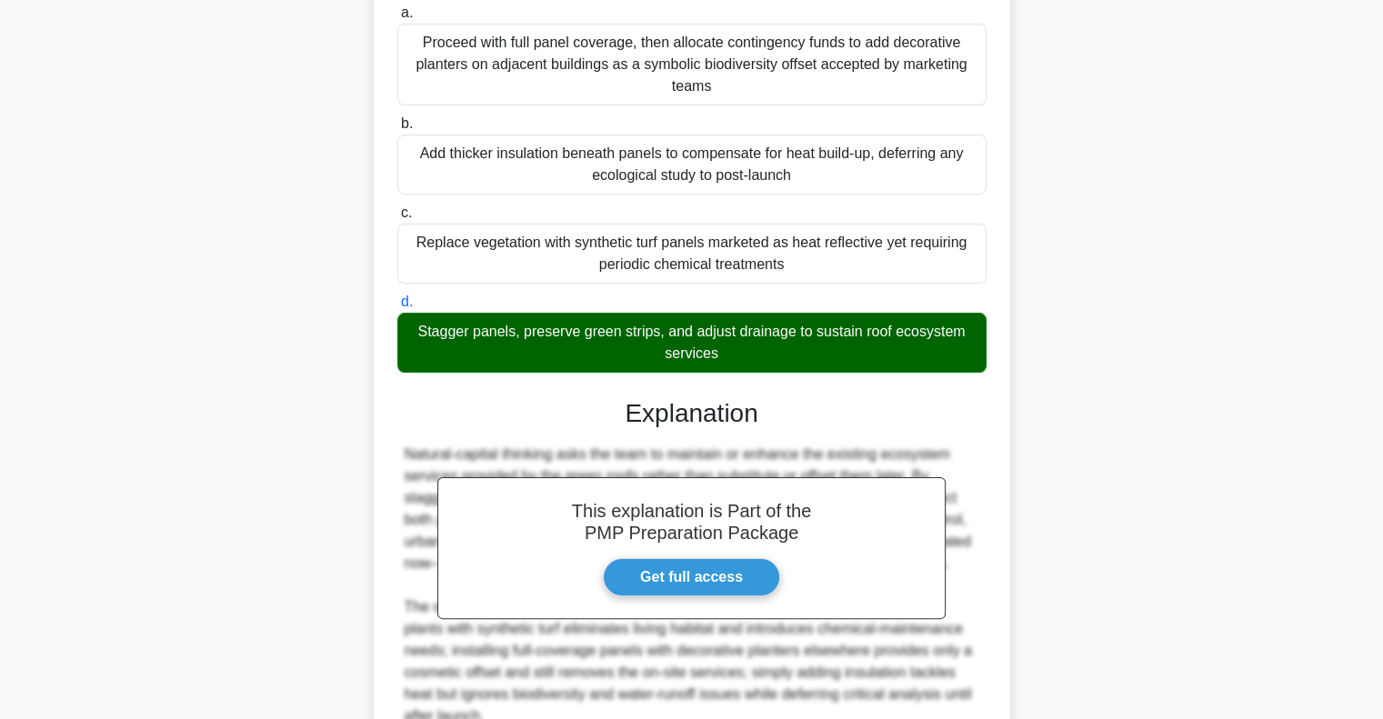
scroll to position [444, 0]
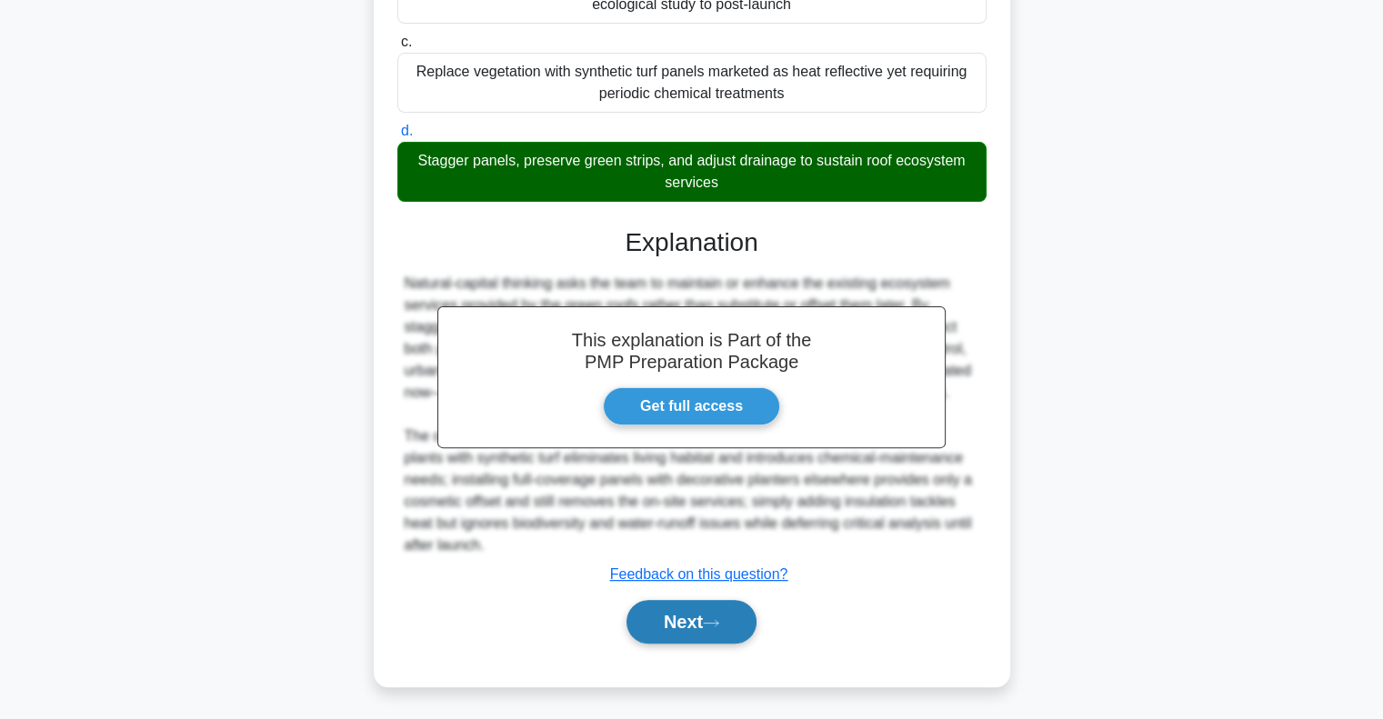
click at [716, 616] on button "Next" at bounding box center [691, 622] width 130 height 44
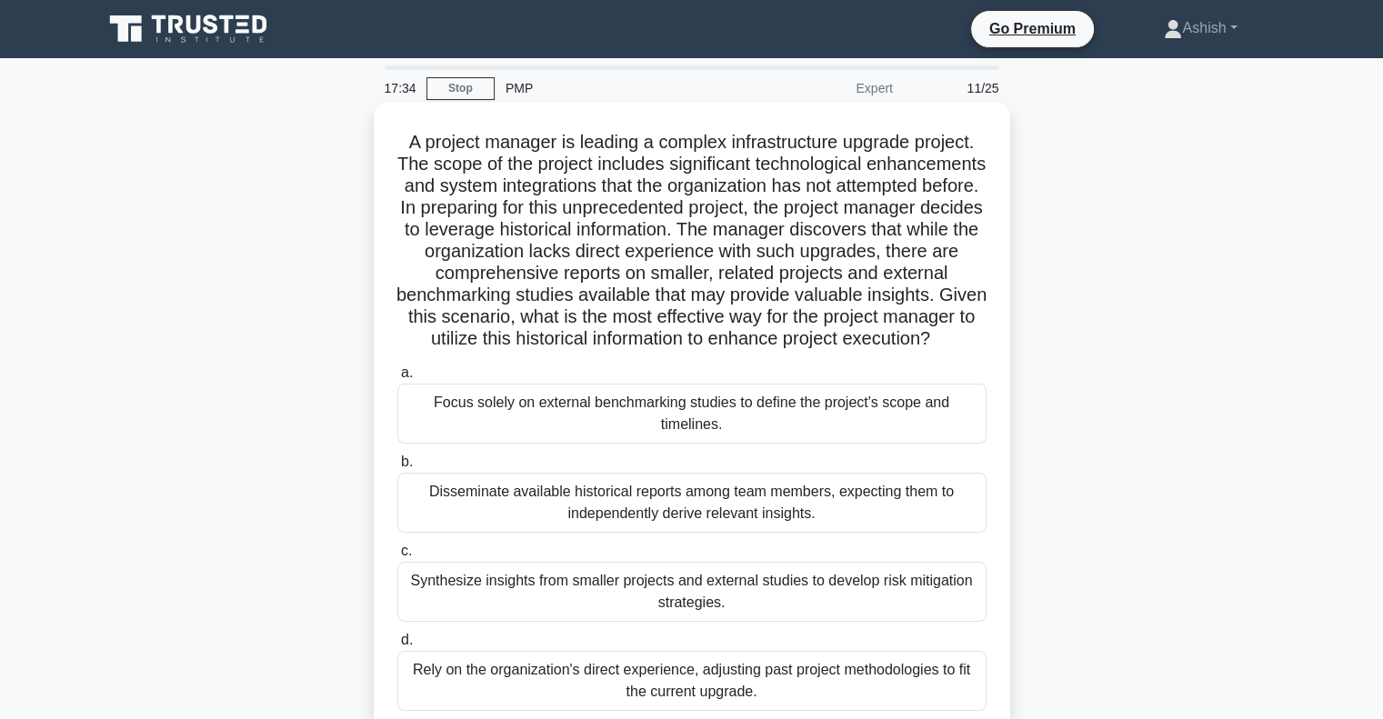
scroll to position [91, 0]
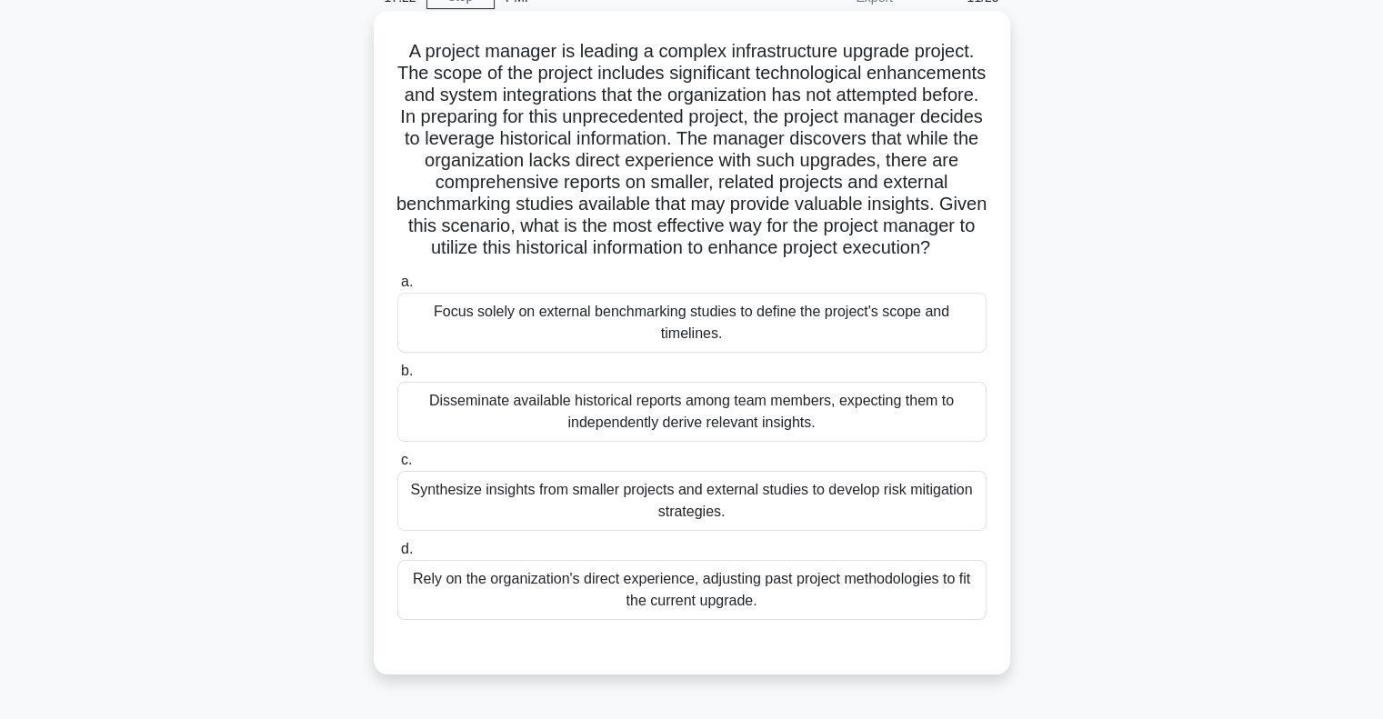
click at [832, 517] on div "Synthesize insights from smaller projects and external studies to develop risk …" at bounding box center [691, 501] width 589 height 60
click at [397, 466] on input "c. Synthesize insights from smaller projects and external studies to develop ri…" at bounding box center [397, 461] width 0 height 12
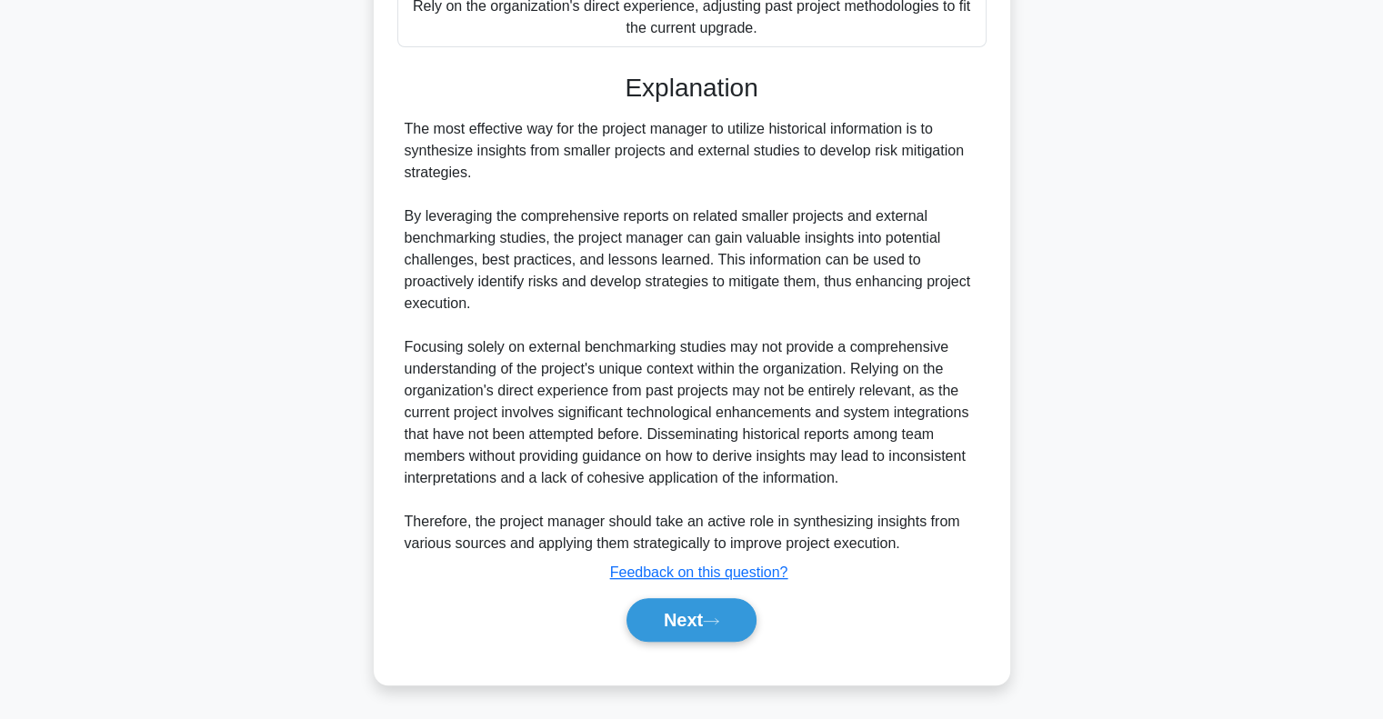
scroll to position [684, 0]
click at [699, 616] on button "Next" at bounding box center [691, 620] width 130 height 44
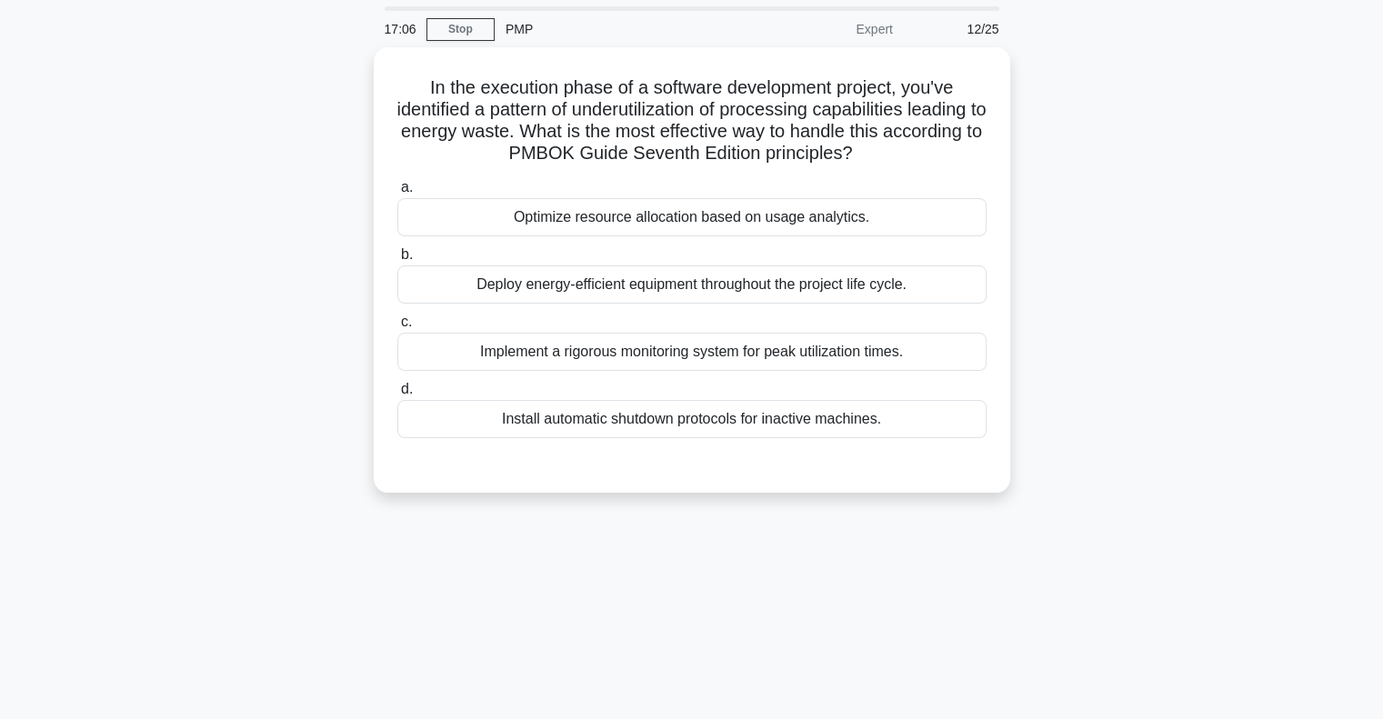
scroll to position [0, 0]
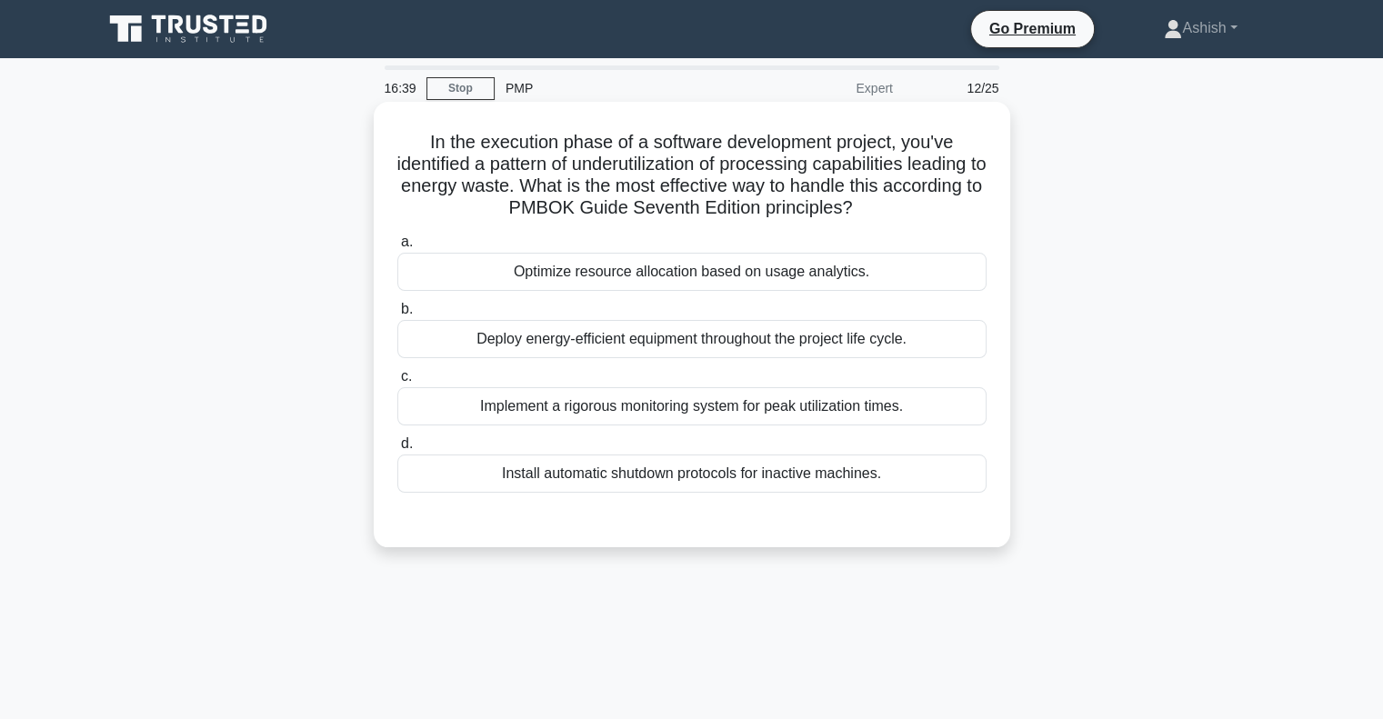
click at [797, 284] on div "Optimize resource allocation based on usage analytics." at bounding box center [691, 272] width 589 height 38
click at [397, 248] on input "a. Optimize resource allocation based on usage analytics." at bounding box center [397, 242] width 0 height 12
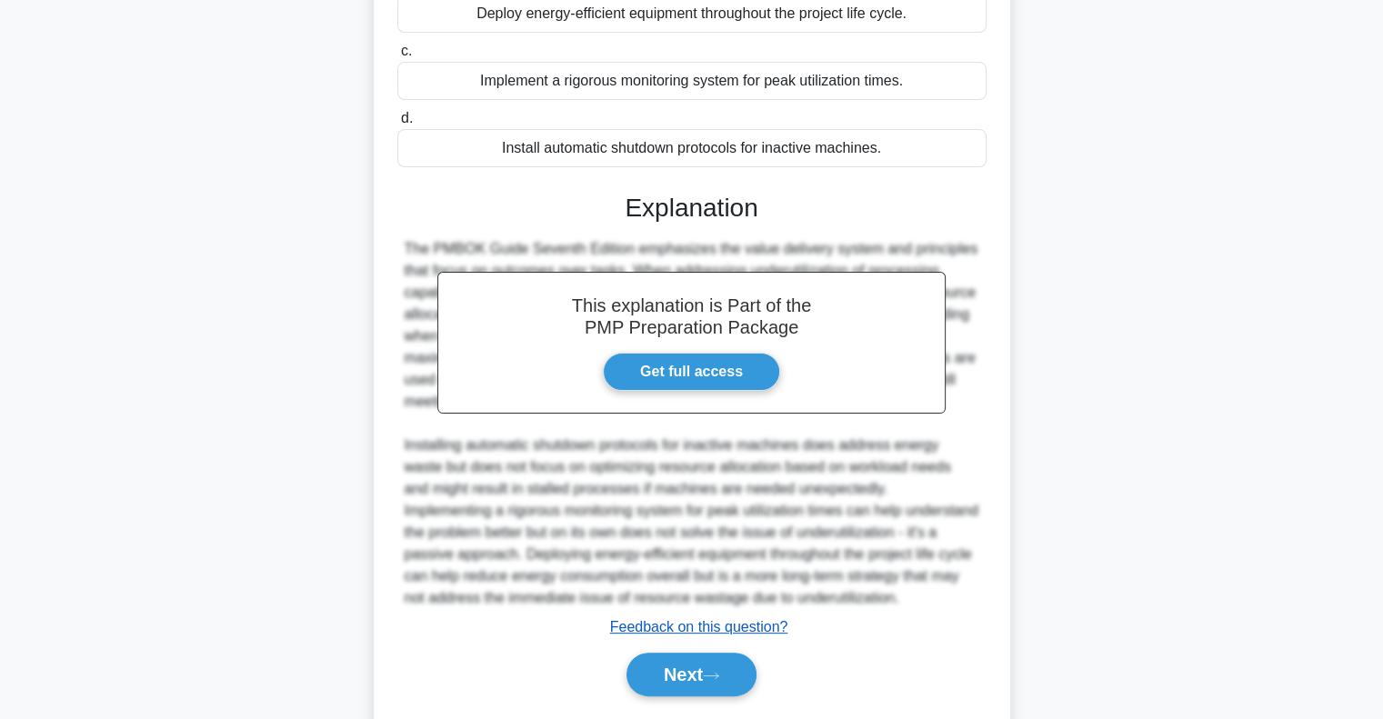
scroll to position [378, 0]
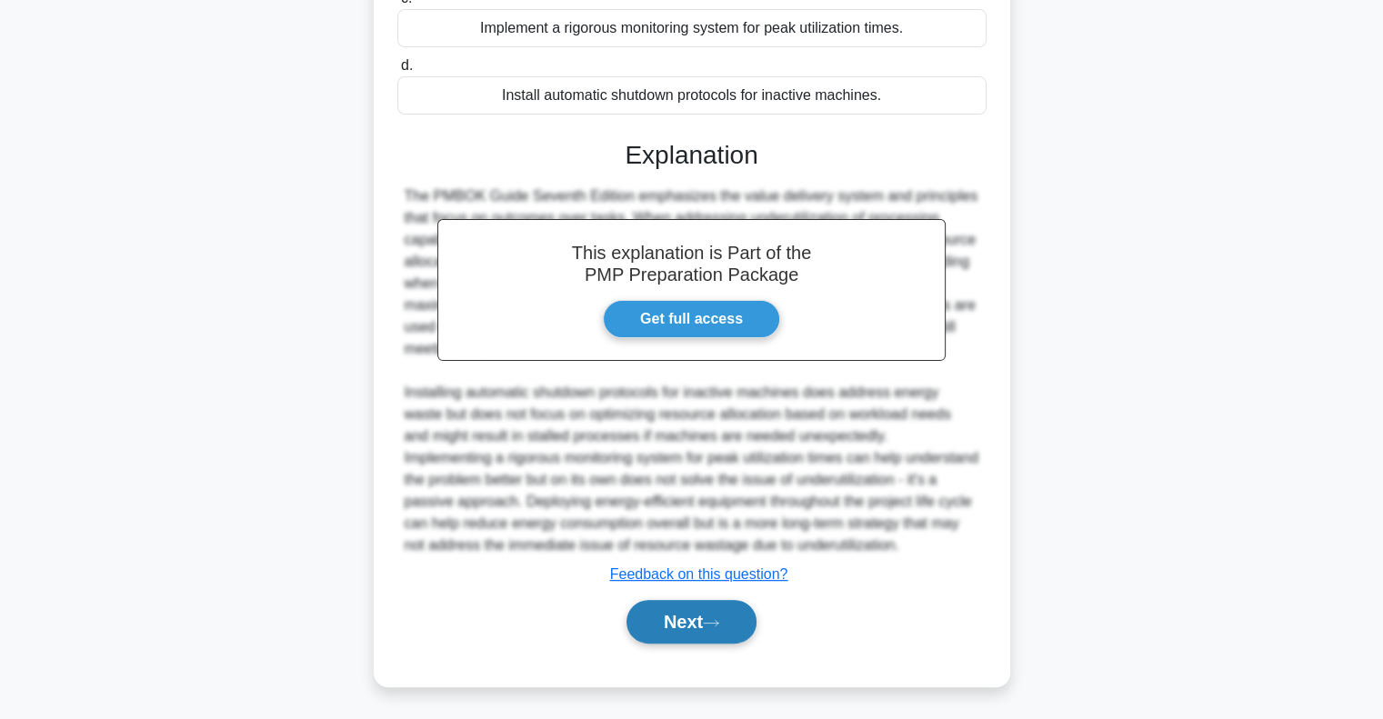
click at [680, 630] on button "Next" at bounding box center [691, 622] width 130 height 44
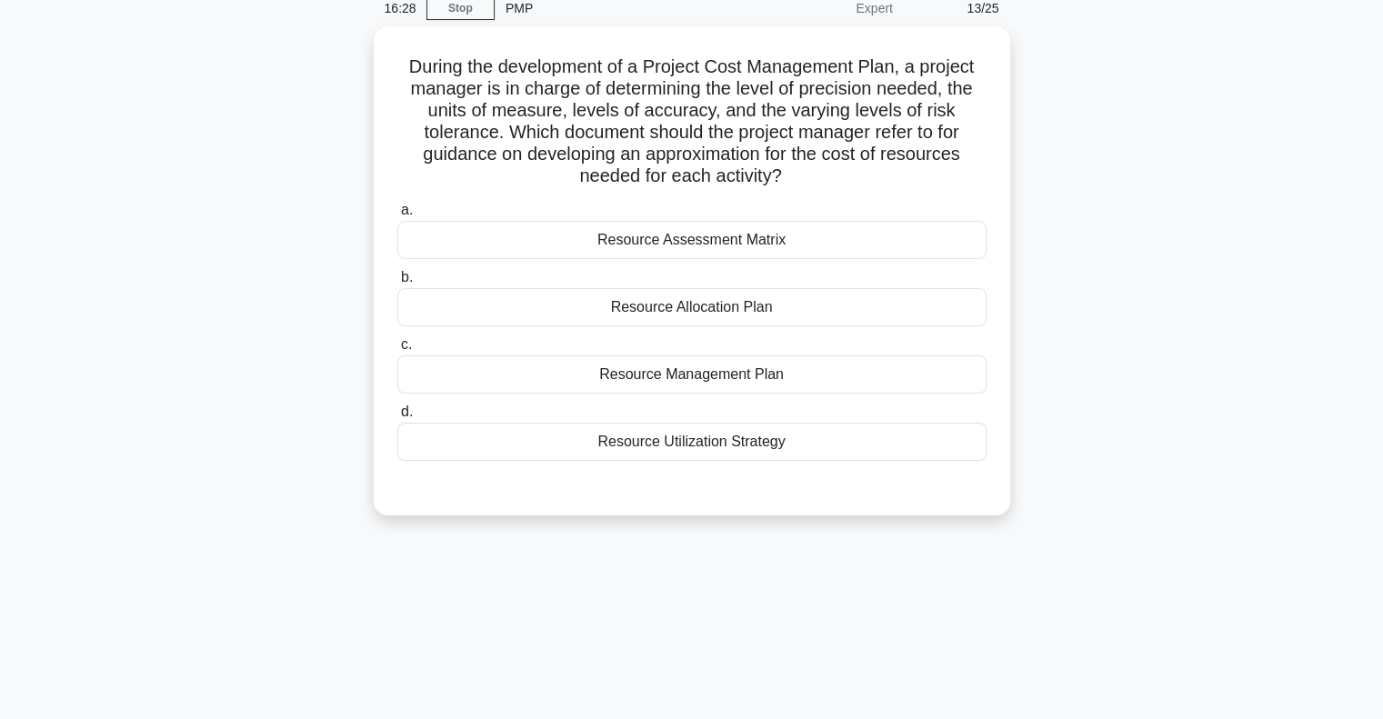
scroll to position [0, 0]
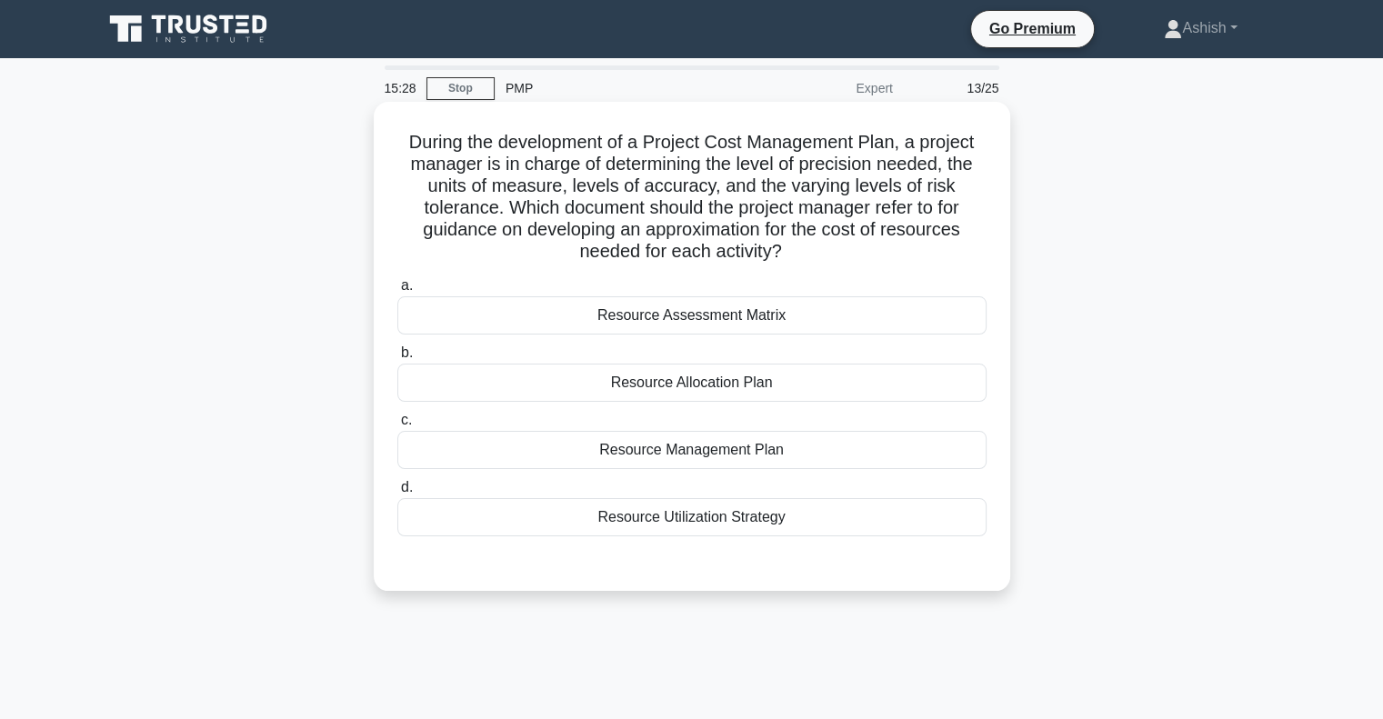
click at [859, 325] on div "Resource Assessment Matrix" at bounding box center [691, 315] width 589 height 38
click at [397, 292] on input "a. Resource Assessment Matrix" at bounding box center [397, 286] width 0 height 12
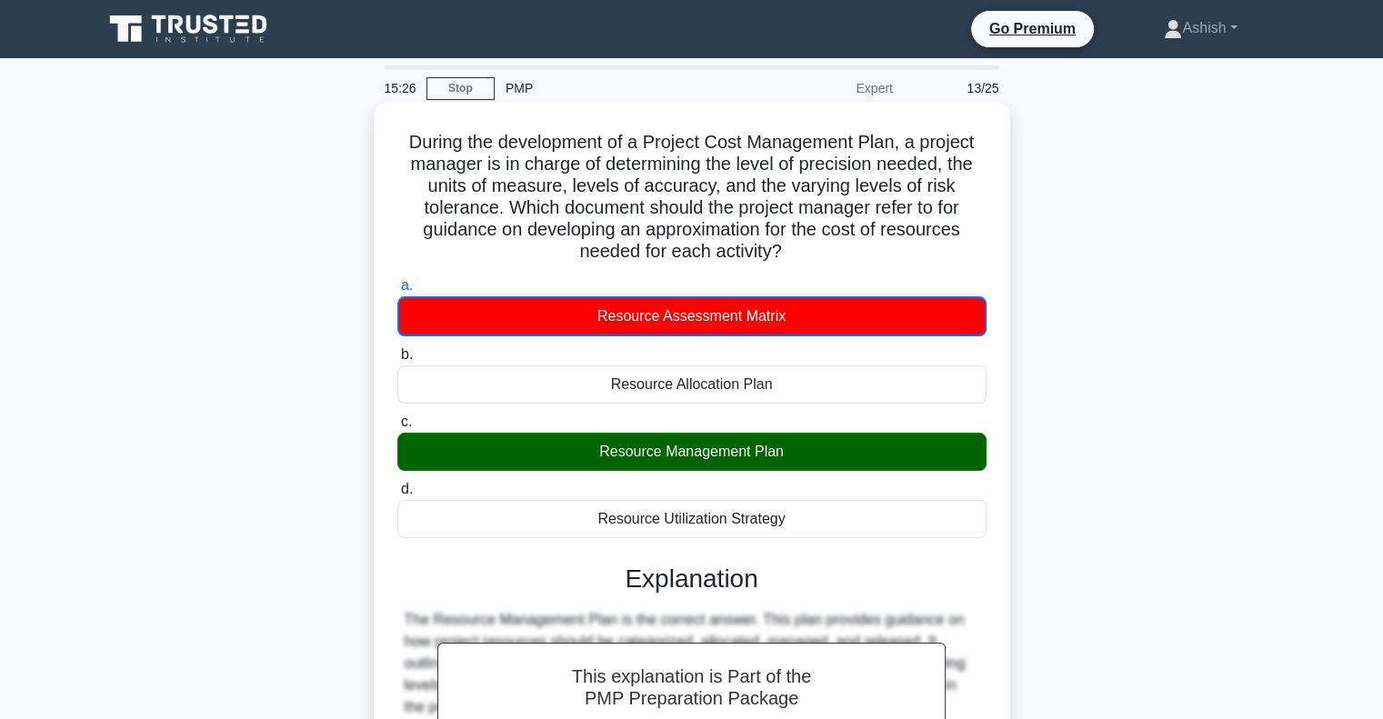
click at [771, 455] on div "Resource Management Plan" at bounding box center [691, 452] width 589 height 38
click at [397, 428] on input "c. Resource Management Plan" at bounding box center [397, 422] width 0 height 12
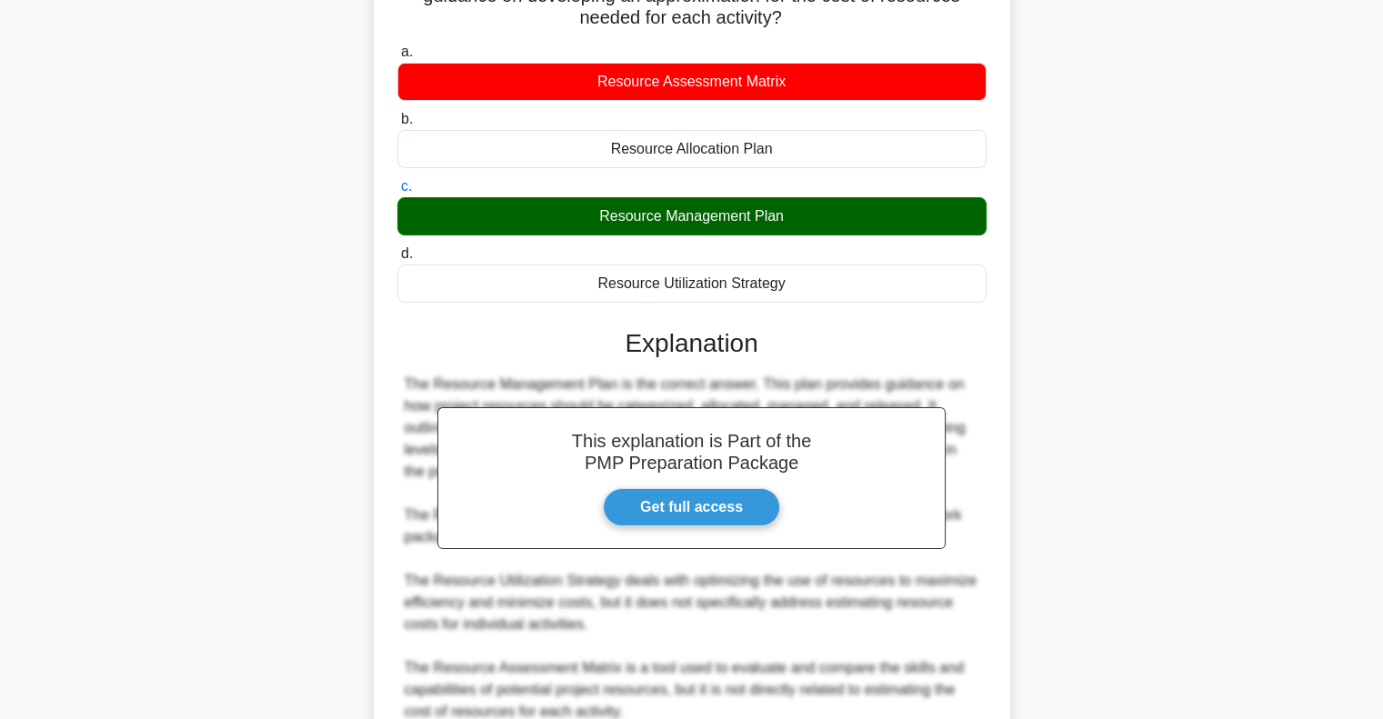
scroll to position [400, 0]
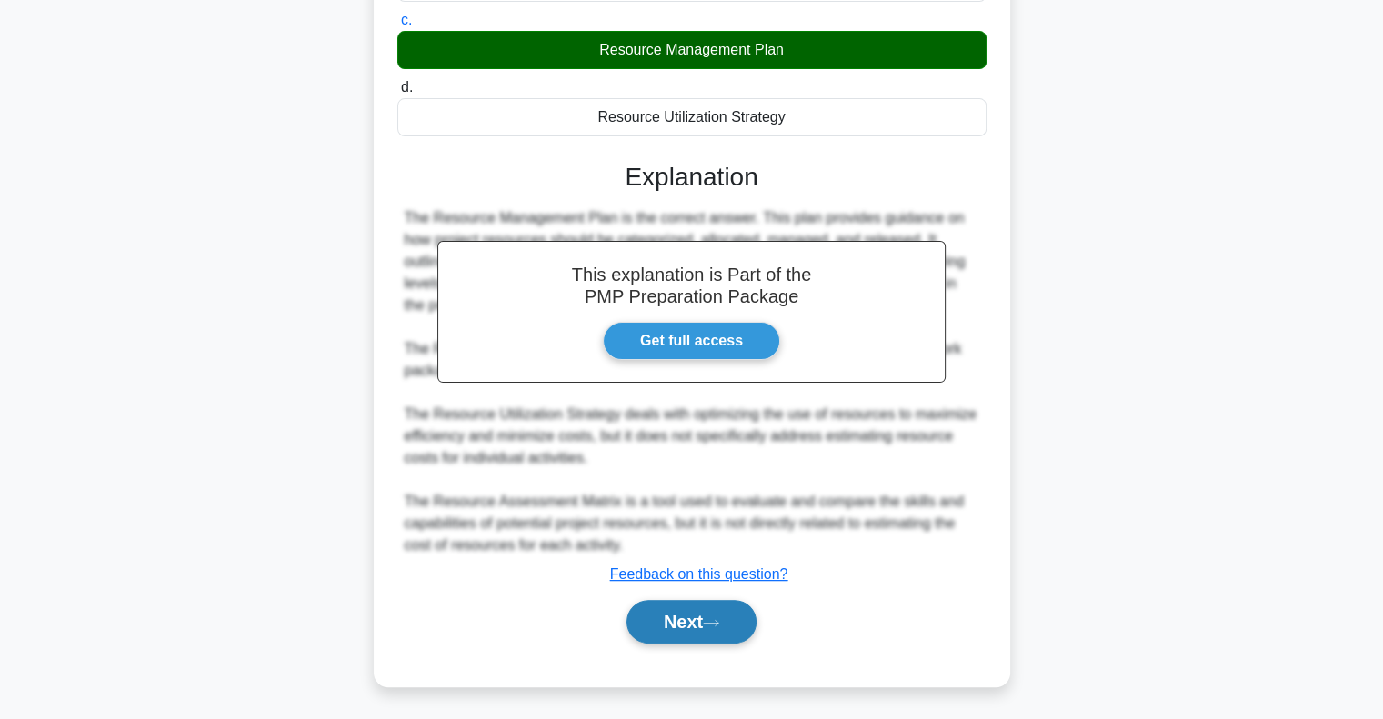
click at [706, 605] on button "Next" at bounding box center [691, 622] width 130 height 44
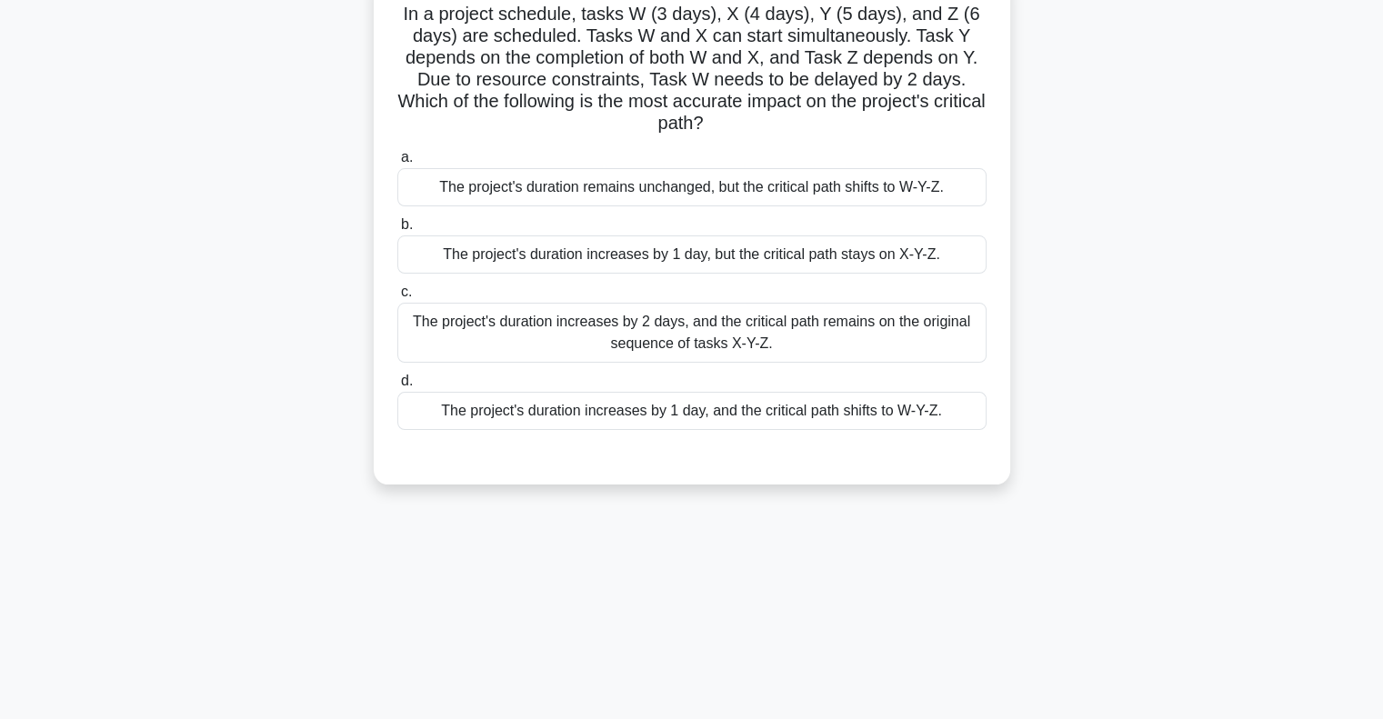
scroll to position [0, 0]
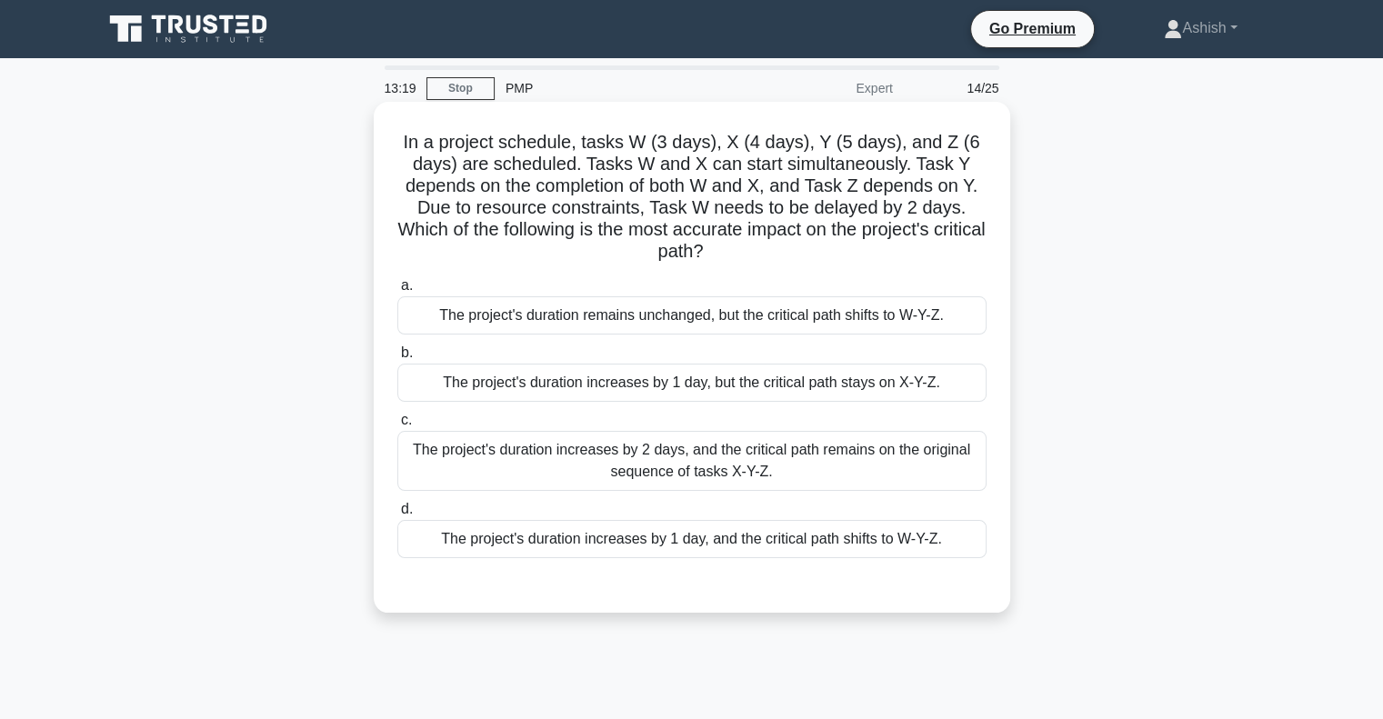
click at [818, 537] on div "The project's duration increases by 1 day, and the critical path shifts to W-Y-…" at bounding box center [691, 539] width 589 height 38
click at [397, 516] on input "d. The project's duration increases by 1 day, and the critical path shifts to W…" at bounding box center [397, 510] width 0 height 12
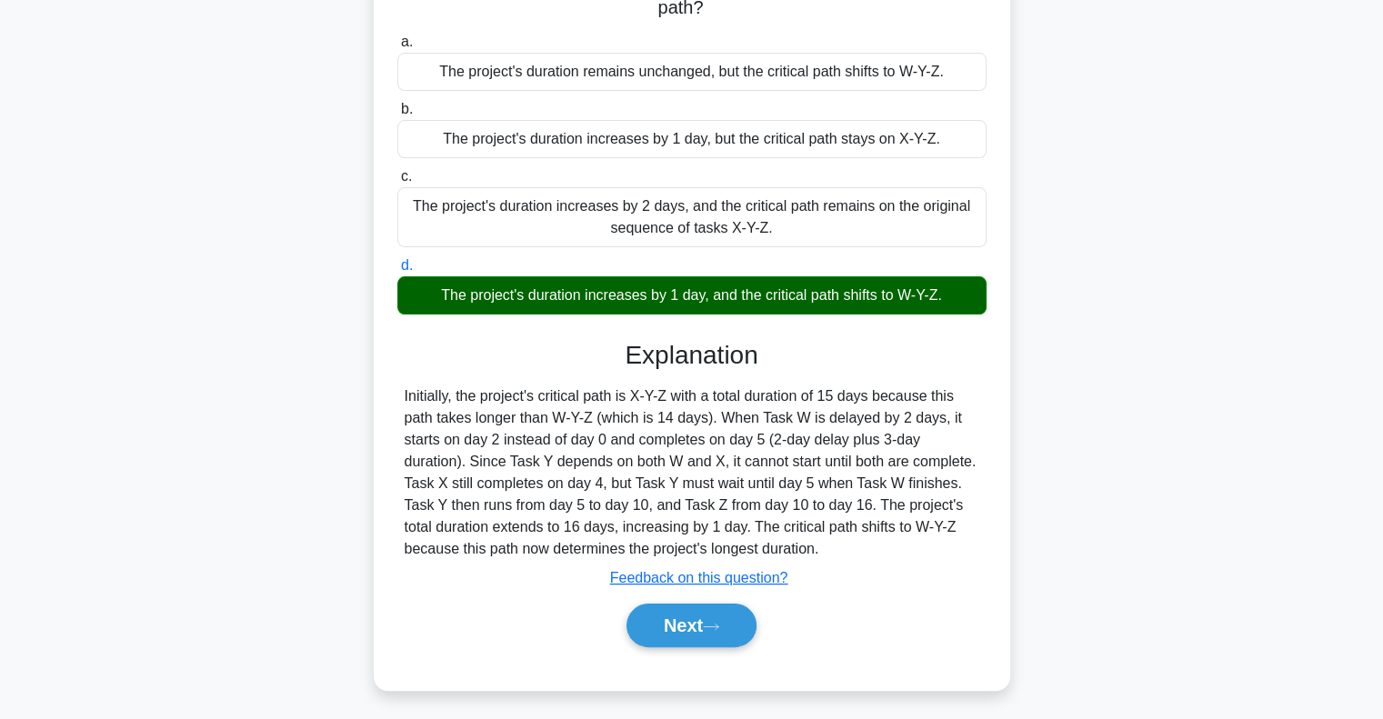
scroll to position [263, 0]
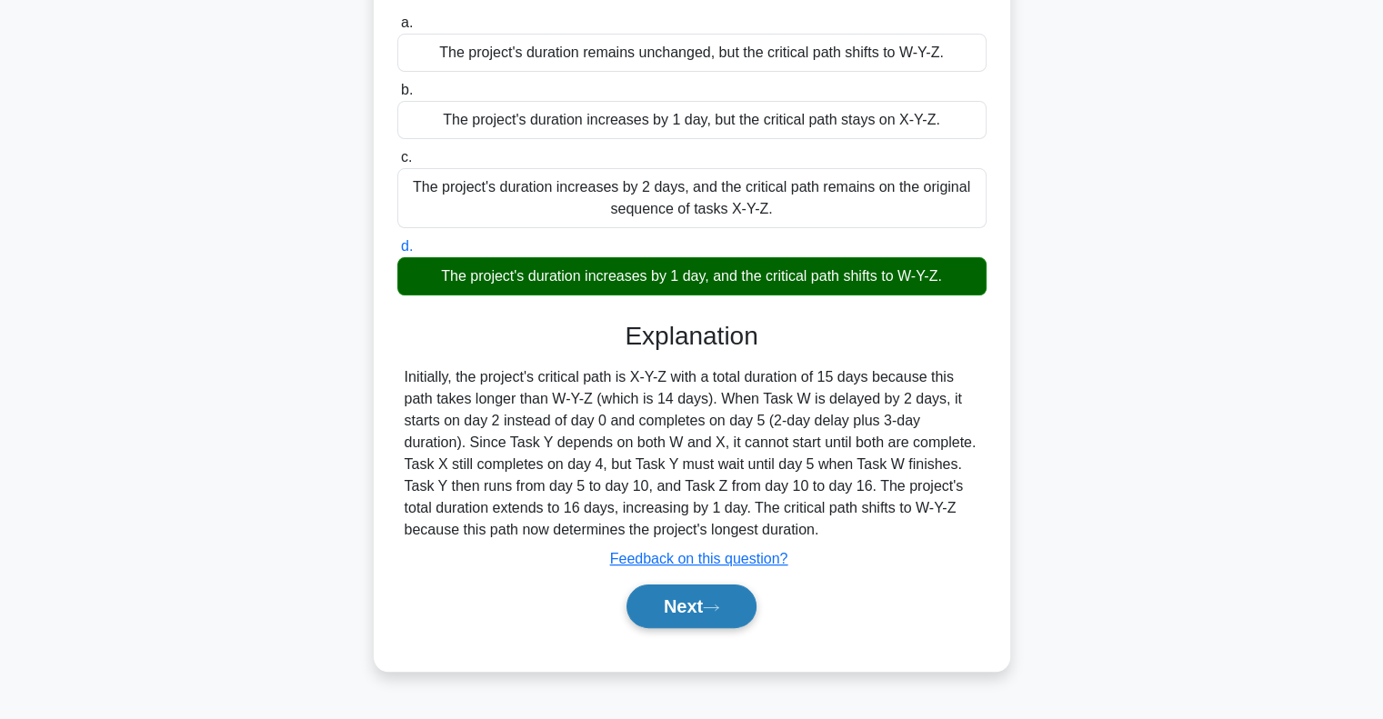
click at [736, 606] on button "Next" at bounding box center [691, 607] width 130 height 44
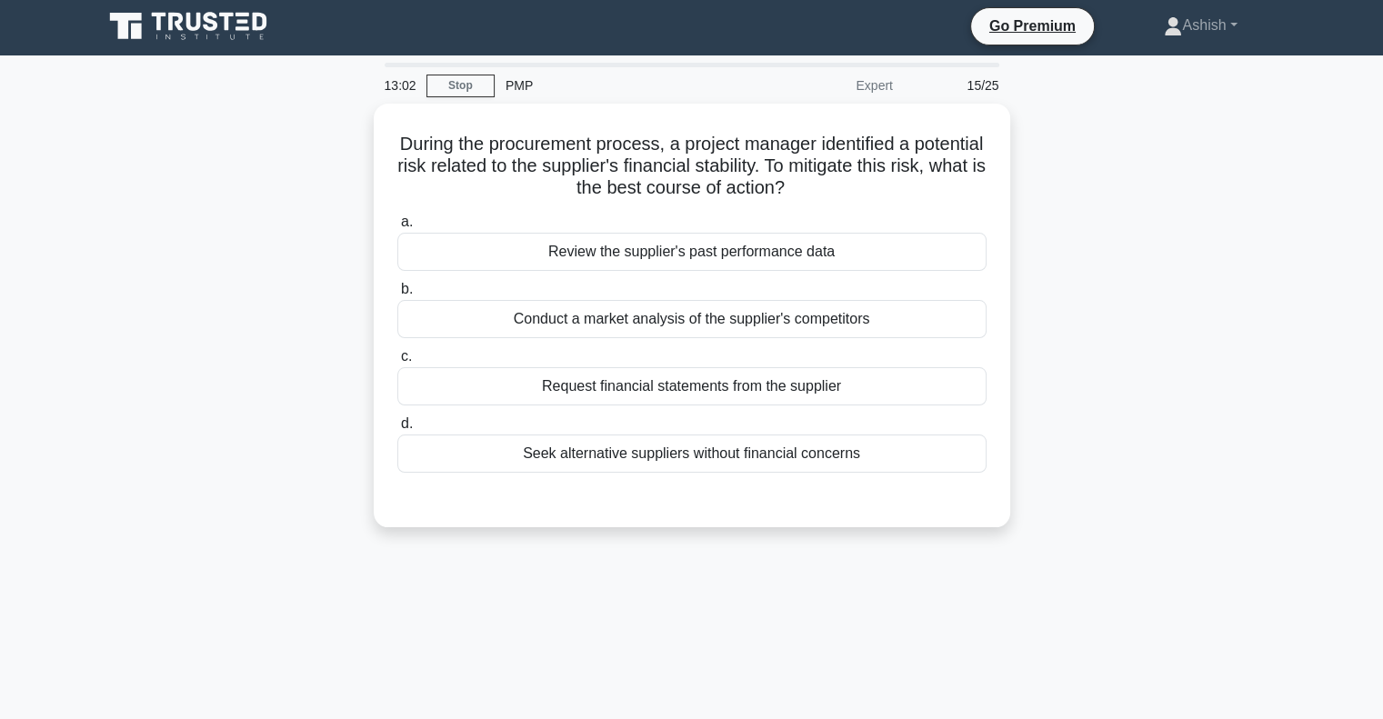
scroll to position [0, 0]
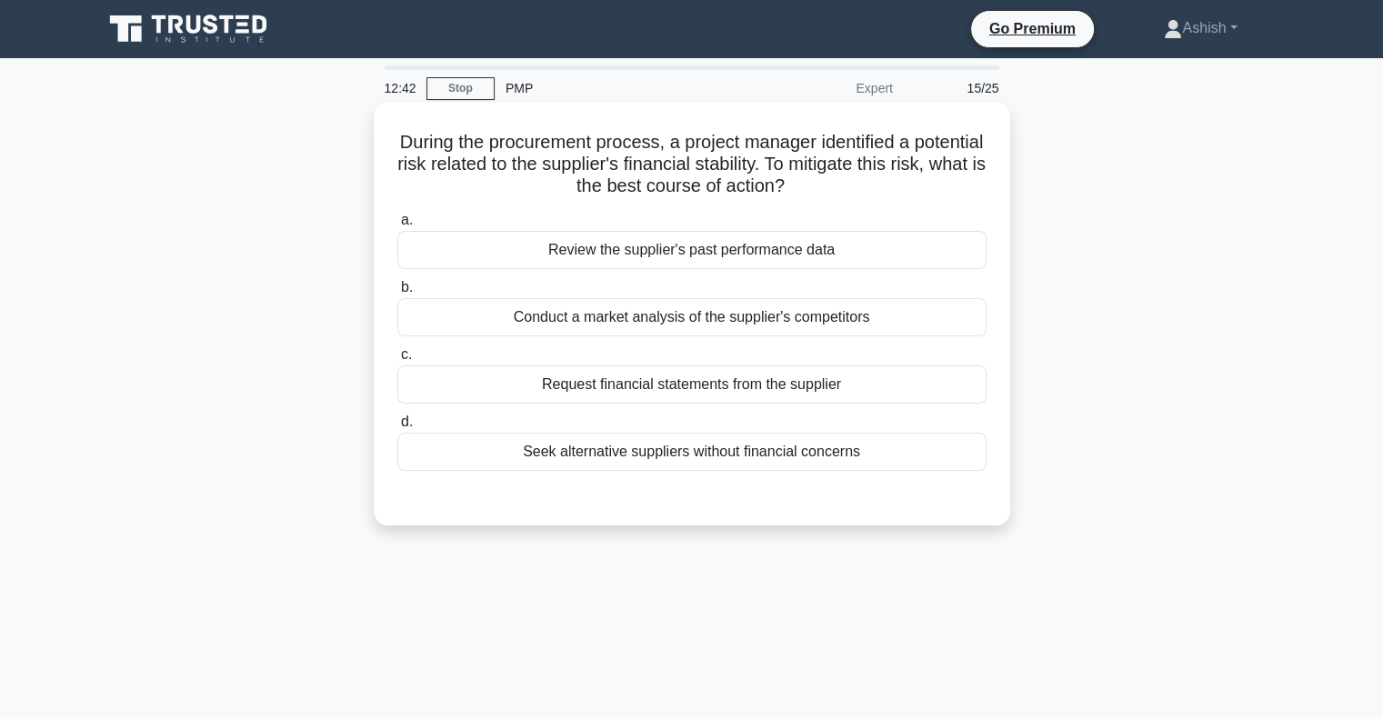
click at [839, 445] on div "Seek alternative suppliers without financial concerns" at bounding box center [691, 452] width 589 height 38
click at [397, 428] on input "d. Seek alternative suppliers without financial concerns" at bounding box center [397, 422] width 0 height 12
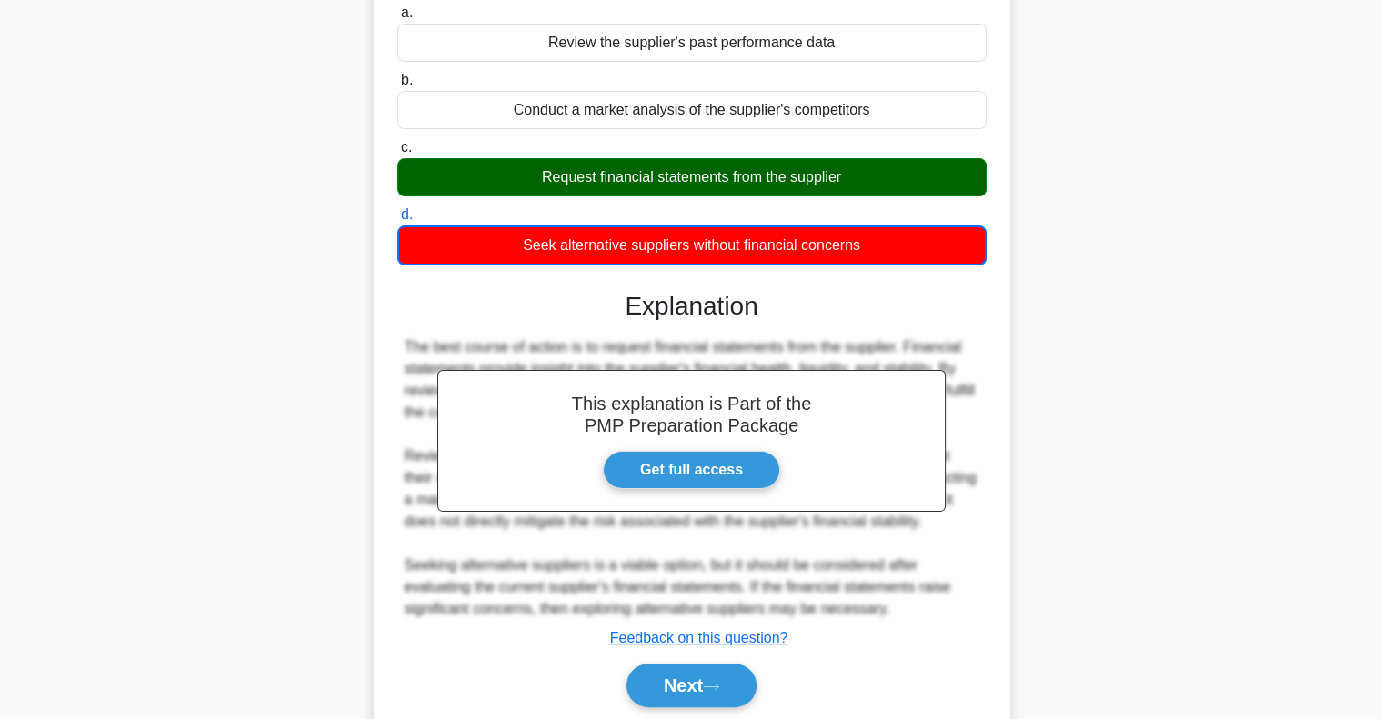
scroll to position [293, 0]
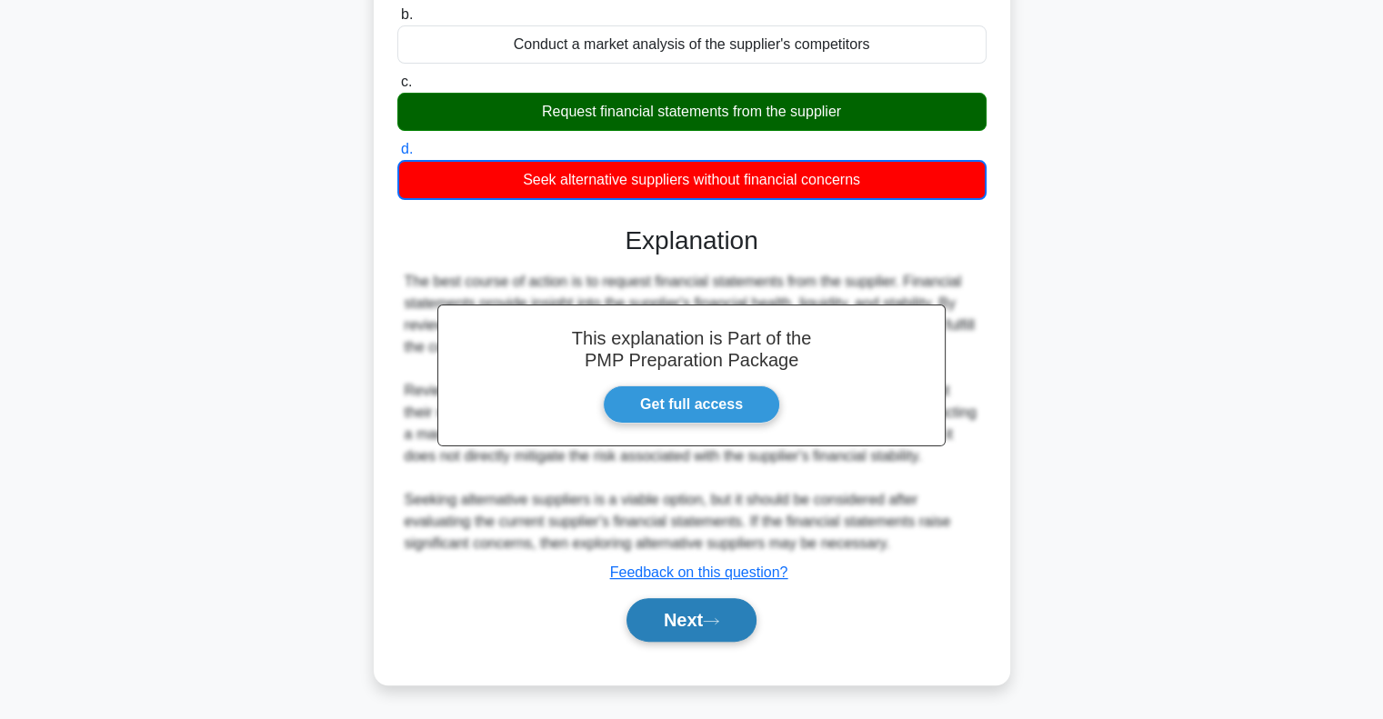
click at [699, 613] on button "Next" at bounding box center [691, 620] width 130 height 44
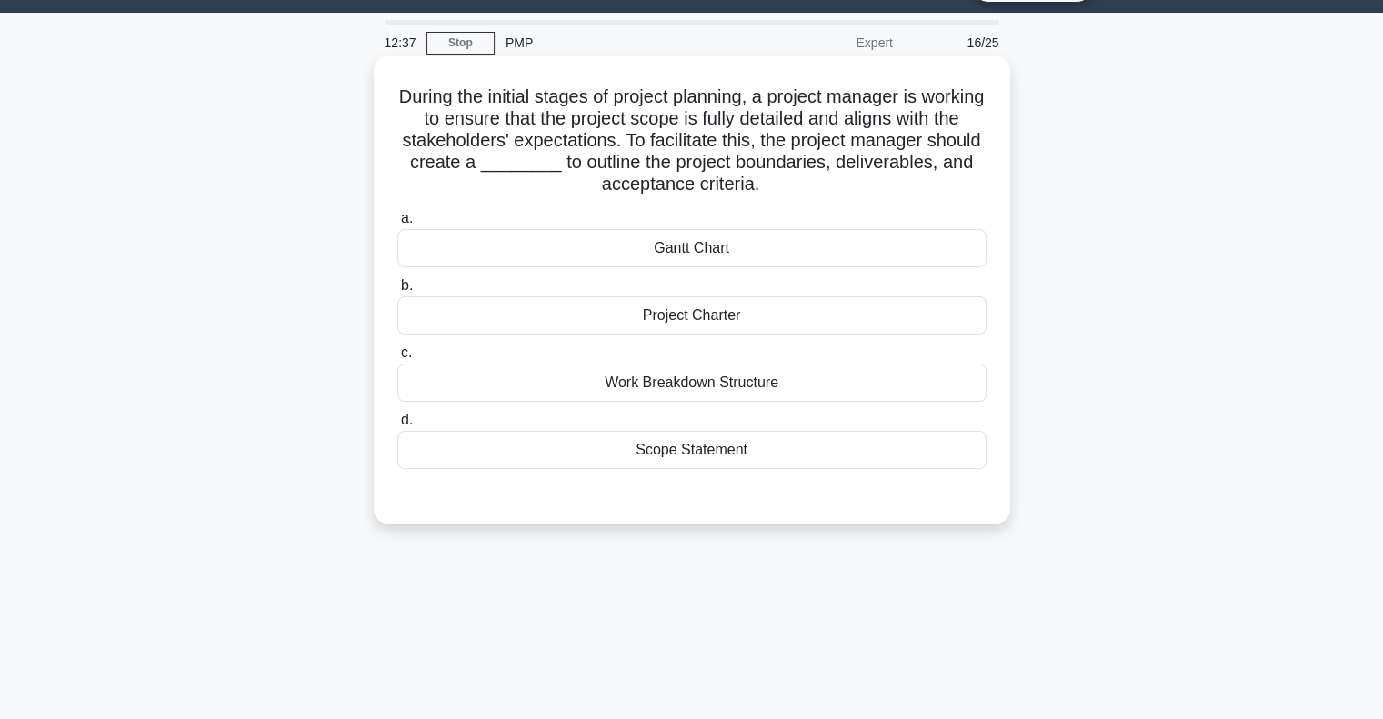
scroll to position [0, 0]
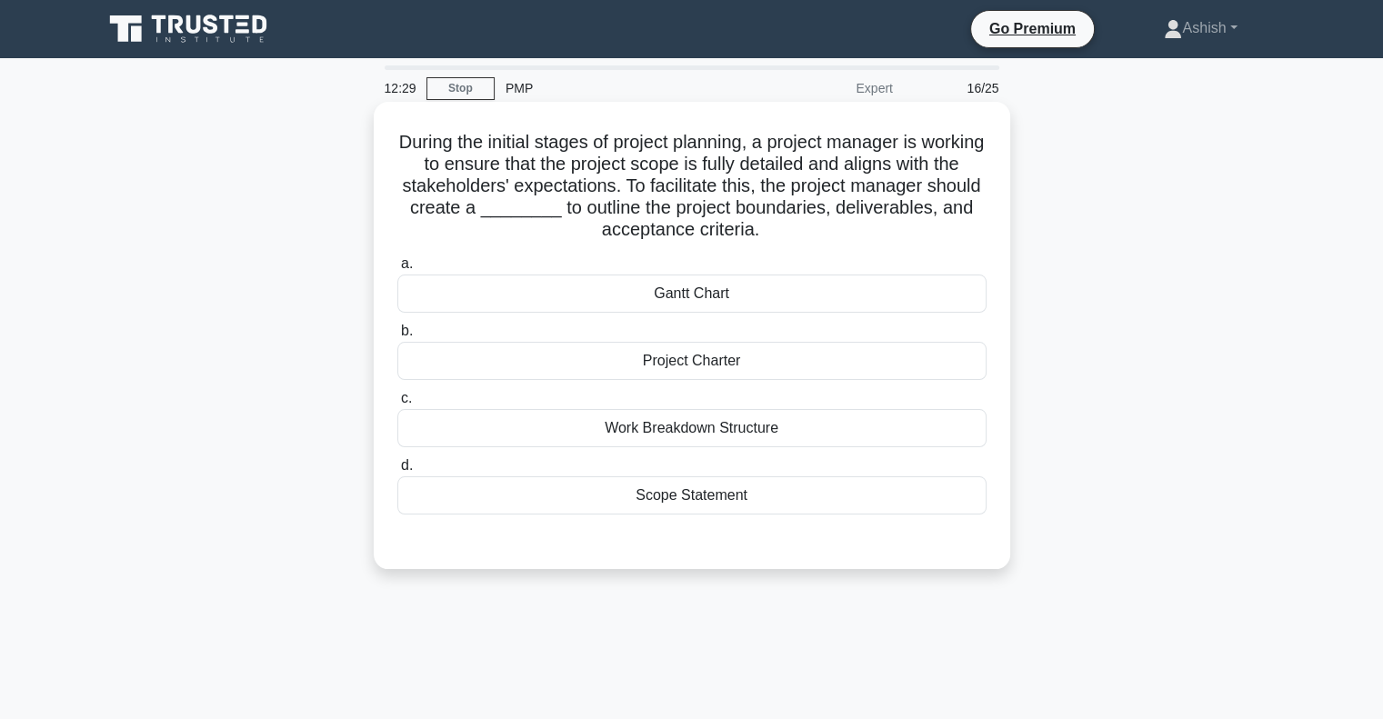
click at [746, 434] on div "Work Breakdown Structure" at bounding box center [691, 428] width 589 height 38
click at [397, 405] on input "c. Work Breakdown Structure" at bounding box center [397, 399] width 0 height 12
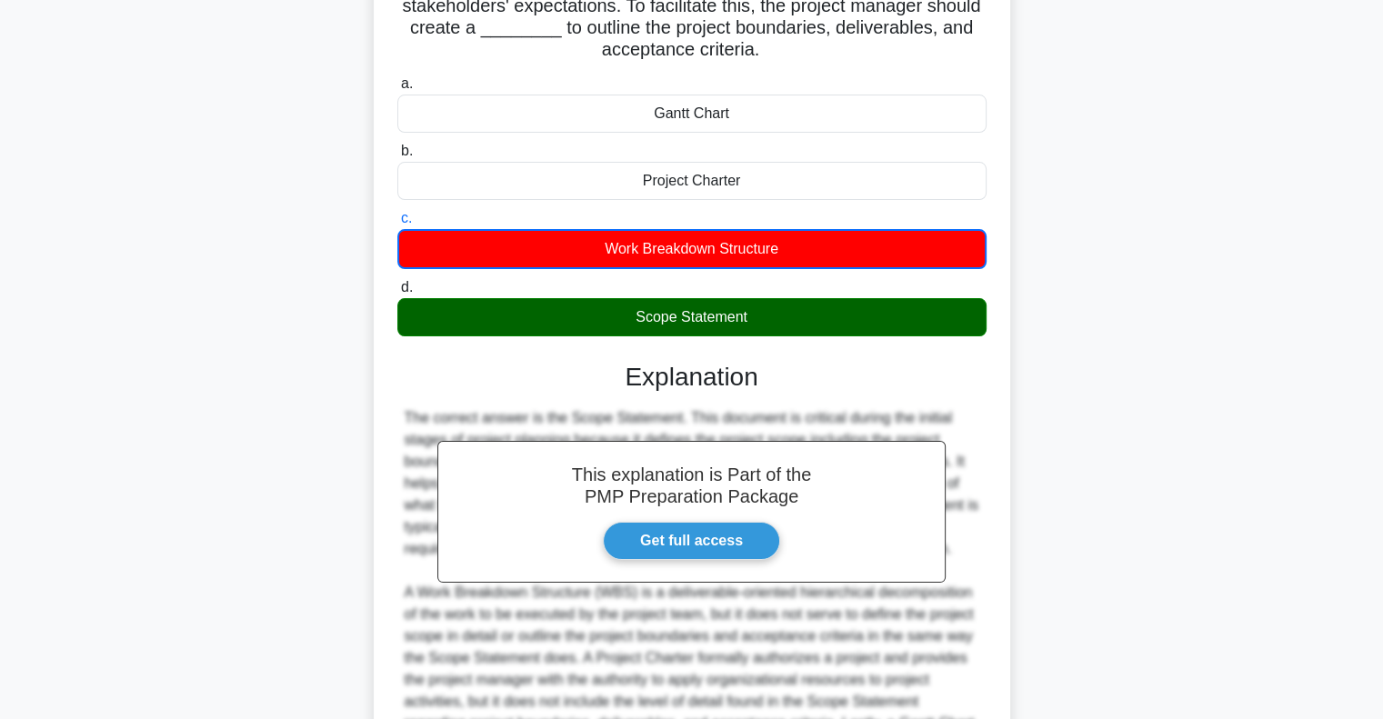
scroll to position [402, 0]
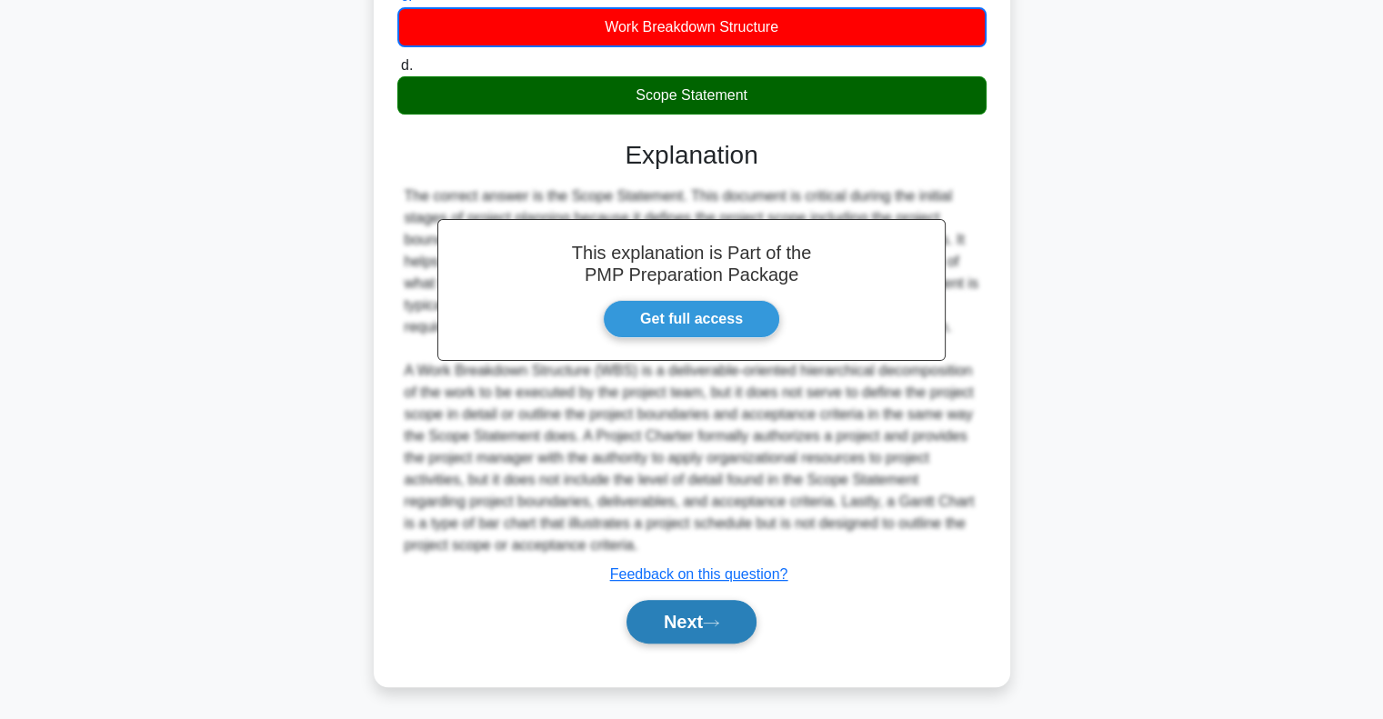
click at [747, 617] on button "Next" at bounding box center [691, 622] width 130 height 44
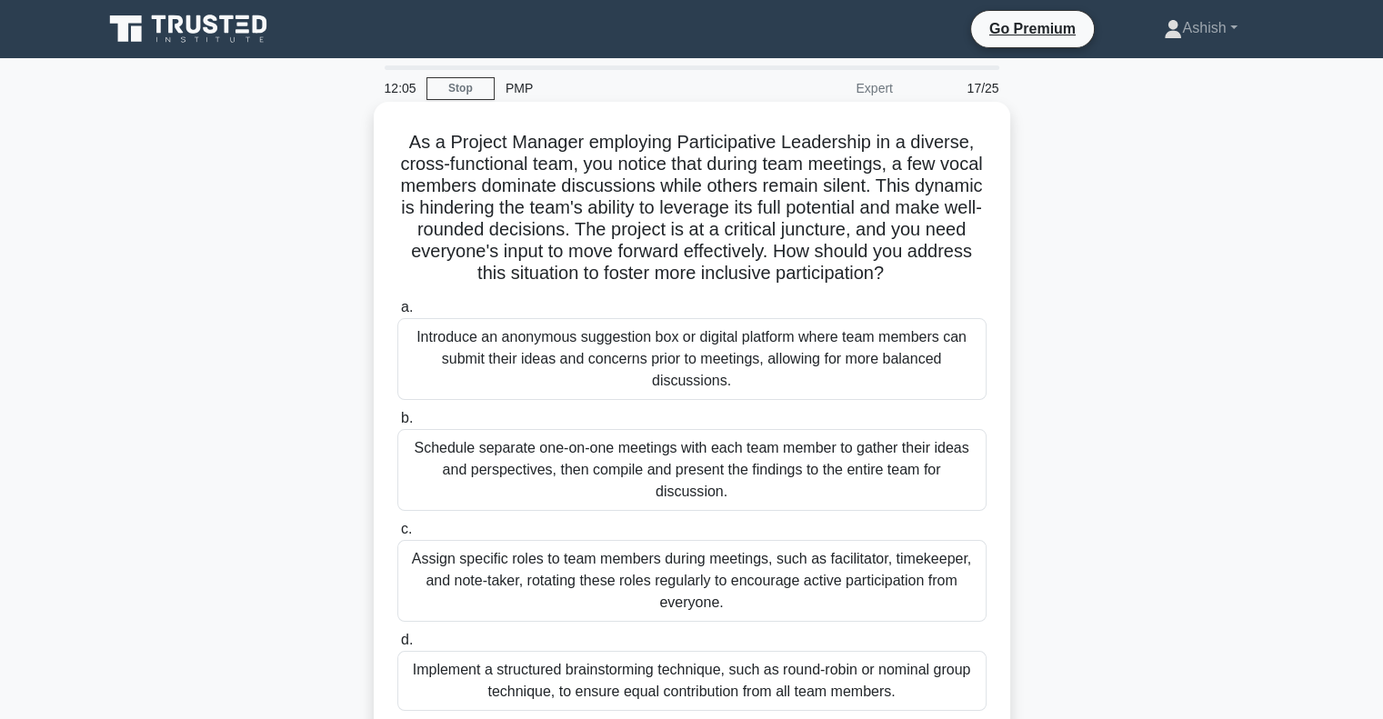
scroll to position [91, 0]
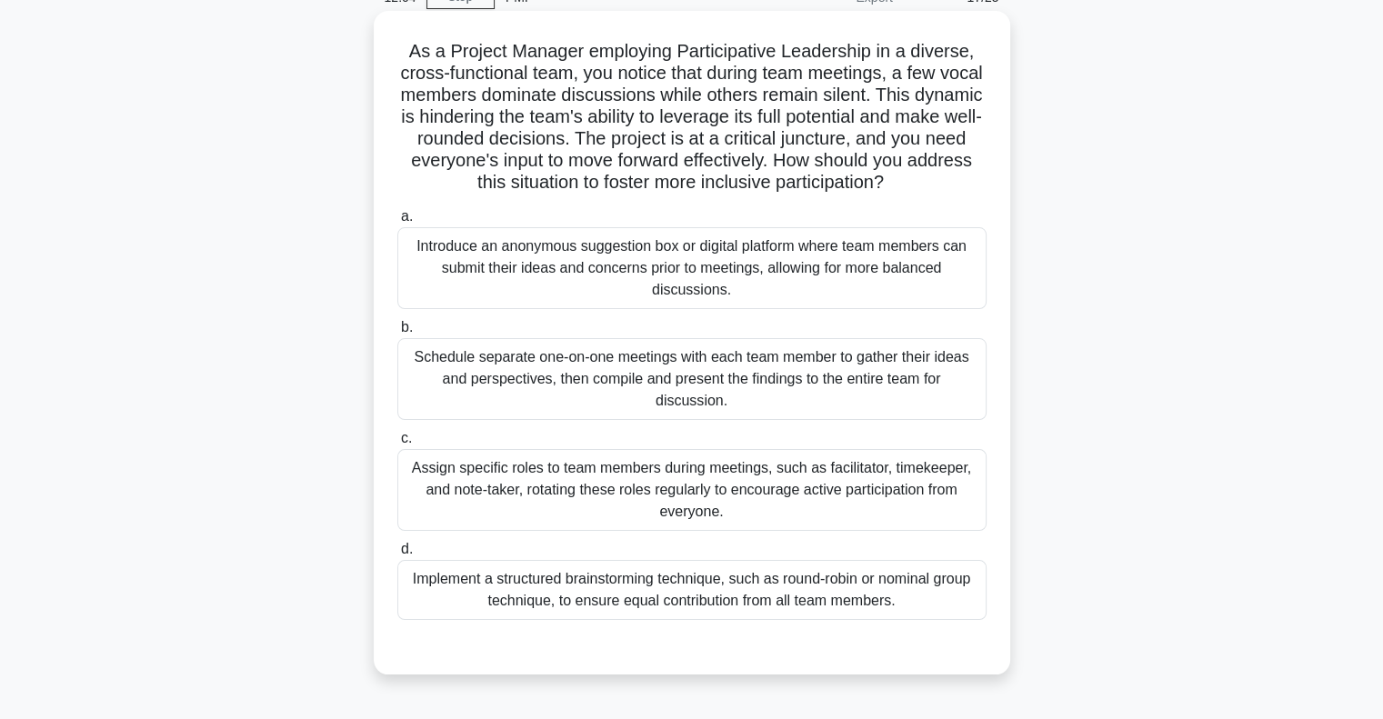
click at [656, 522] on div "Assign specific roles to team members during meetings, such as facilitator, tim…" at bounding box center [691, 490] width 589 height 82
click at [397, 445] on input "c. Assign specific roles to team members during meetings, such as facilitator, …" at bounding box center [397, 439] width 0 height 12
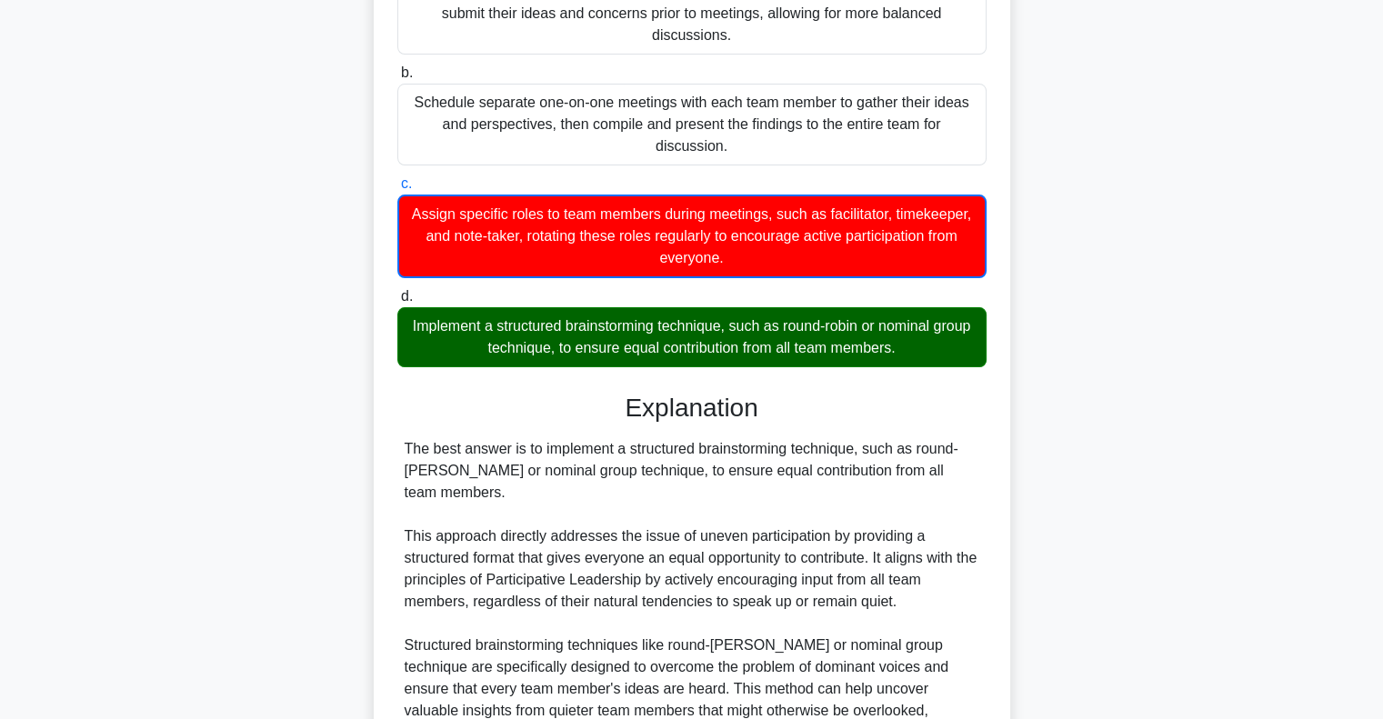
scroll to position [364, 0]
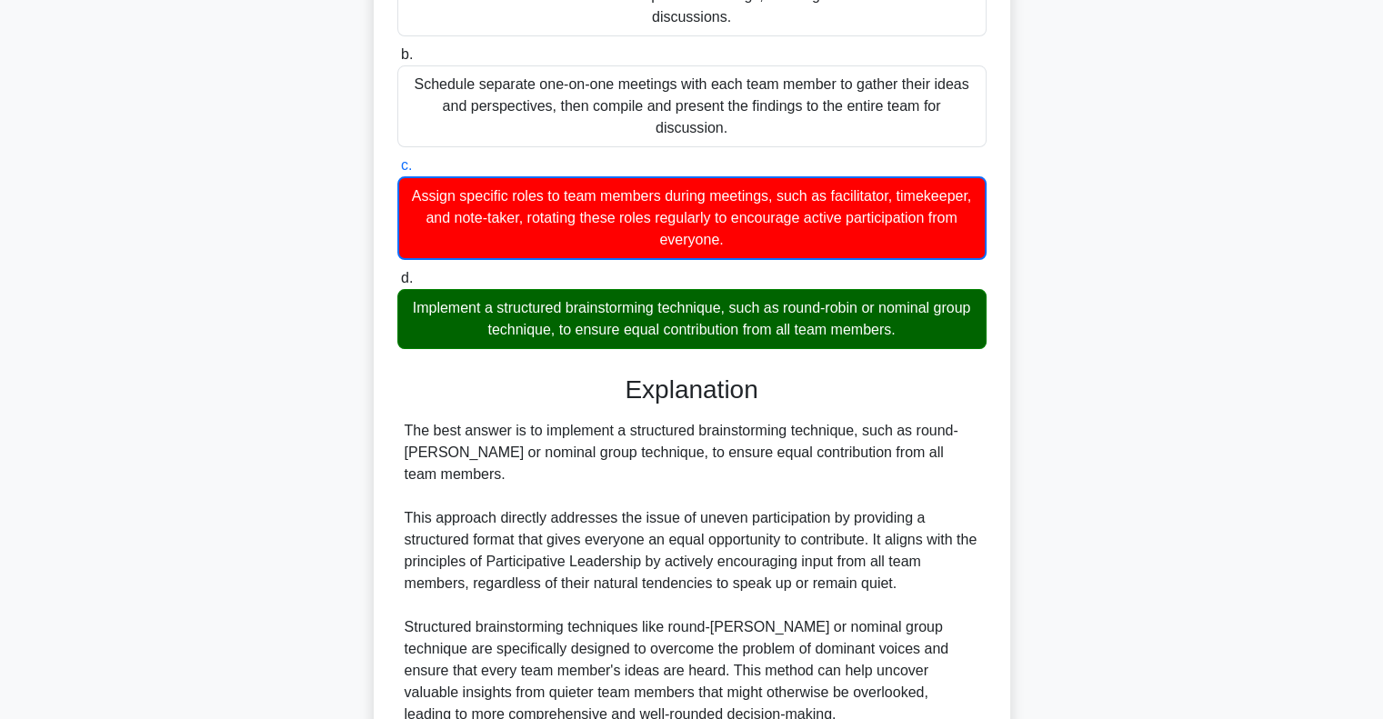
click at [687, 283] on label "d. Implement a structured brainstorming technique, such as round-robin or nomin…" at bounding box center [691, 308] width 589 height 82
click at [397, 283] on input "d. Implement a structured brainstorming technique, such as round-robin or nomin…" at bounding box center [397, 279] width 0 height 12
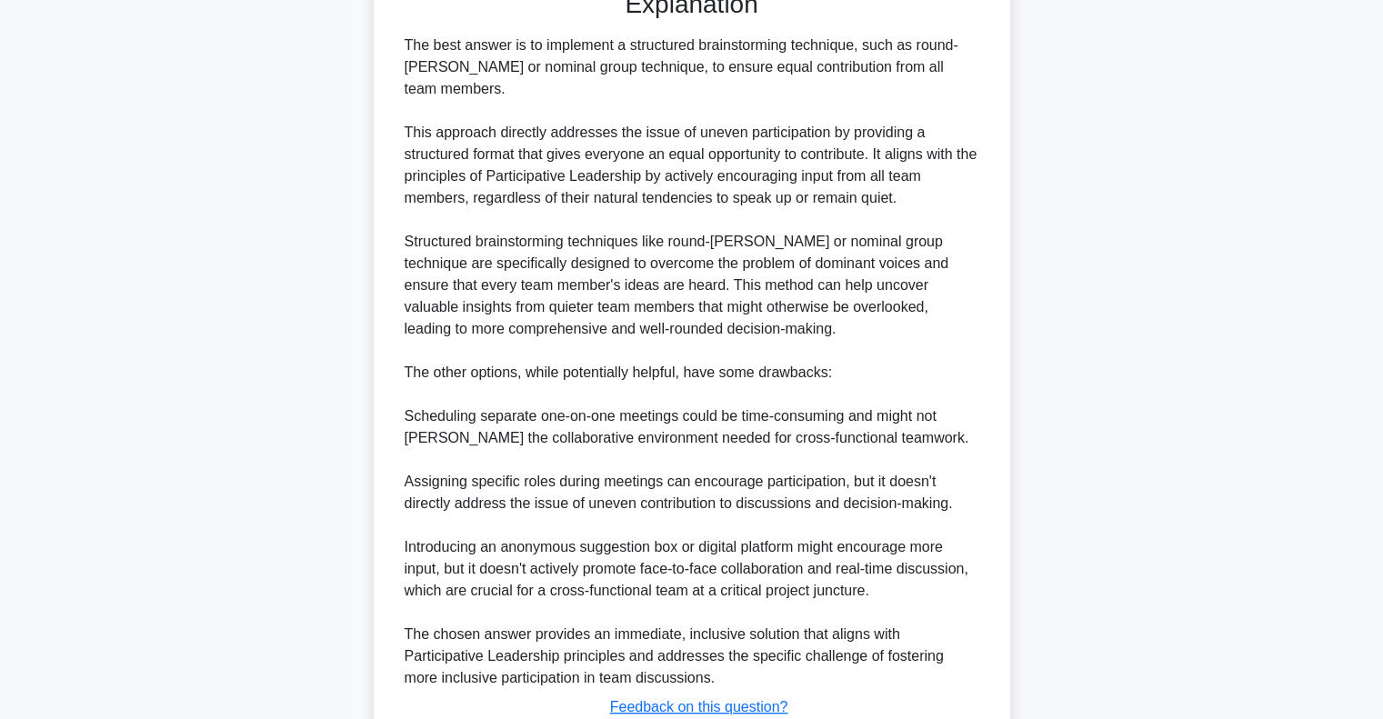
scroll to position [858, 0]
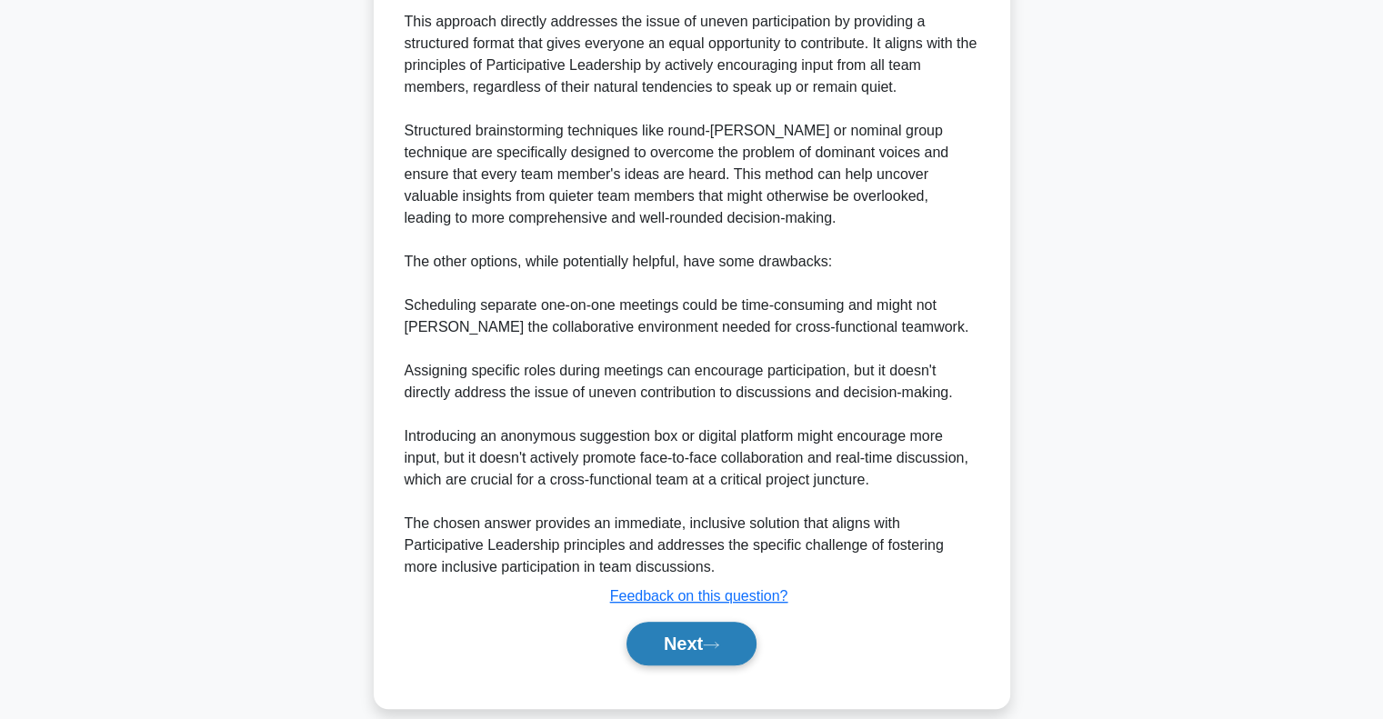
click at [713, 629] on button "Next" at bounding box center [691, 644] width 130 height 44
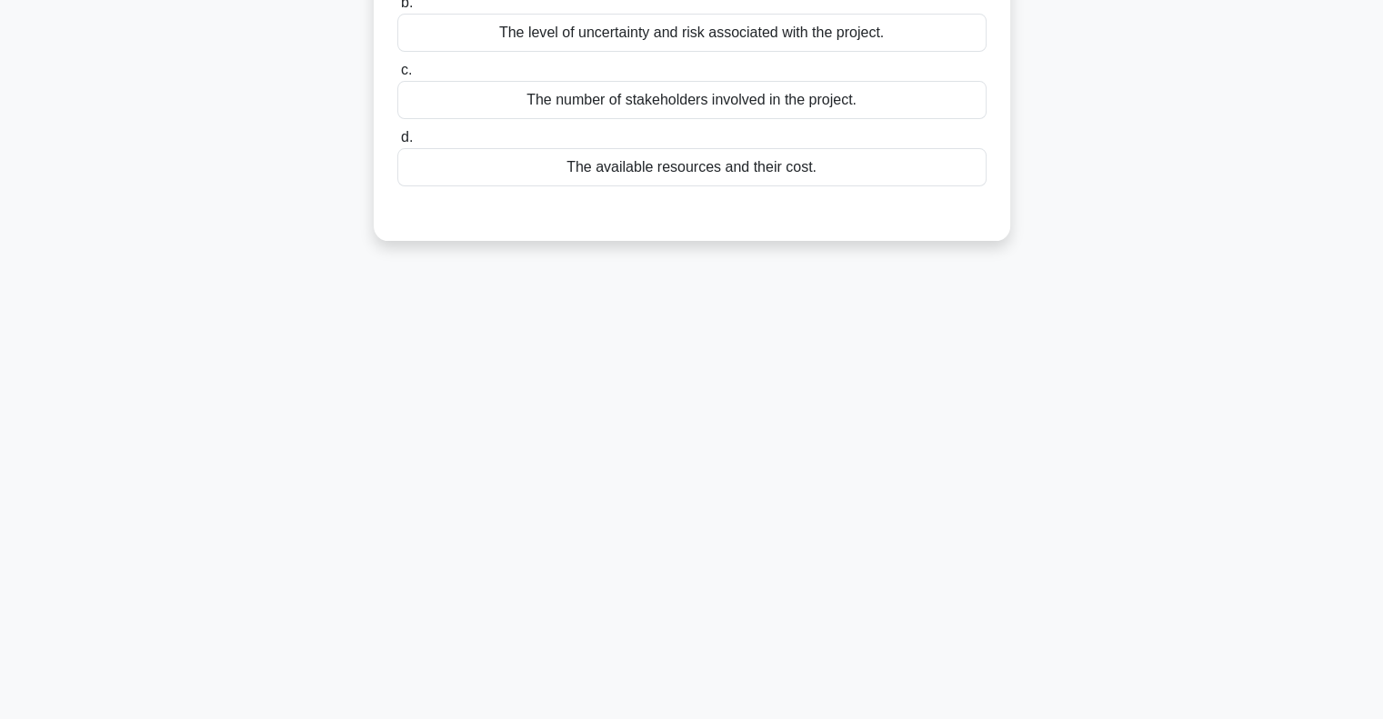
scroll to position [0, 0]
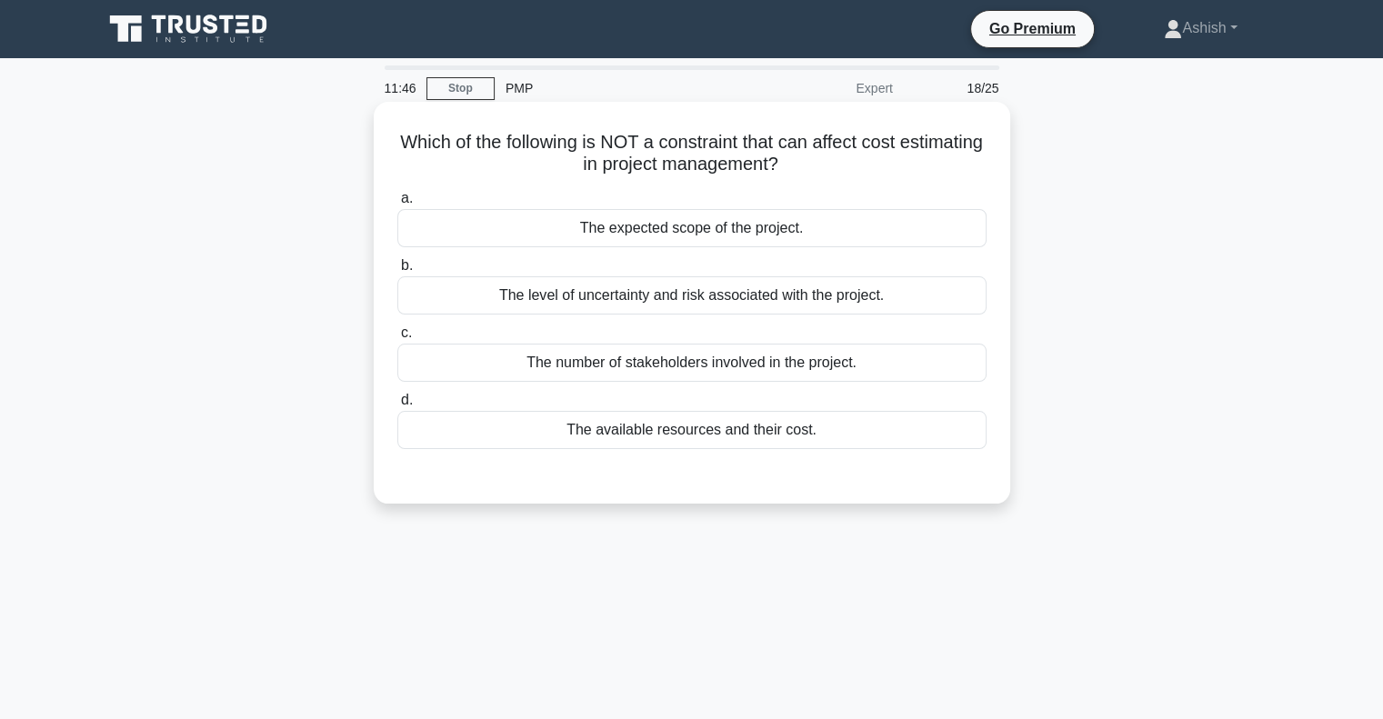
click at [852, 379] on div "The number of stakeholders involved in the project." at bounding box center [691, 363] width 589 height 38
click at [397, 339] on input "c. The number of stakeholders involved in the project." at bounding box center [397, 333] width 0 height 12
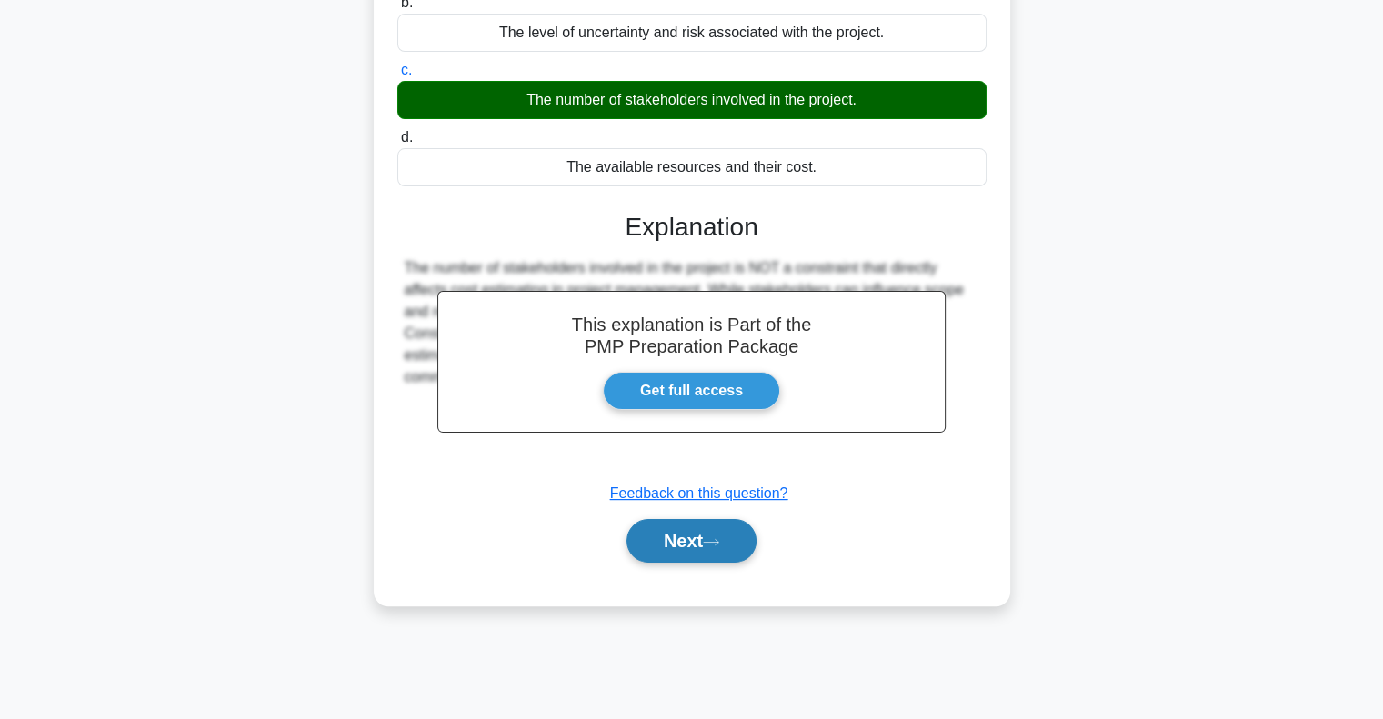
click at [687, 538] on button "Next" at bounding box center [691, 541] width 130 height 44
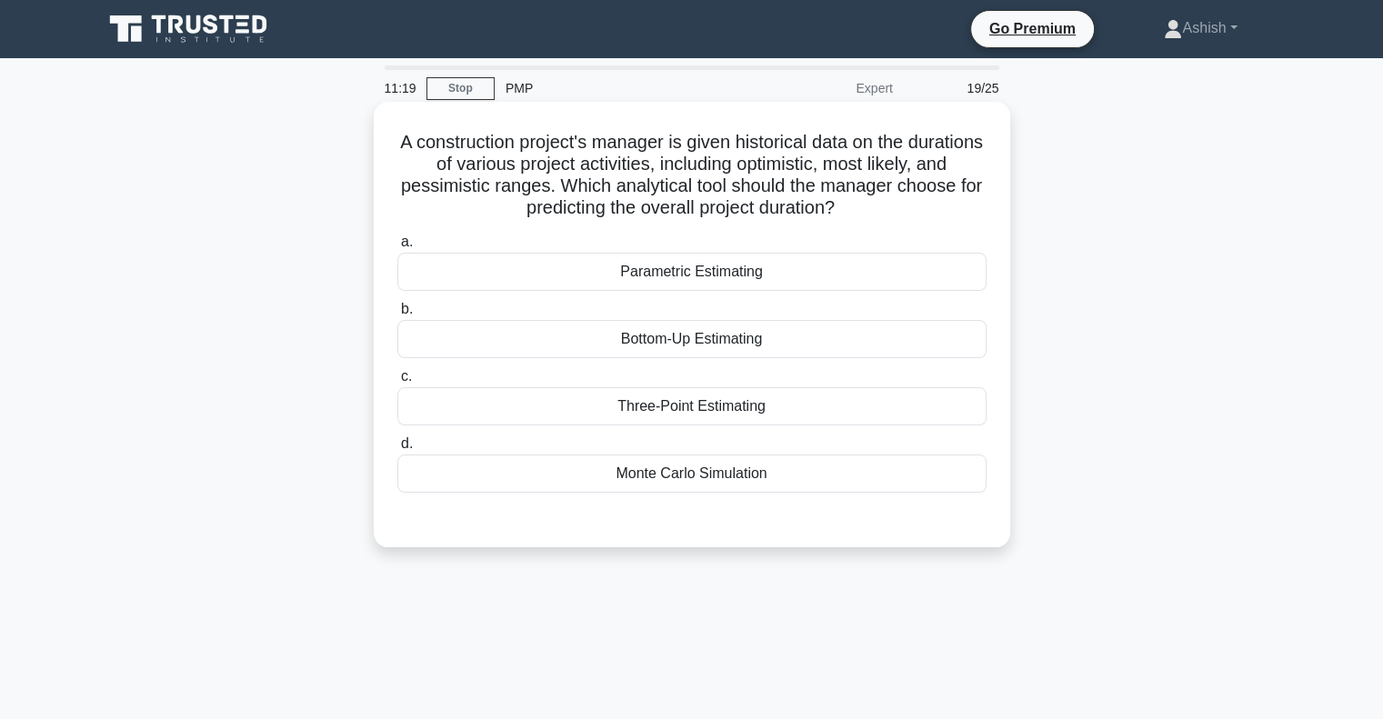
click at [666, 476] on div "Monte Carlo Simulation" at bounding box center [691, 474] width 589 height 38
click at [397, 450] on input "d. Monte Carlo Simulation" at bounding box center [397, 444] width 0 height 12
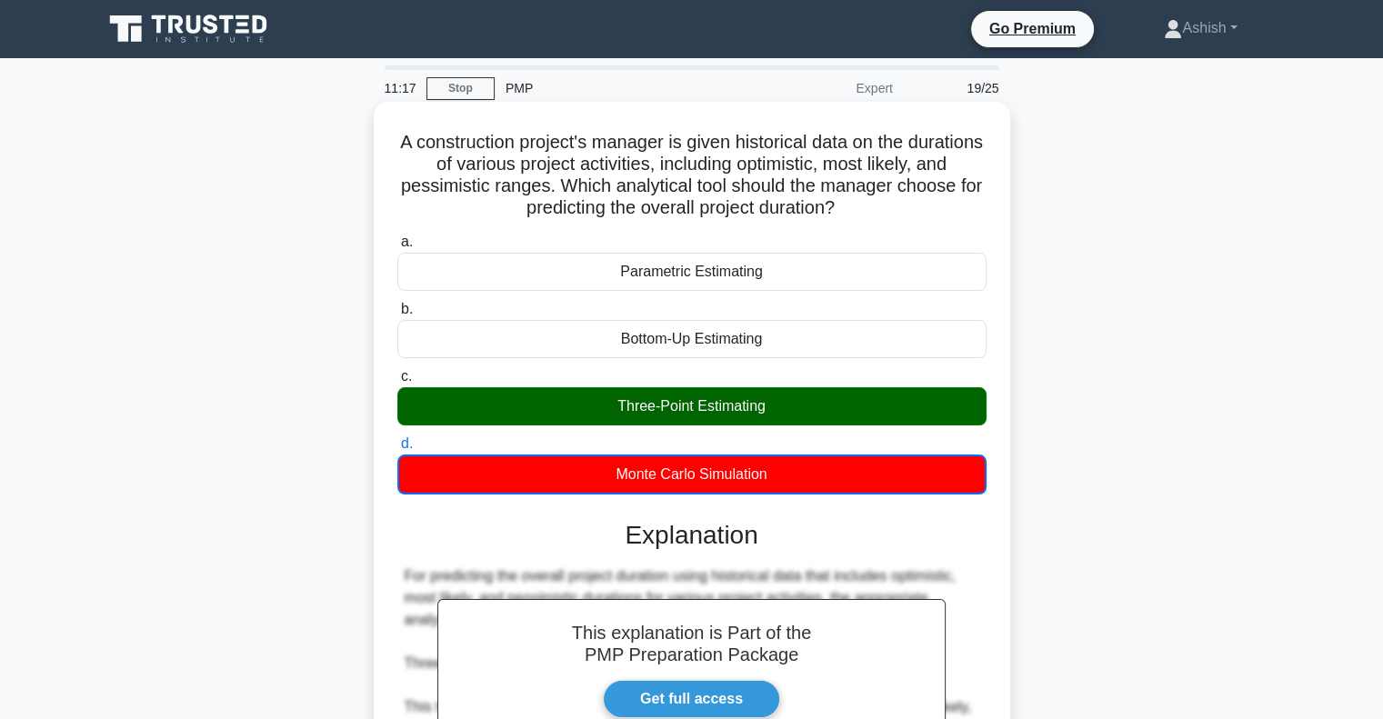
click at [843, 402] on div "Three-Point Estimating" at bounding box center [691, 406] width 589 height 38
click at [397, 383] on input "c. Three-Point Estimating" at bounding box center [397, 377] width 0 height 12
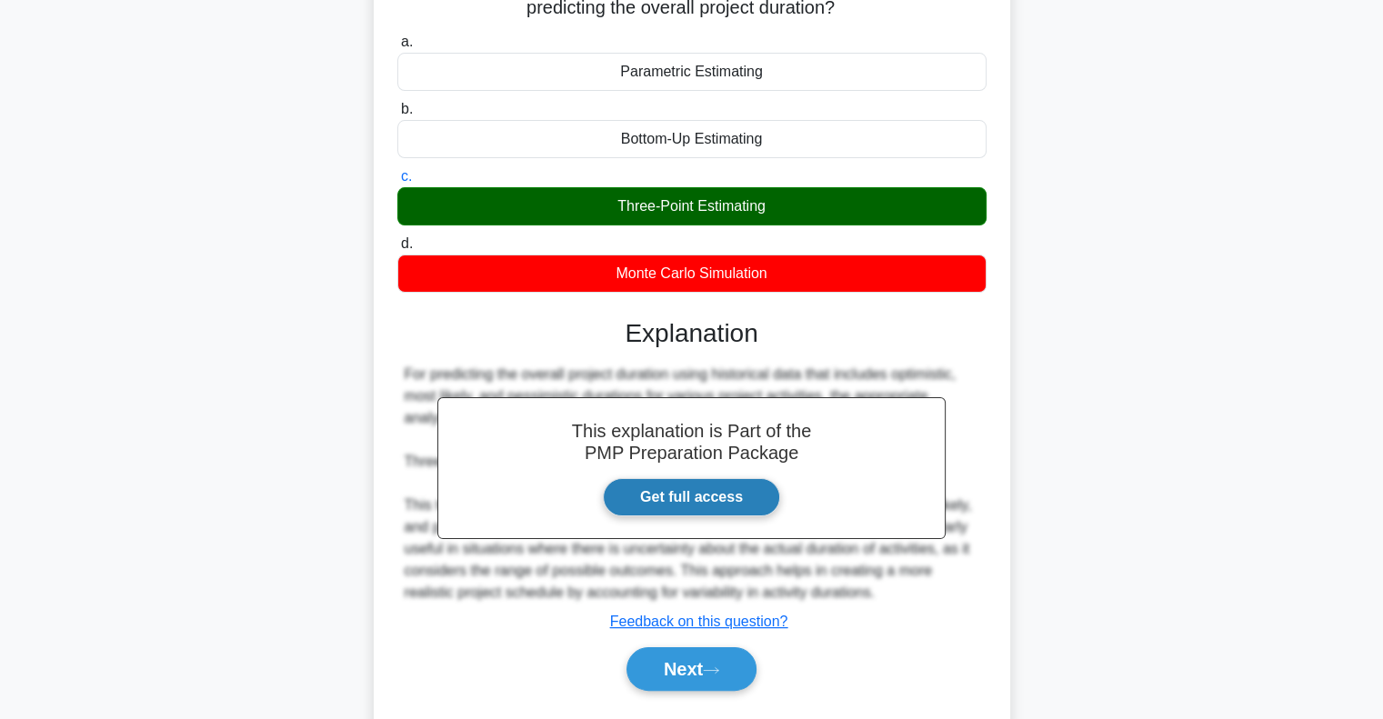
scroll to position [263, 0]
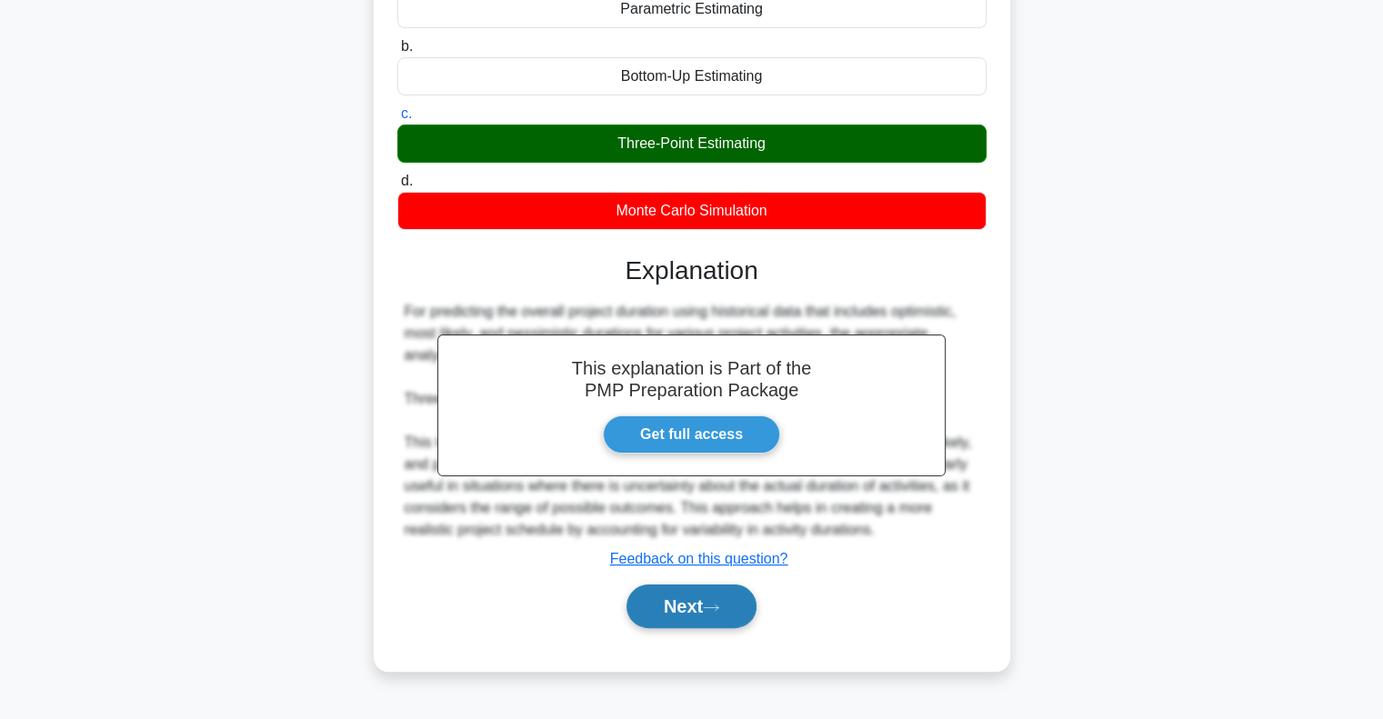
click at [736, 598] on button "Next" at bounding box center [691, 607] width 130 height 44
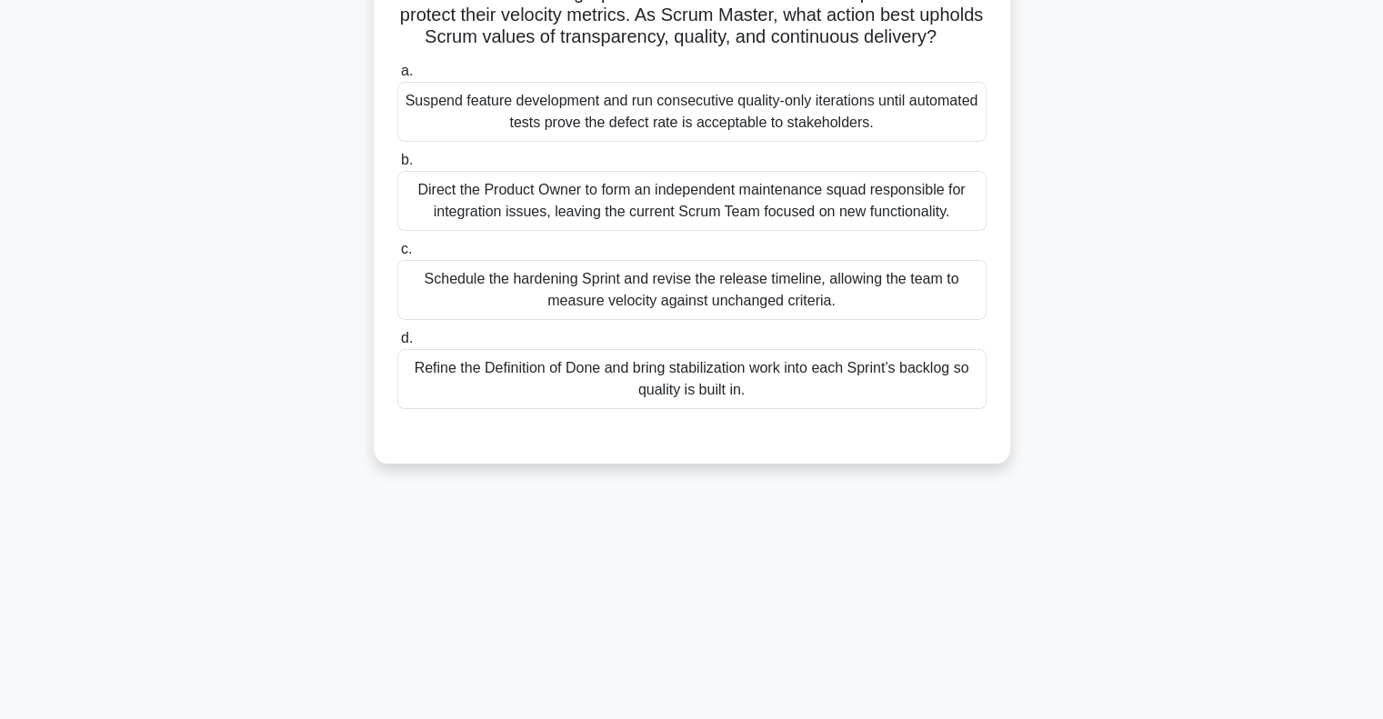
scroll to position [0, 0]
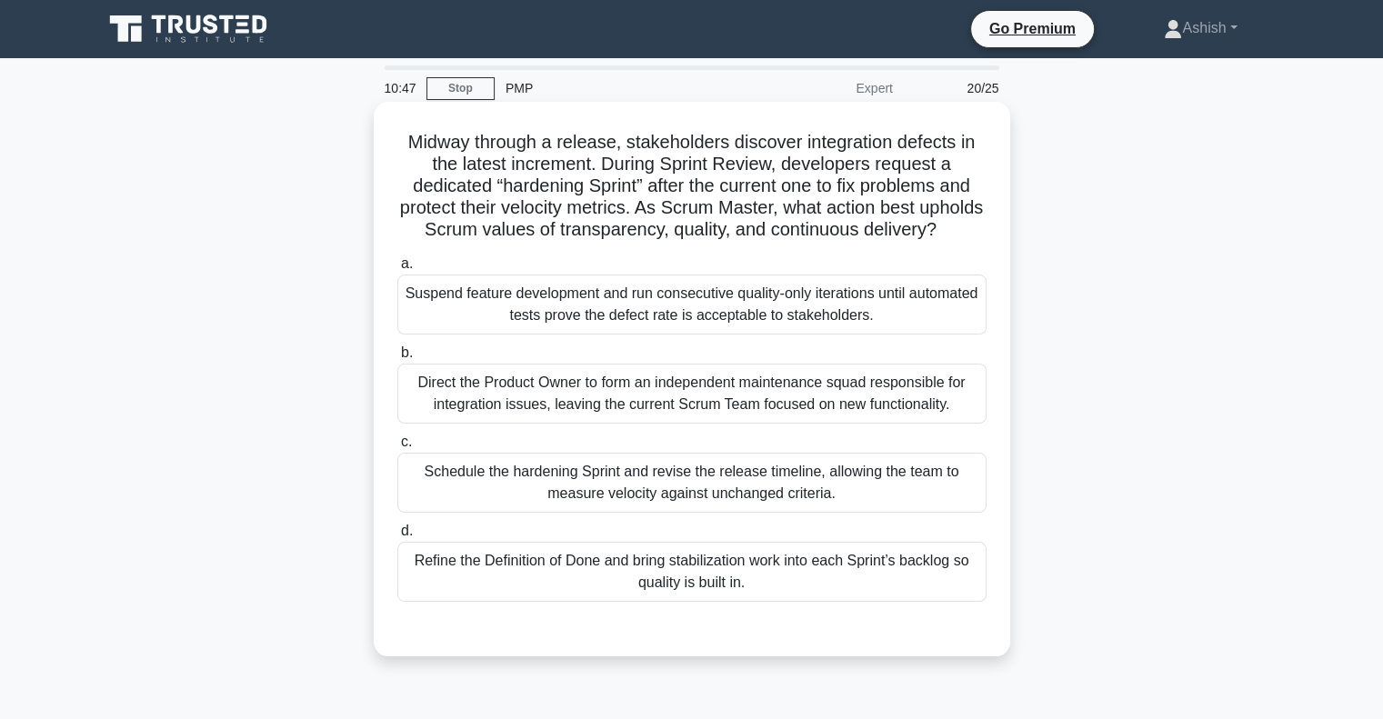
click at [756, 596] on div "Refine the Definition of Done and bring stabilization work into each Sprint’s b…" at bounding box center [691, 572] width 589 height 60
click at [397, 537] on input "d. Refine the Definition of Done and bring stabilization work into each Sprint’…" at bounding box center [397, 532] width 0 height 12
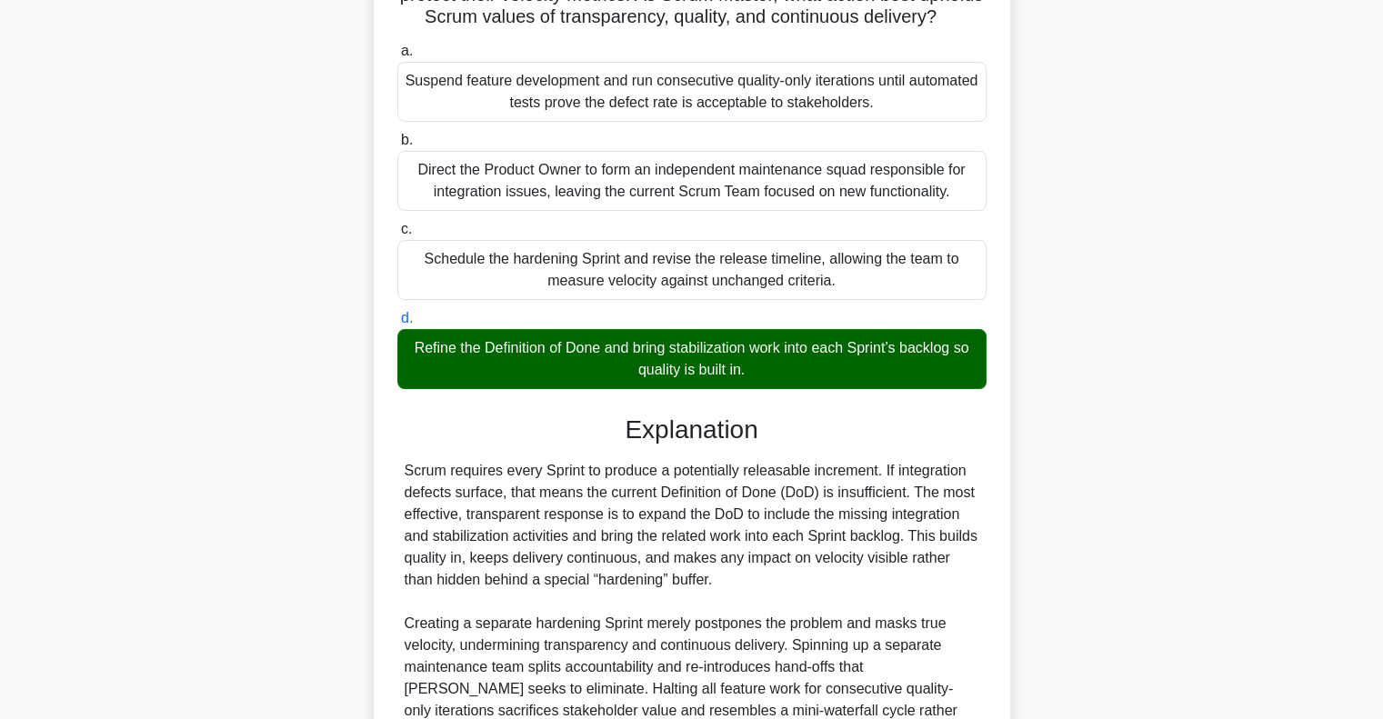
scroll to position [444, 0]
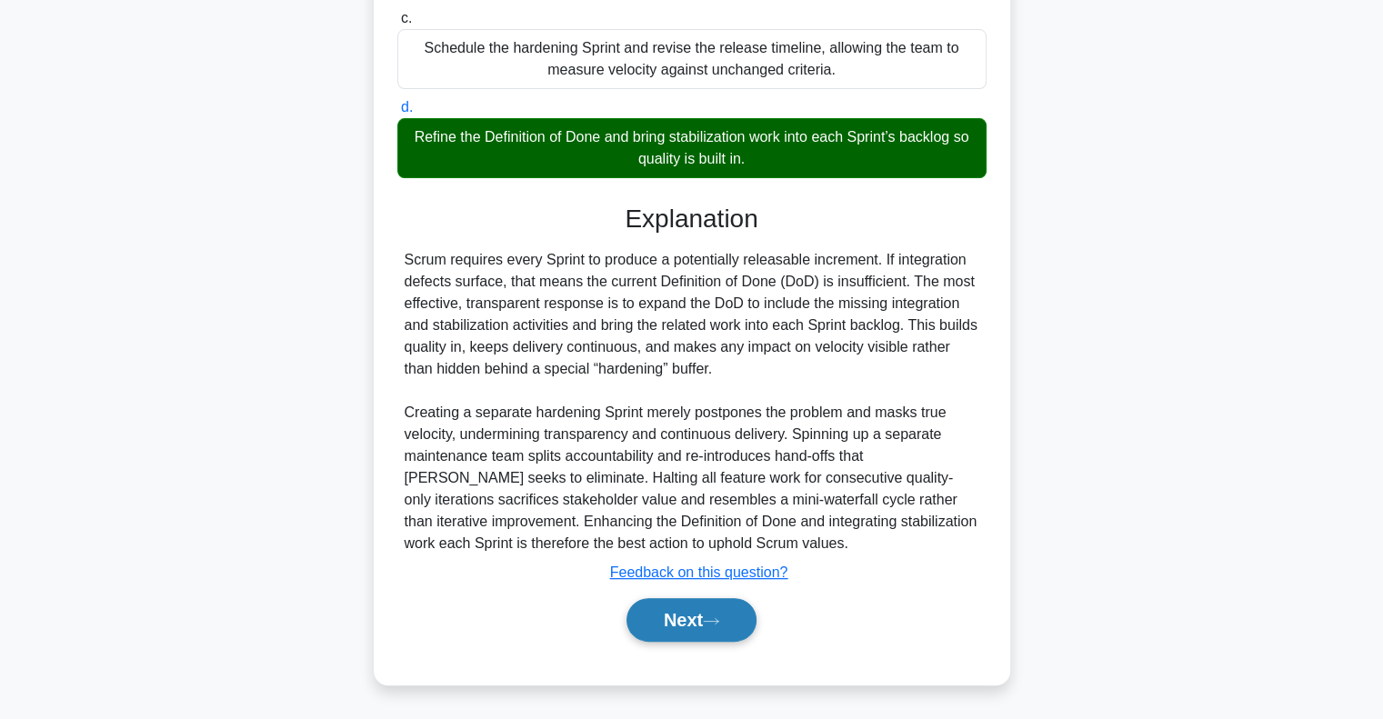
click at [683, 620] on button "Next" at bounding box center [691, 620] width 130 height 44
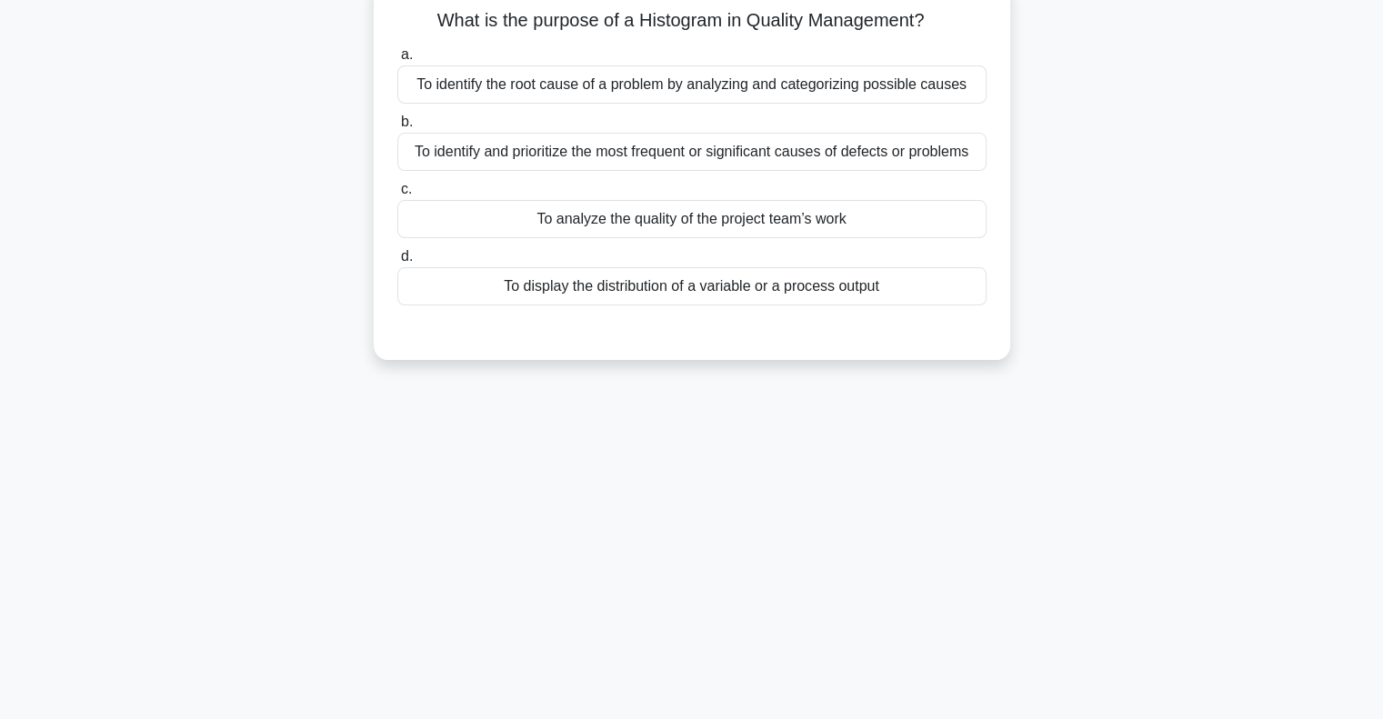
scroll to position [0, 0]
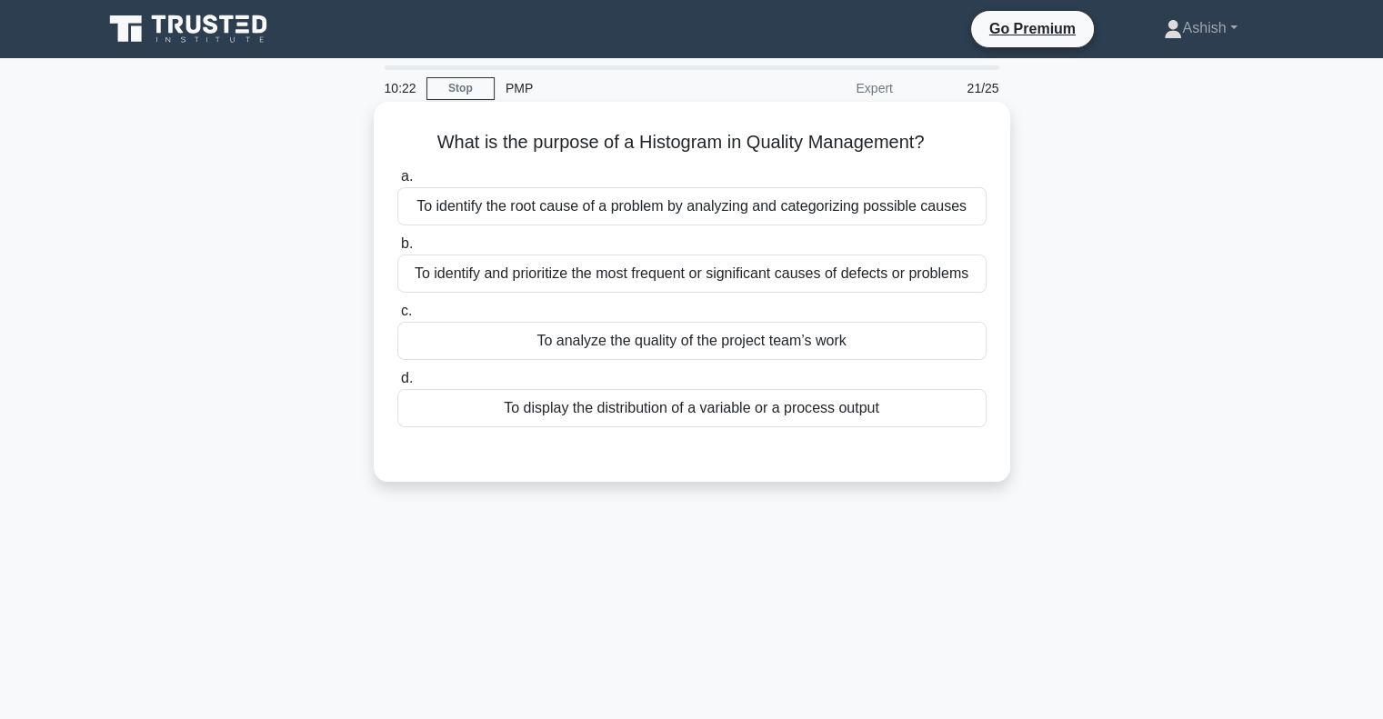
click at [829, 281] on div "To identify and prioritize the most frequent or significant causes of defects o…" at bounding box center [691, 274] width 589 height 38
click at [397, 250] on input "b. To identify and prioritize the most frequent or significant causes of defect…" at bounding box center [397, 244] width 0 height 12
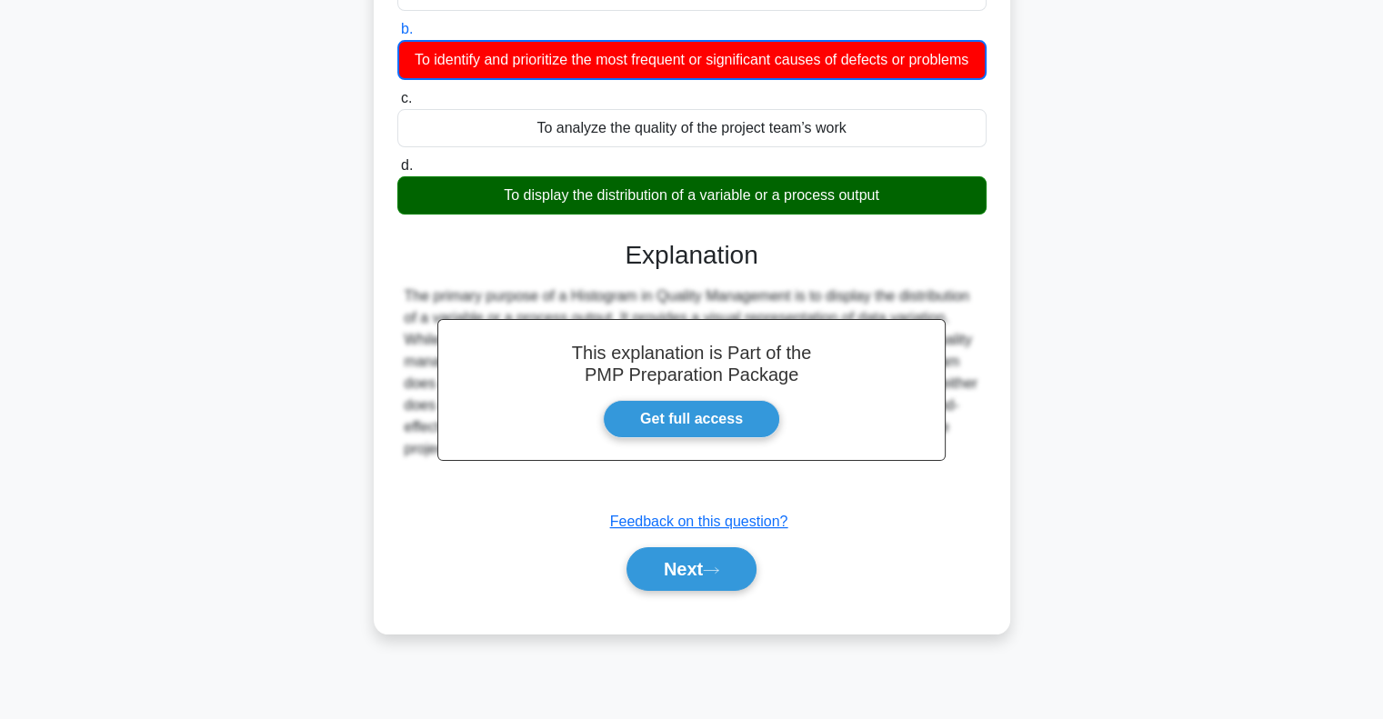
scroll to position [263, 0]
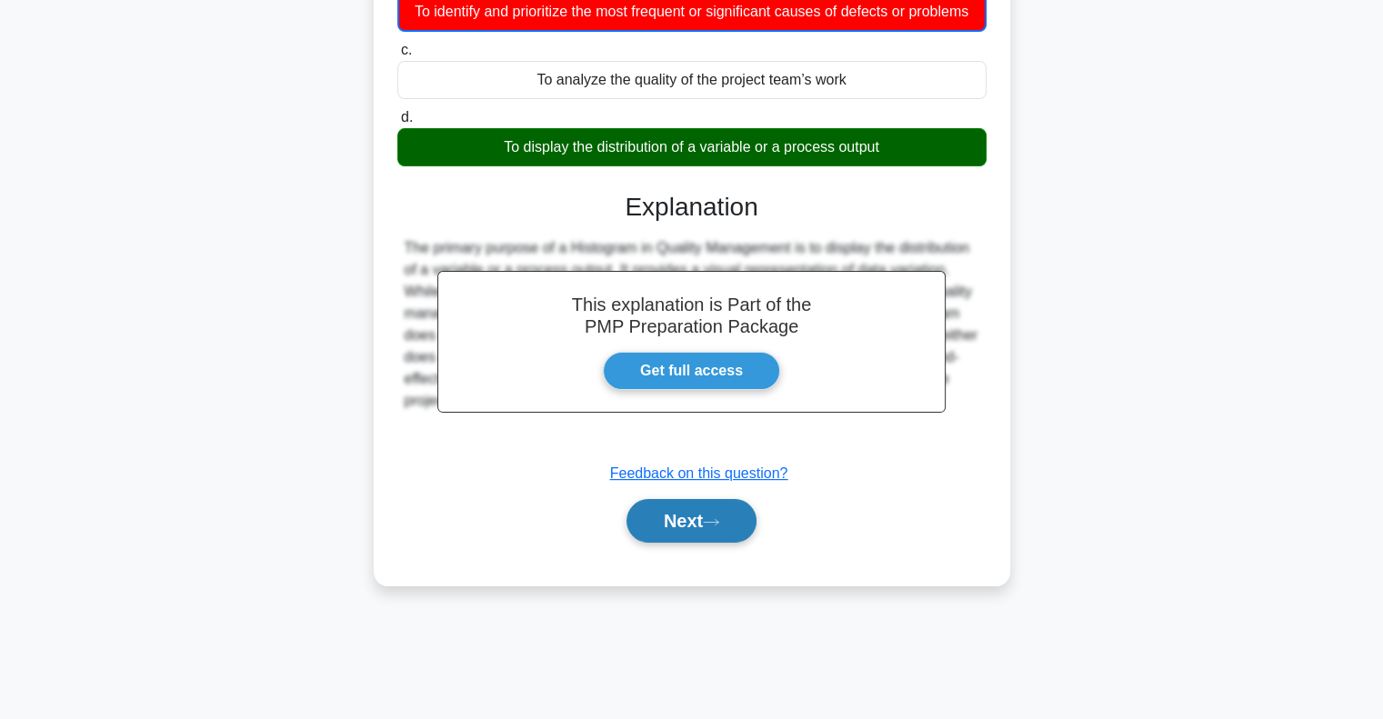
click at [709, 528] on button "Next" at bounding box center [691, 521] width 130 height 44
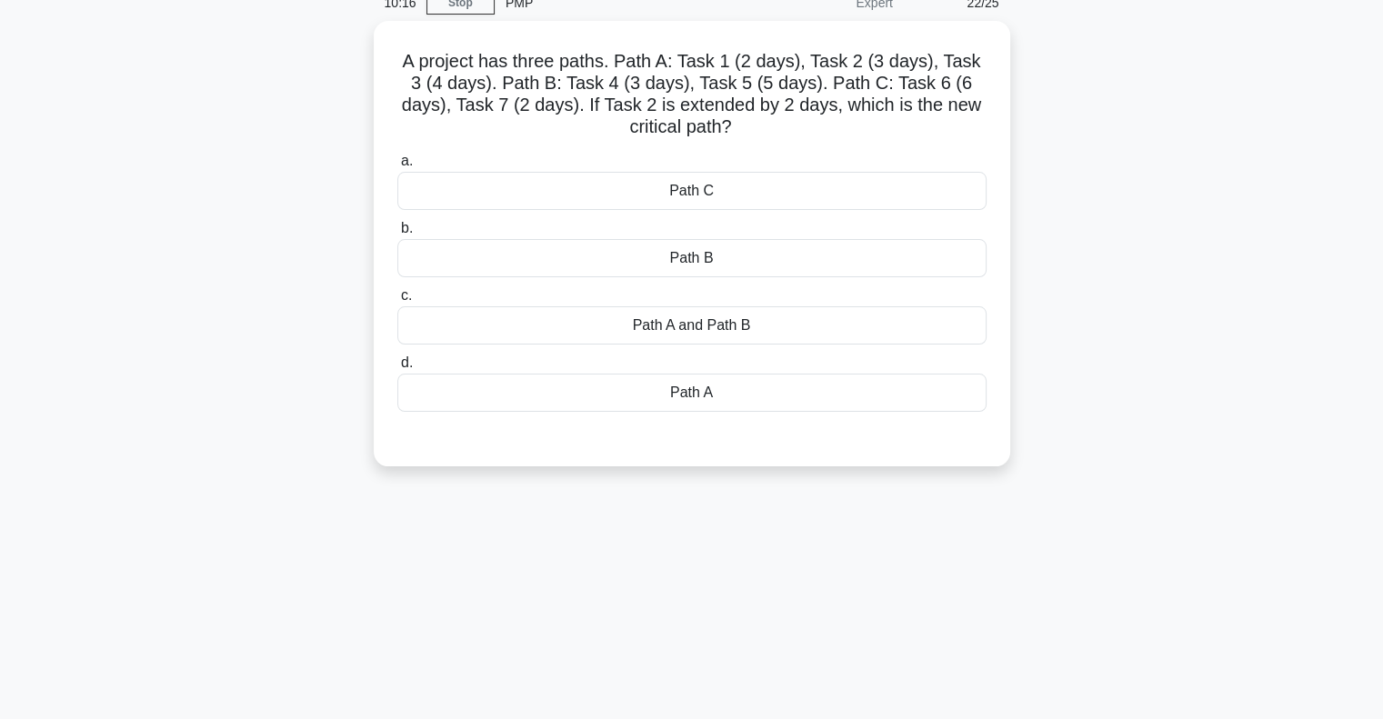
scroll to position [0, 0]
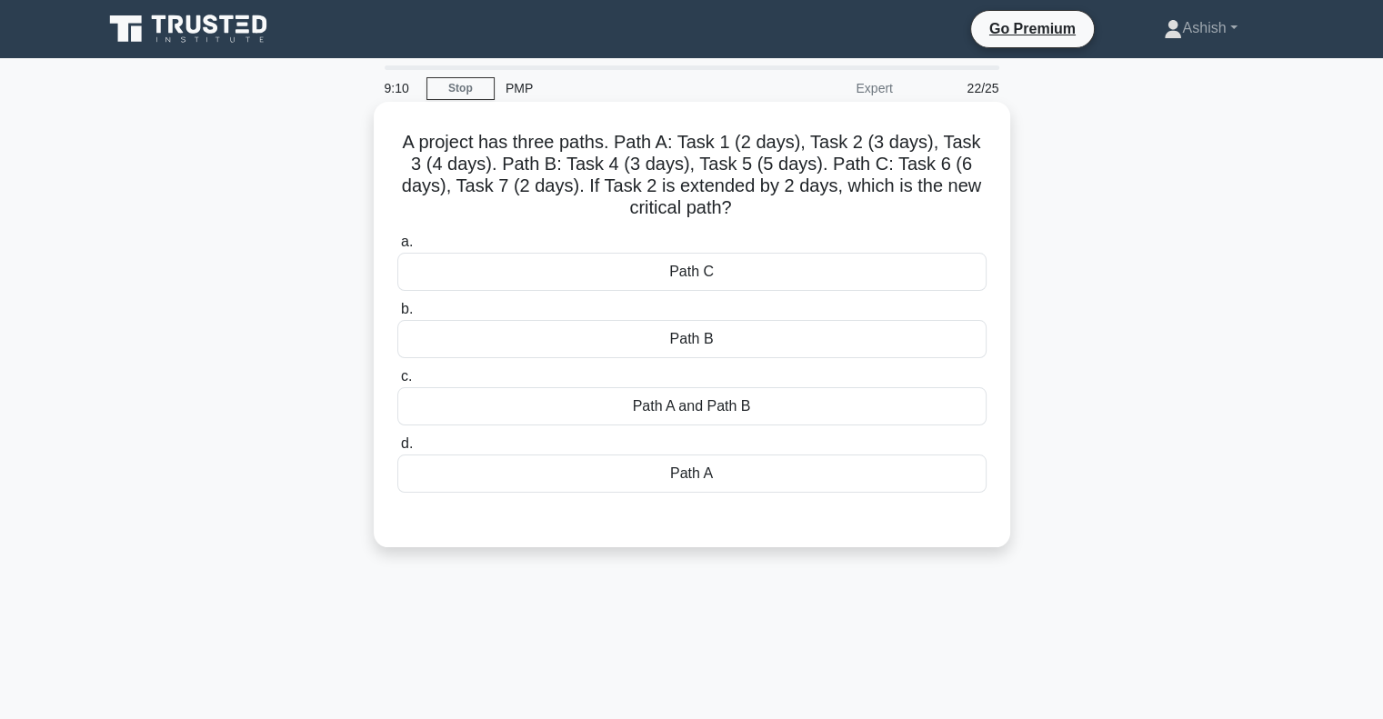
click at [793, 478] on div "Path A" at bounding box center [691, 474] width 589 height 38
click at [397, 450] on input "d. Path A" at bounding box center [397, 444] width 0 height 12
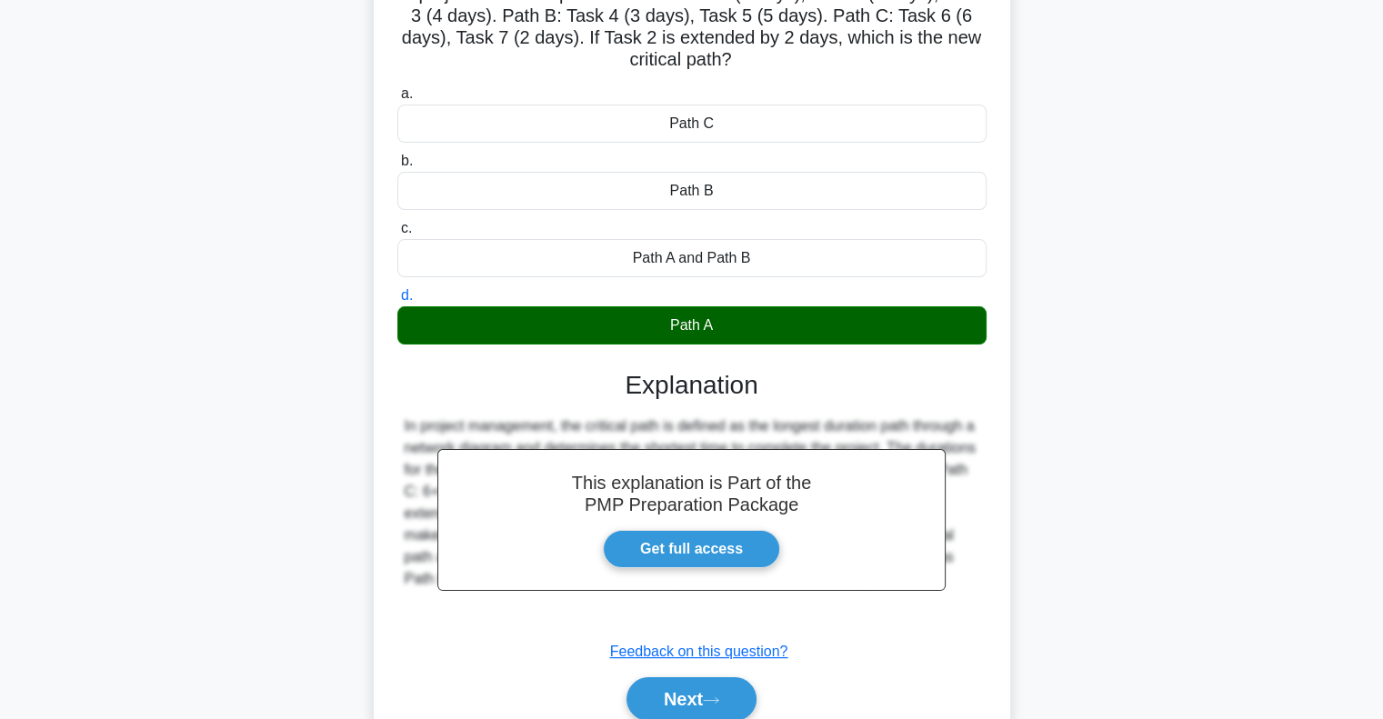
scroll to position [263, 0]
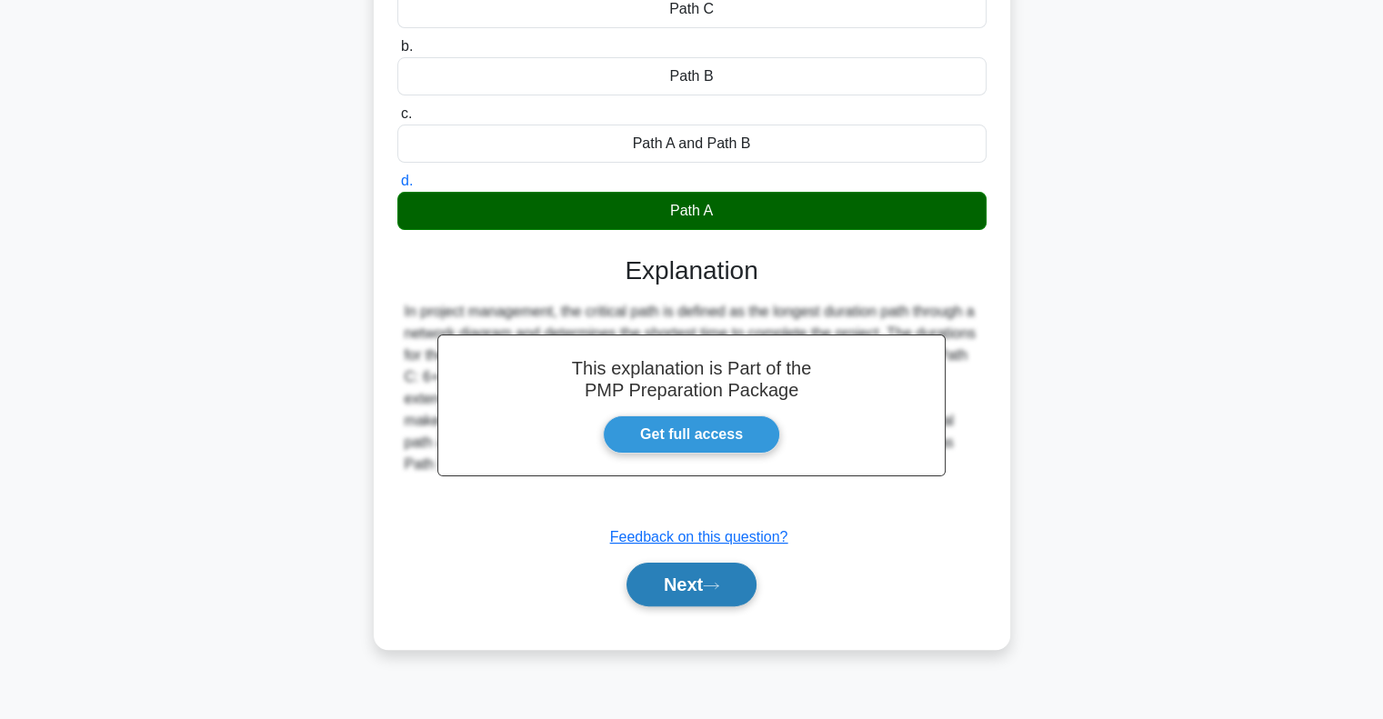
click at [714, 586] on icon at bounding box center [711, 586] width 16 height 10
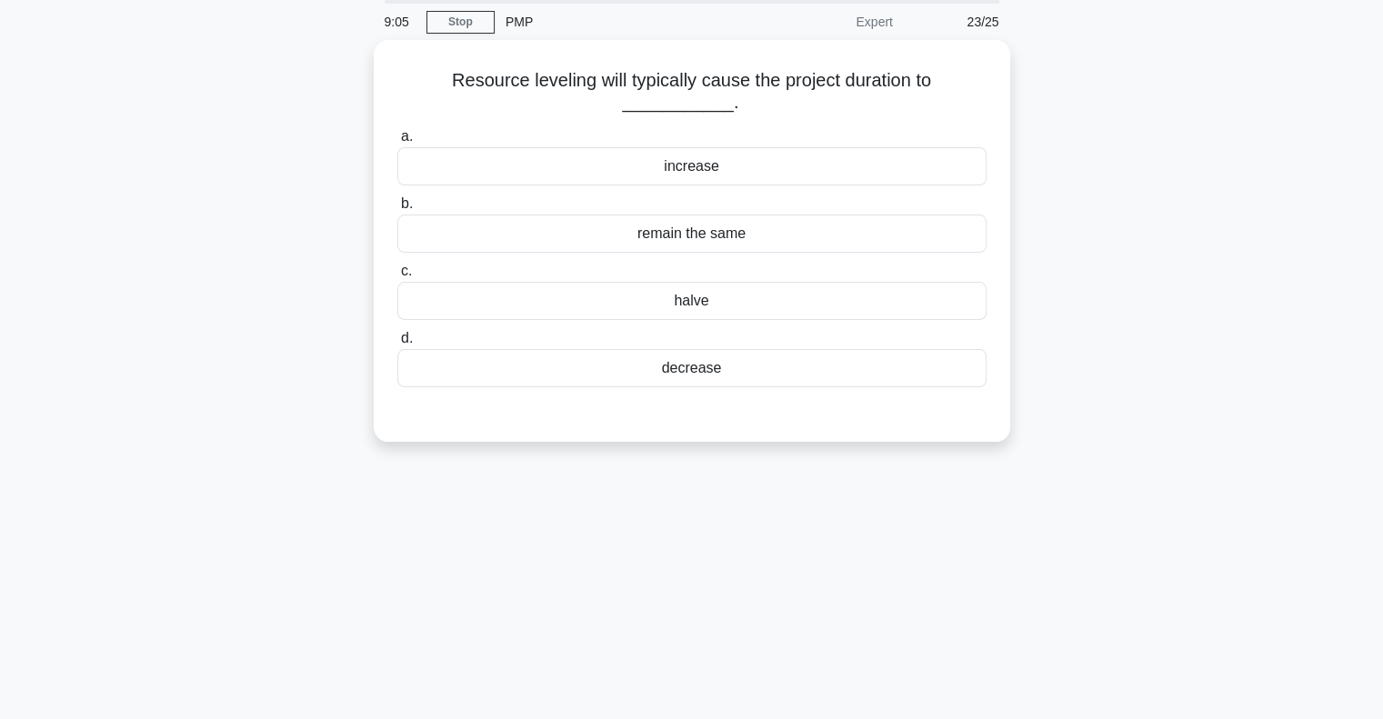
scroll to position [0, 0]
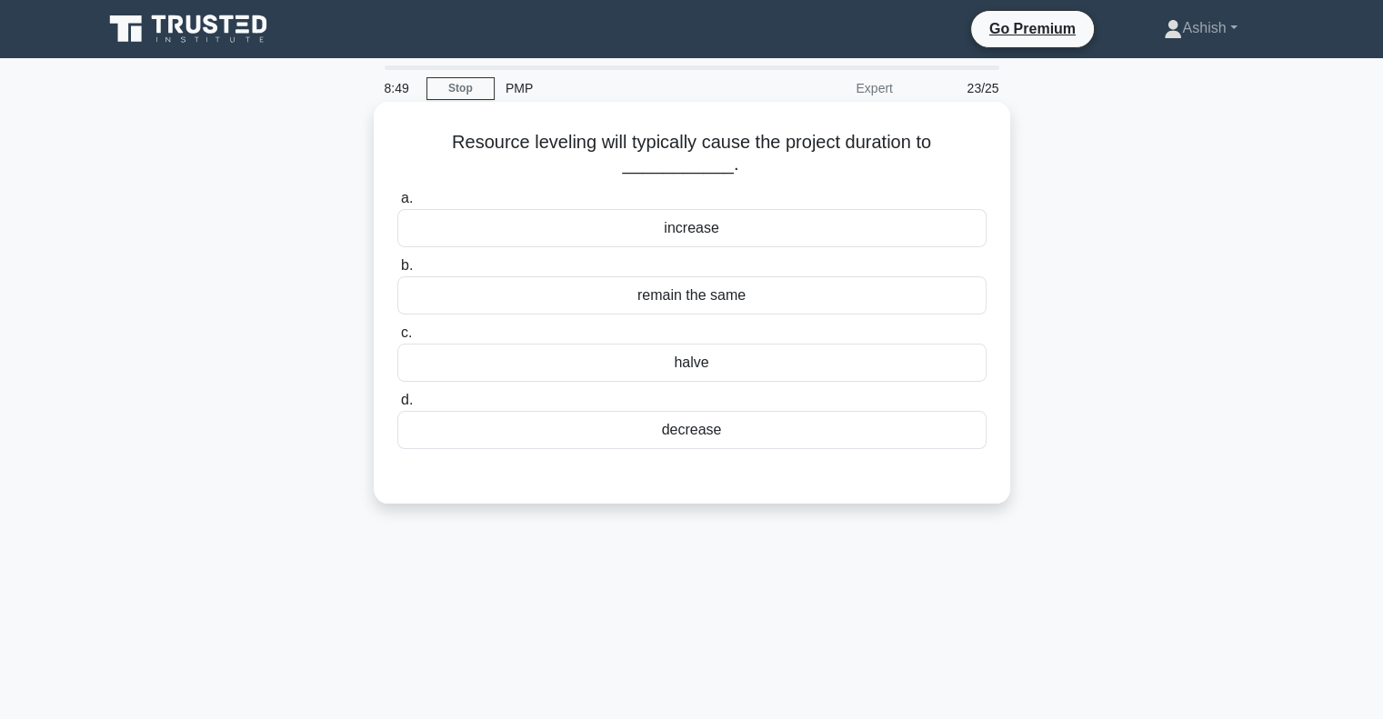
click at [702, 431] on div "decrease" at bounding box center [691, 430] width 589 height 38
click at [397, 406] on input "d. decrease" at bounding box center [397, 401] width 0 height 12
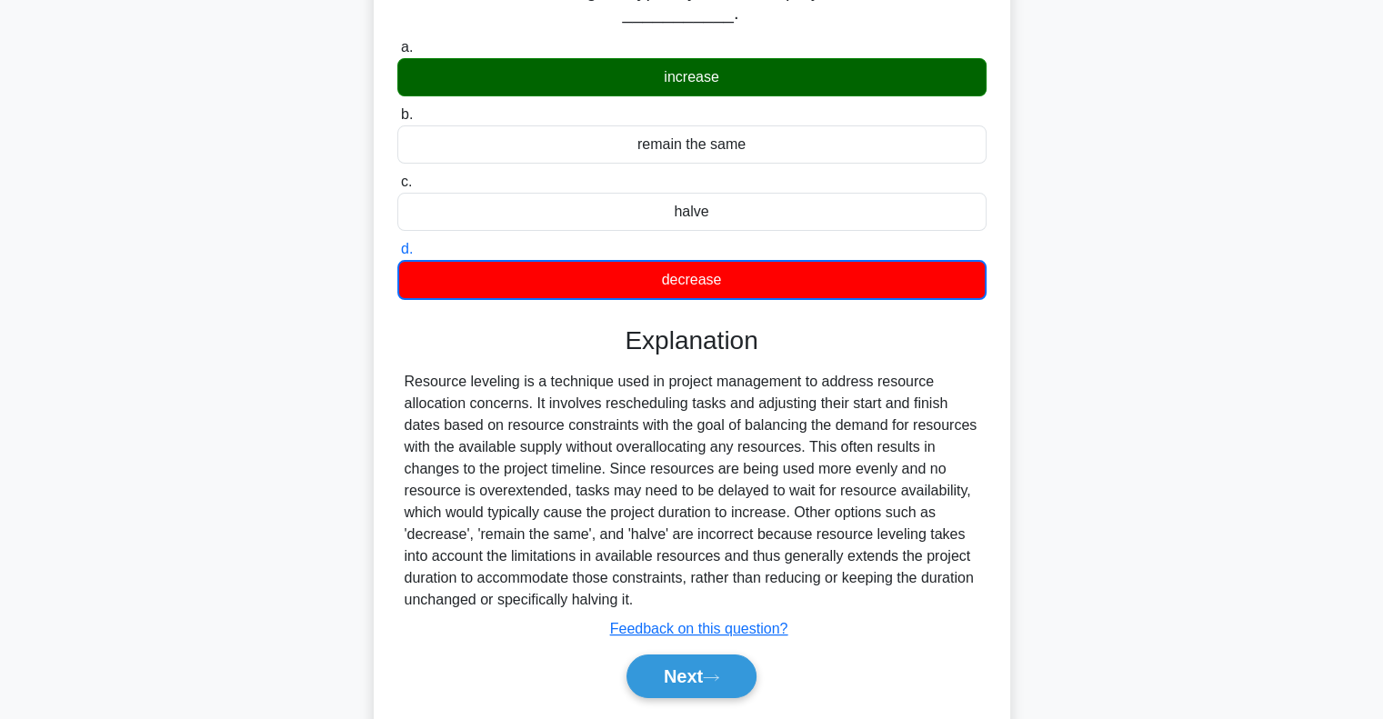
scroll to position [263, 0]
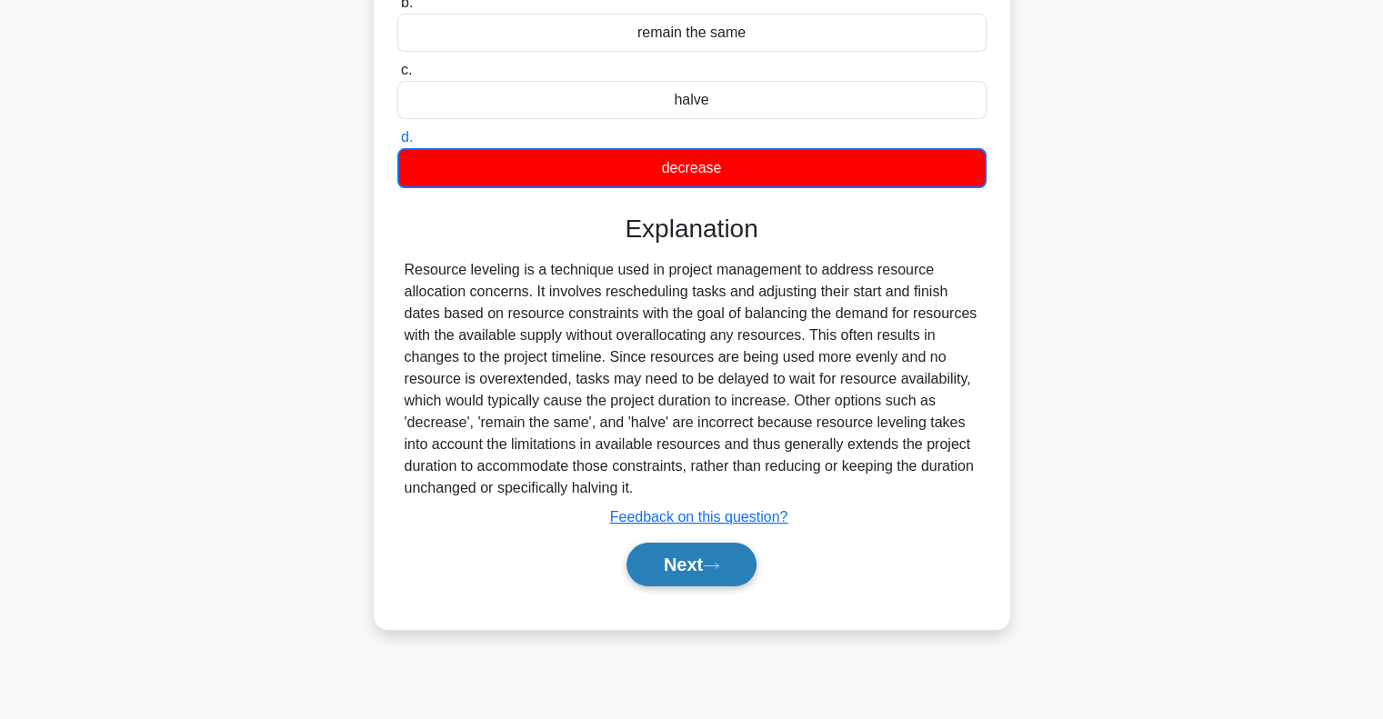
click at [713, 575] on button "Next" at bounding box center [691, 565] width 130 height 44
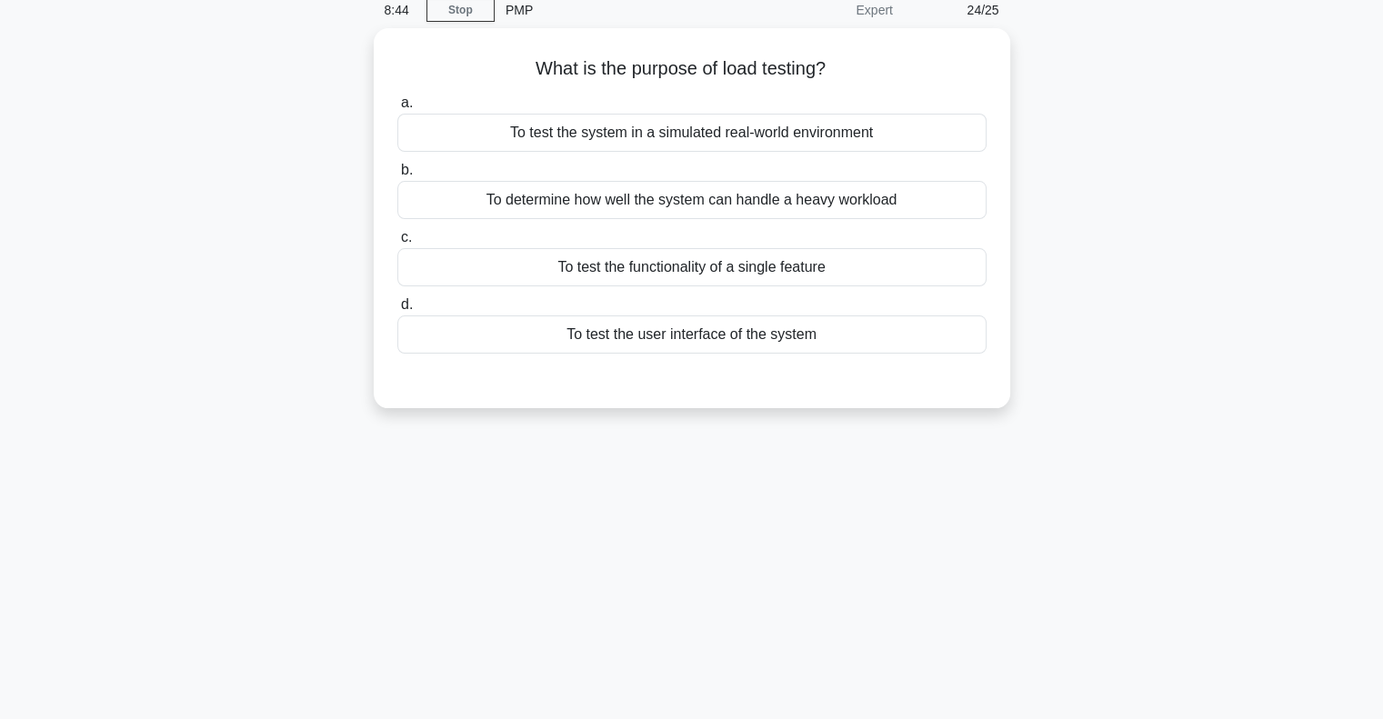
scroll to position [0, 0]
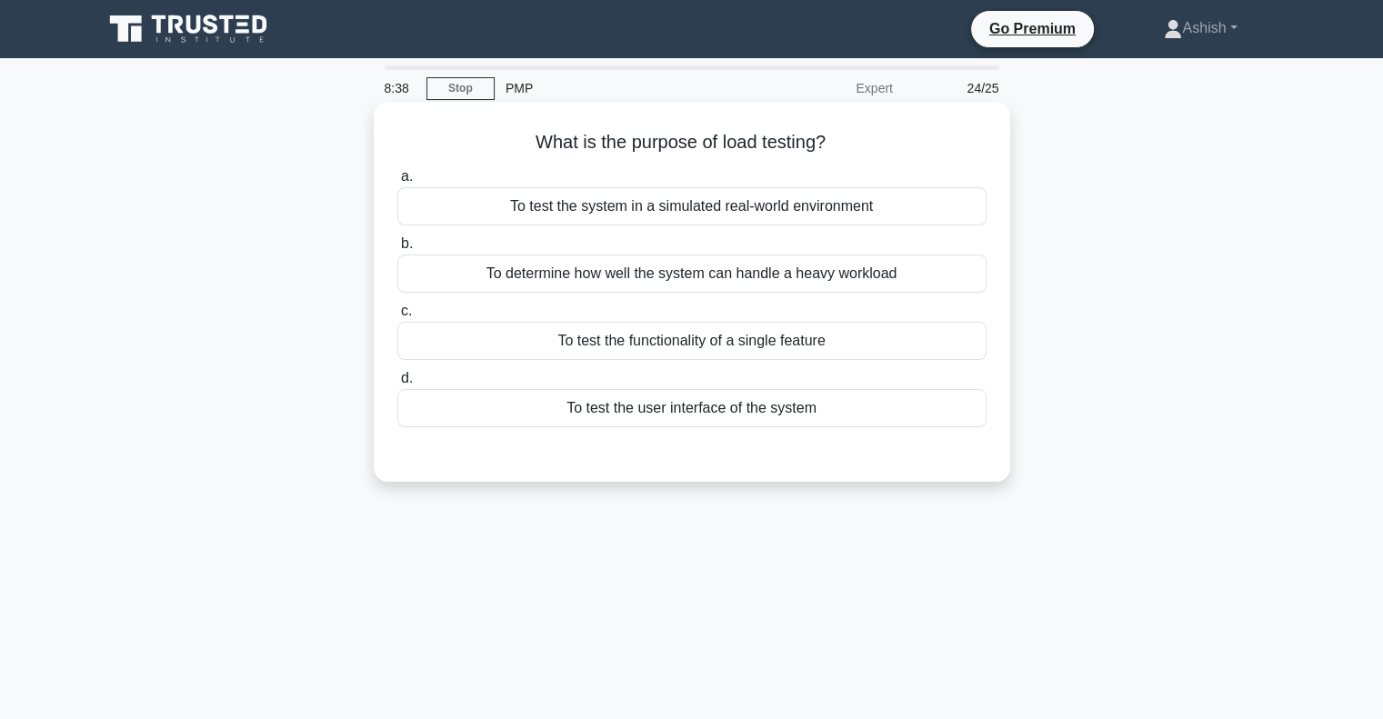
click at [861, 279] on div "To determine how well the system can handle a heavy workload" at bounding box center [691, 274] width 589 height 38
click at [397, 250] on input "b. To determine how well the system can handle a heavy workload" at bounding box center [397, 244] width 0 height 12
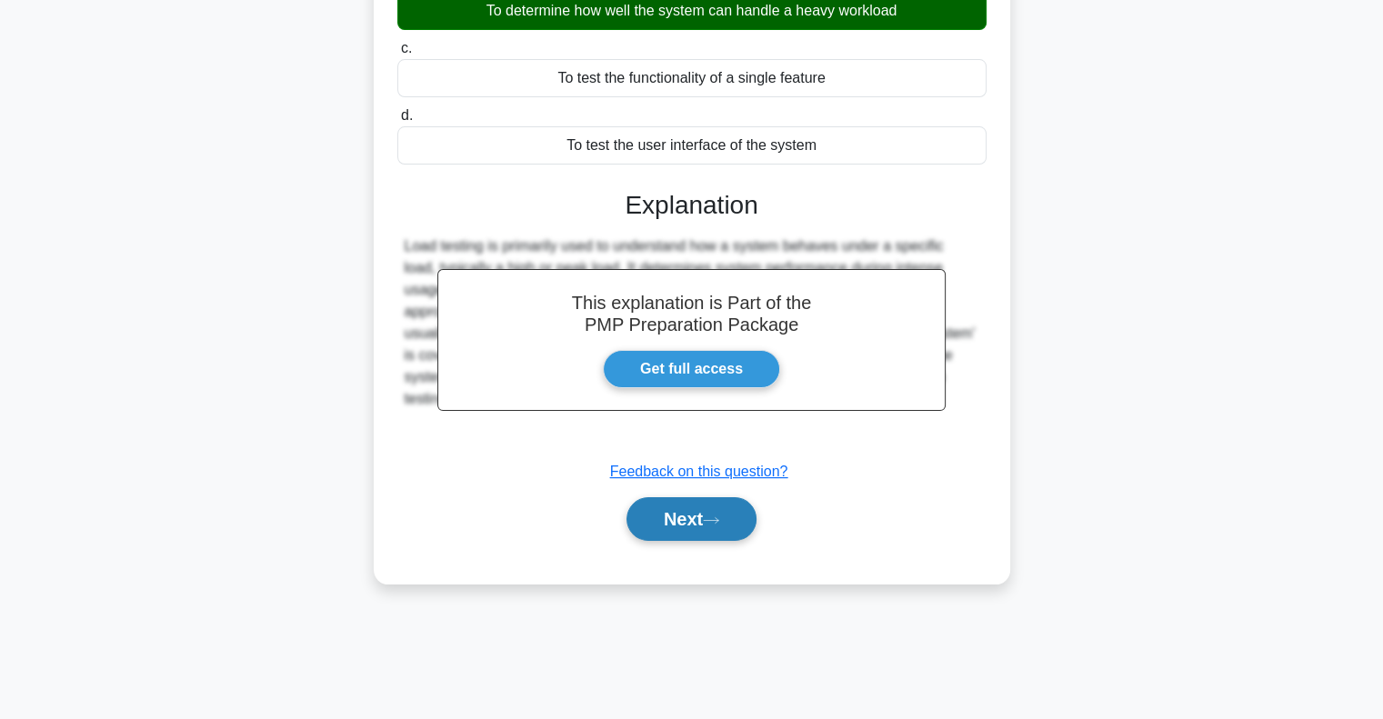
click at [730, 505] on button "Next" at bounding box center [691, 519] width 130 height 44
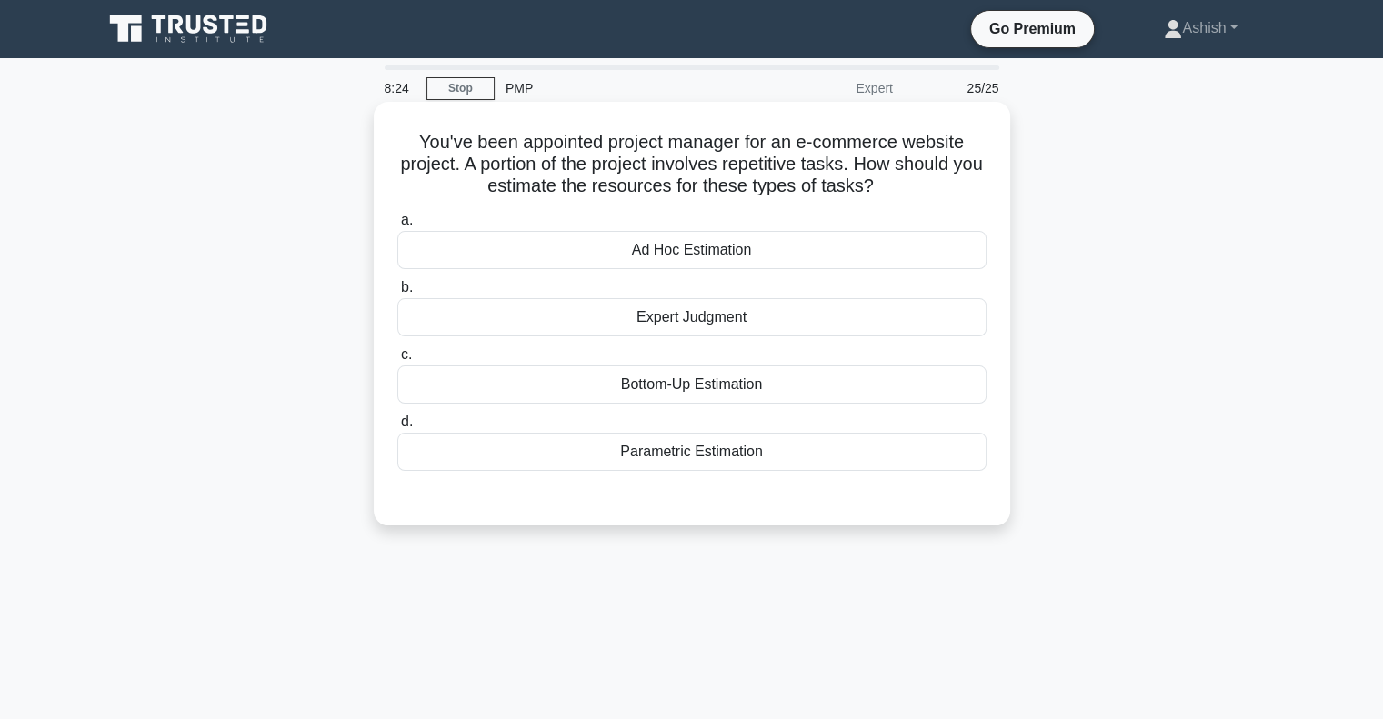
click at [736, 387] on div "Bottom-Up Estimation" at bounding box center [691, 385] width 589 height 38
click at [397, 361] on input "c. Bottom-Up Estimation" at bounding box center [397, 355] width 0 height 12
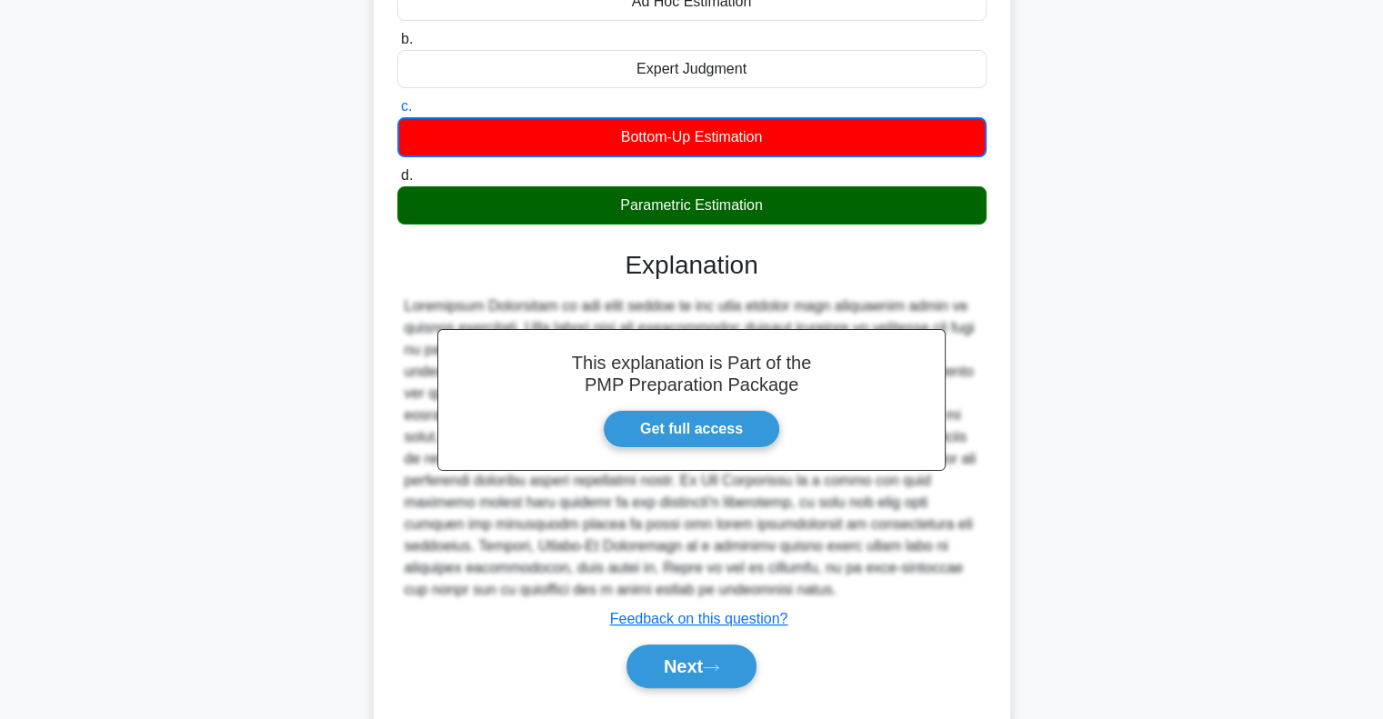
scroll to position [293, 0]
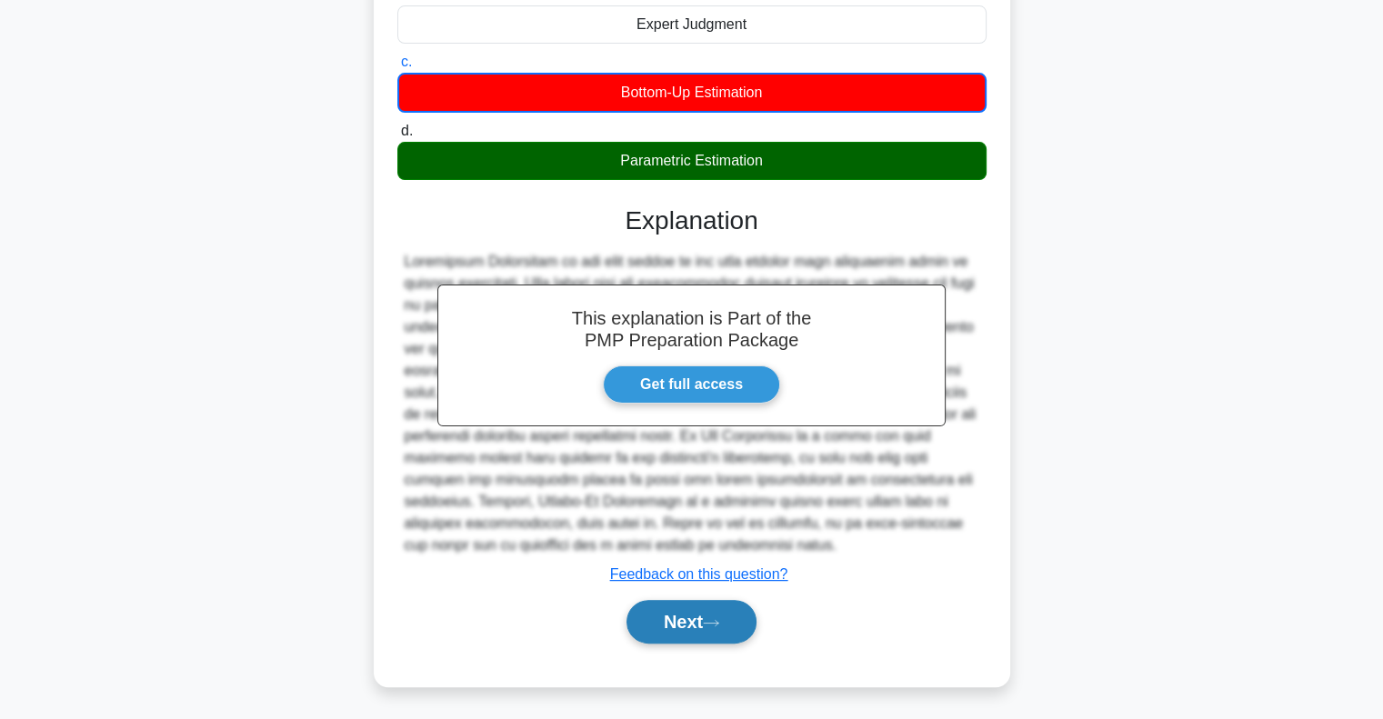
click at [674, 629] on button "Next" at bounding box center [691, 622] width 130 height 44
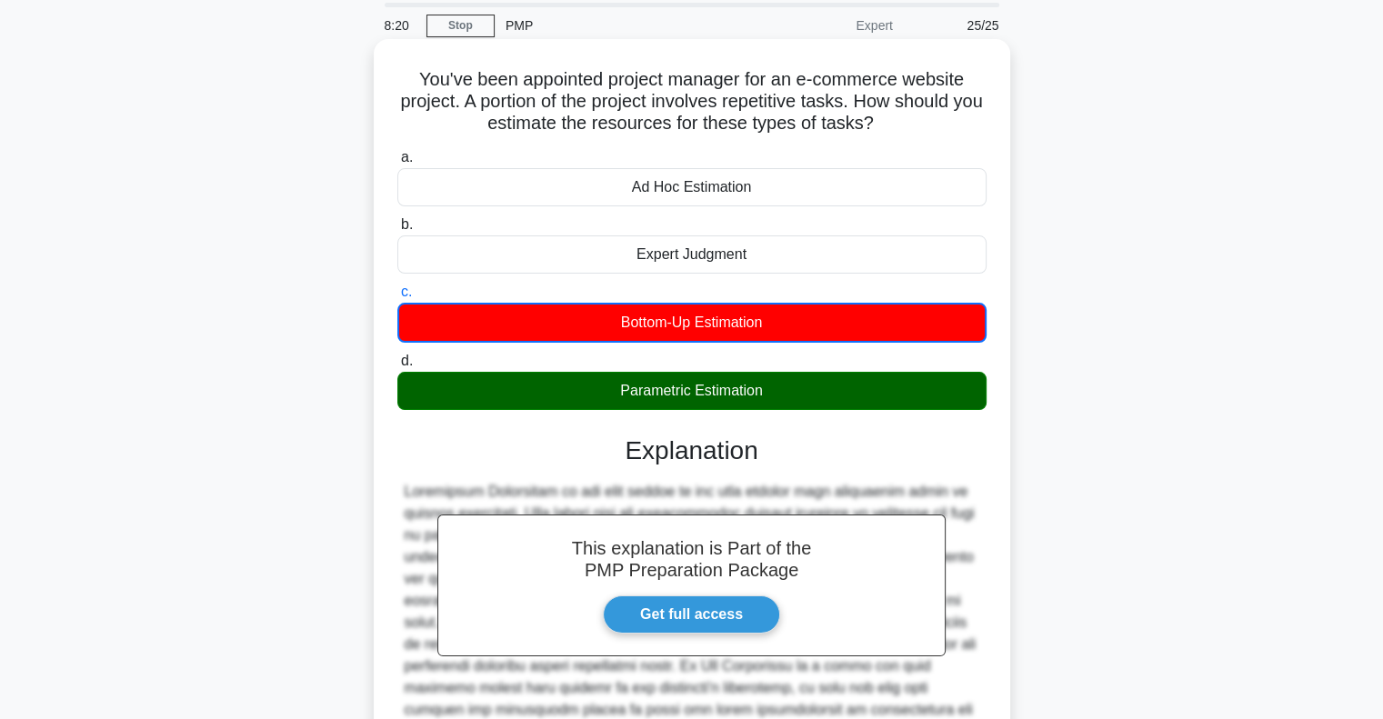
scroll to position [0, 0]
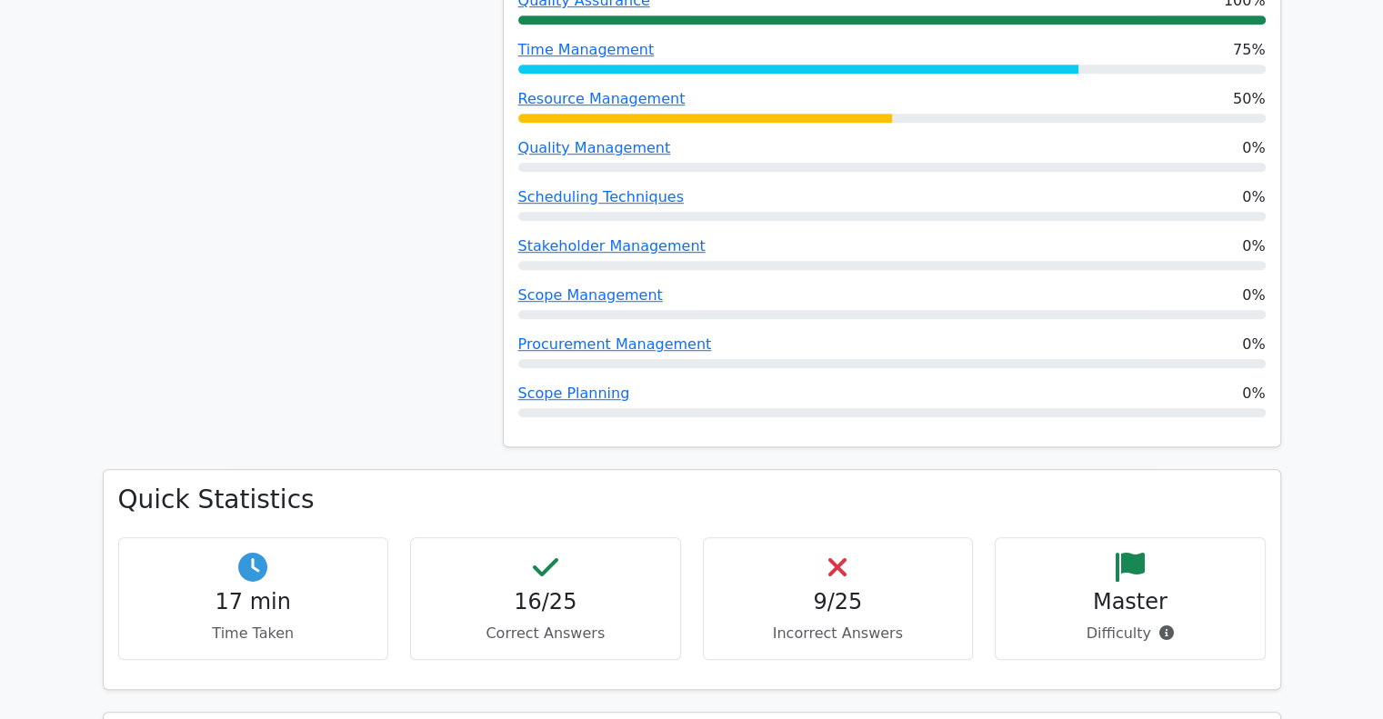
scroll to position [818, 0]
